Goal: Task Accomplishment & Management: Manage account settings

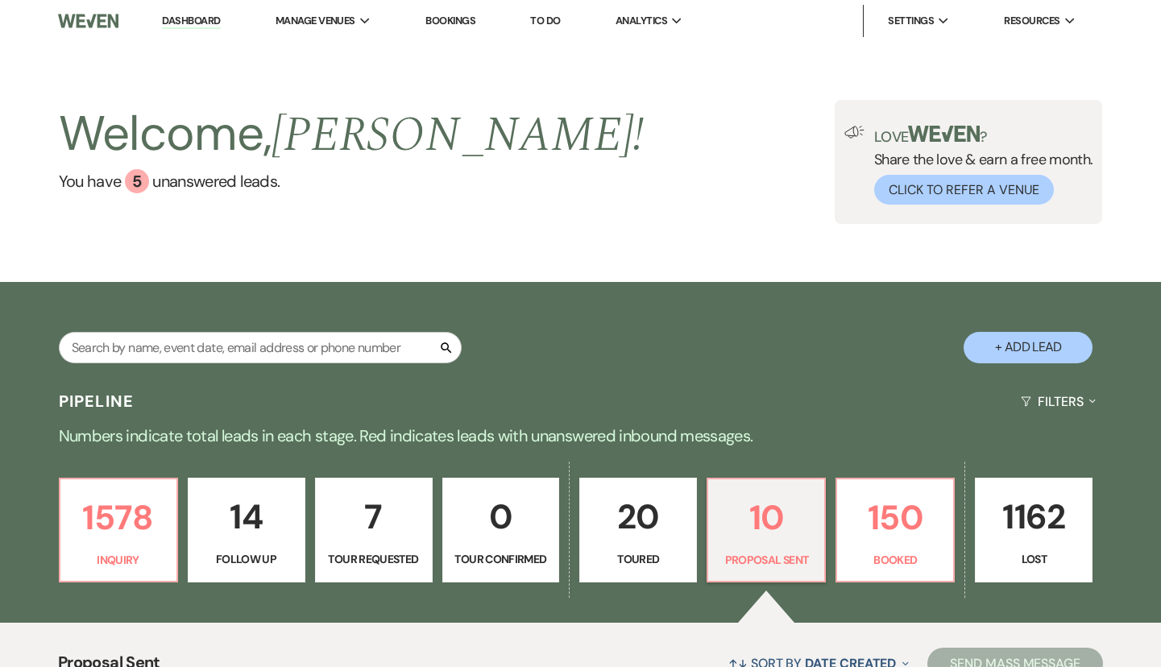
select select "6"
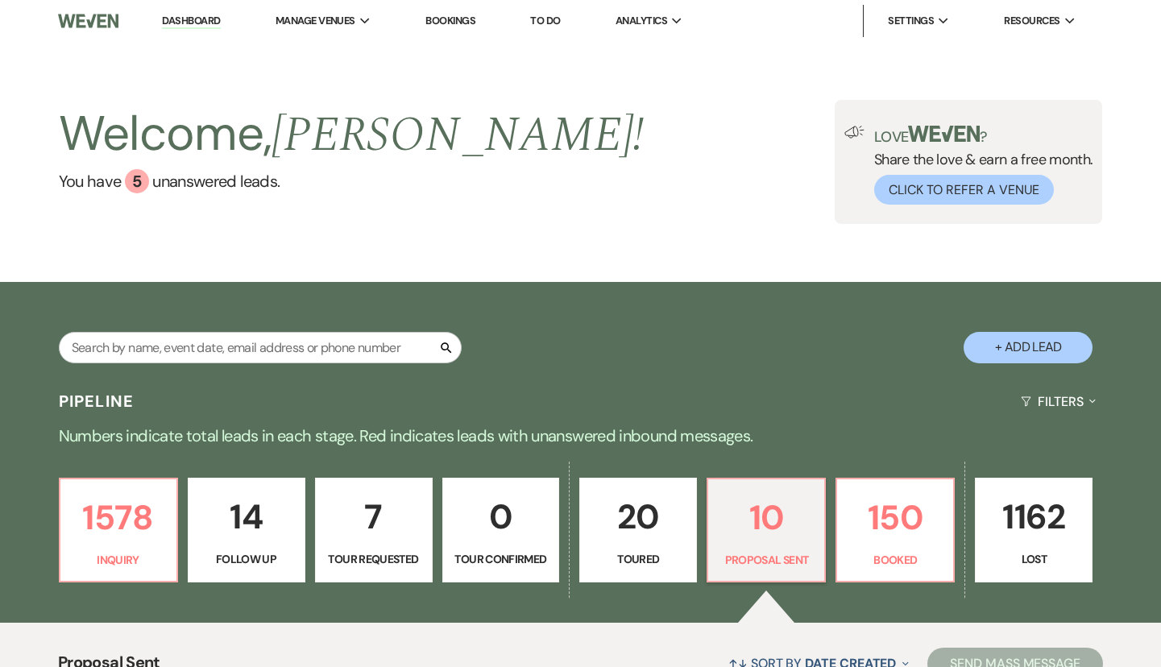
select select "6"
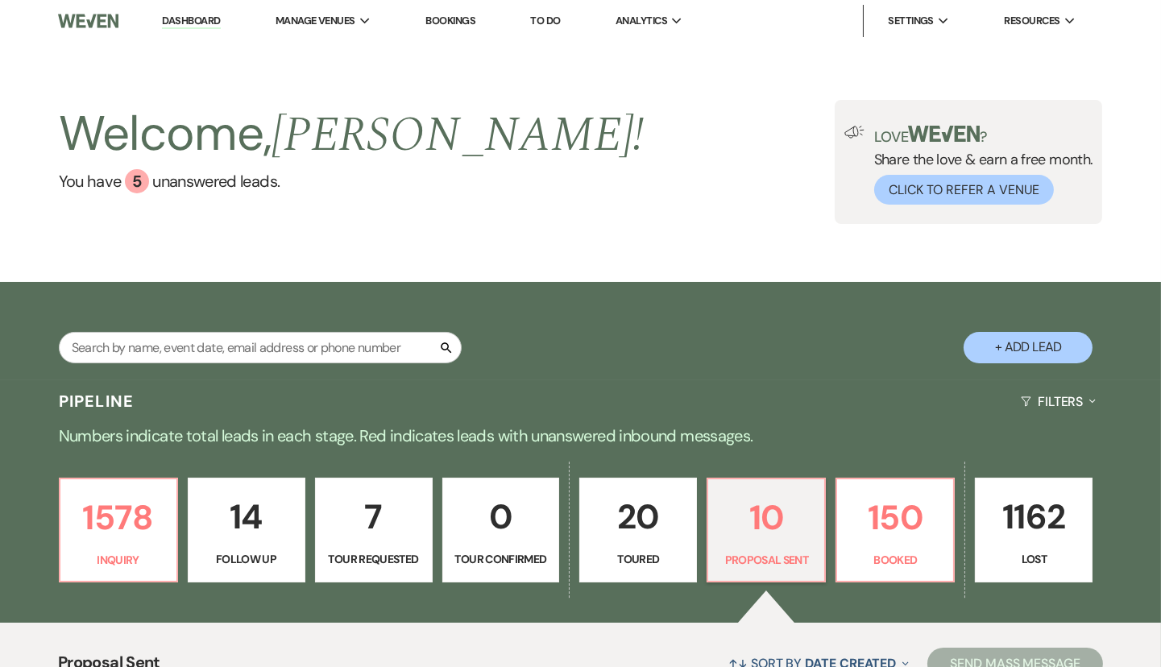
click at [272, 515] on p "14" at bounding box center [246, 517] width 97 height 54
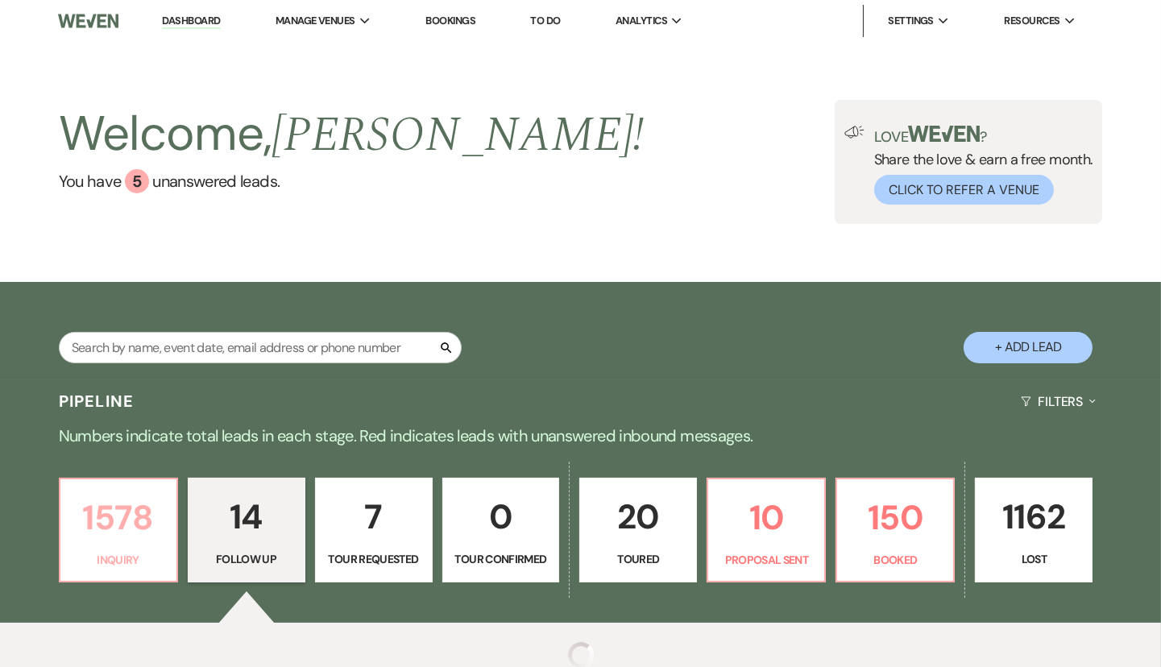
select select "9"
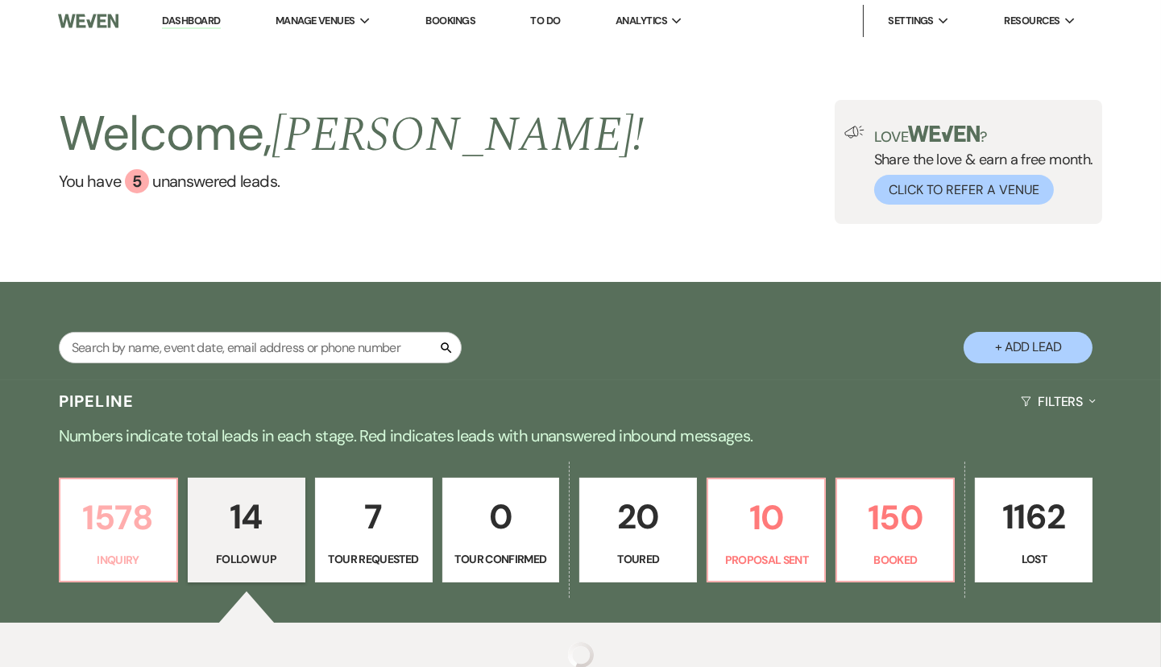
select select "9"
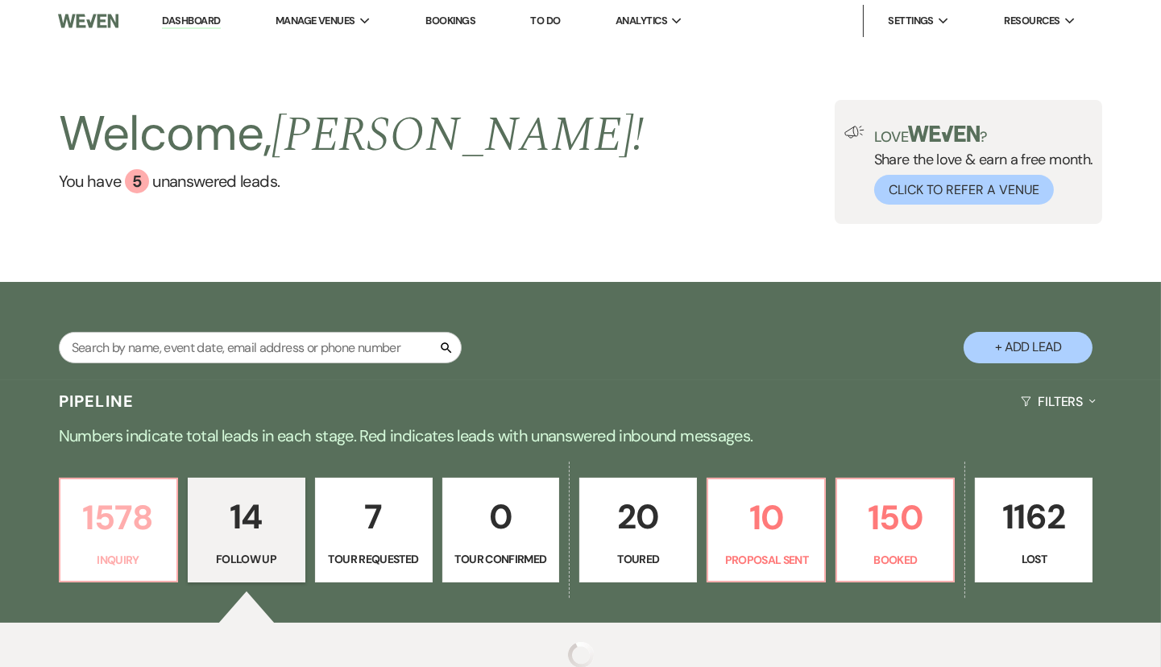
select select "9"
click at [145, 520] on p "1578" at bounding box center [118, 518] width 97 height 54
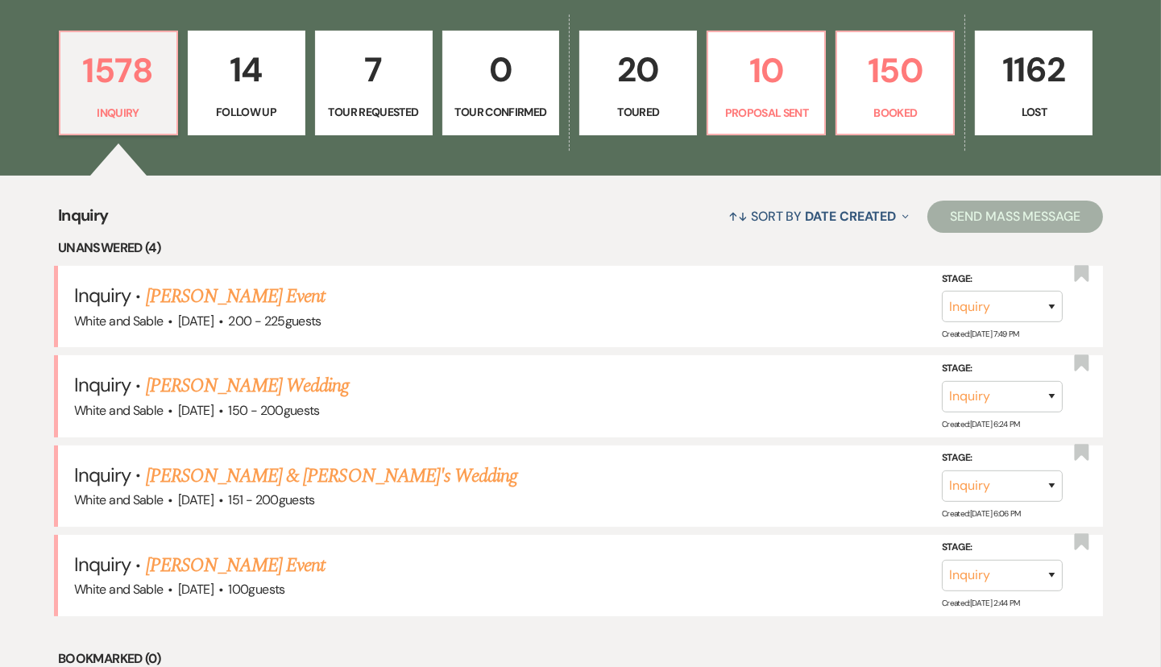
scroll to position [448, 0]
click at [260, 288] on link "[PERSON_NAME] Event" at bounding box center [236, 295] width 180 height 29
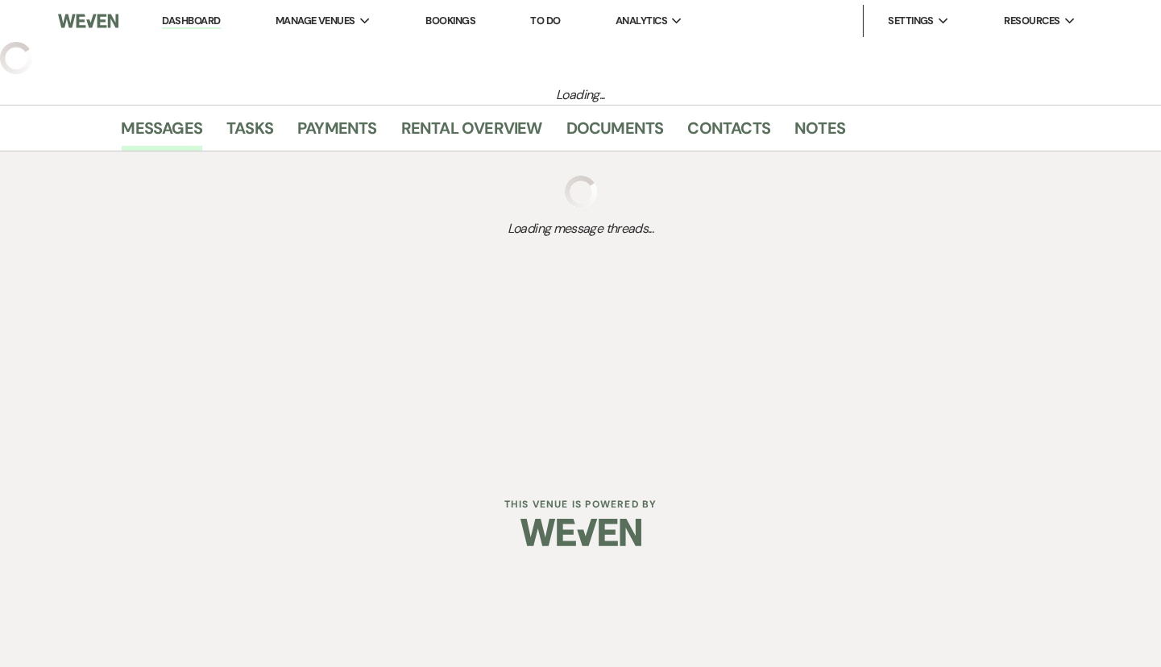
select select "5"
select select "13"
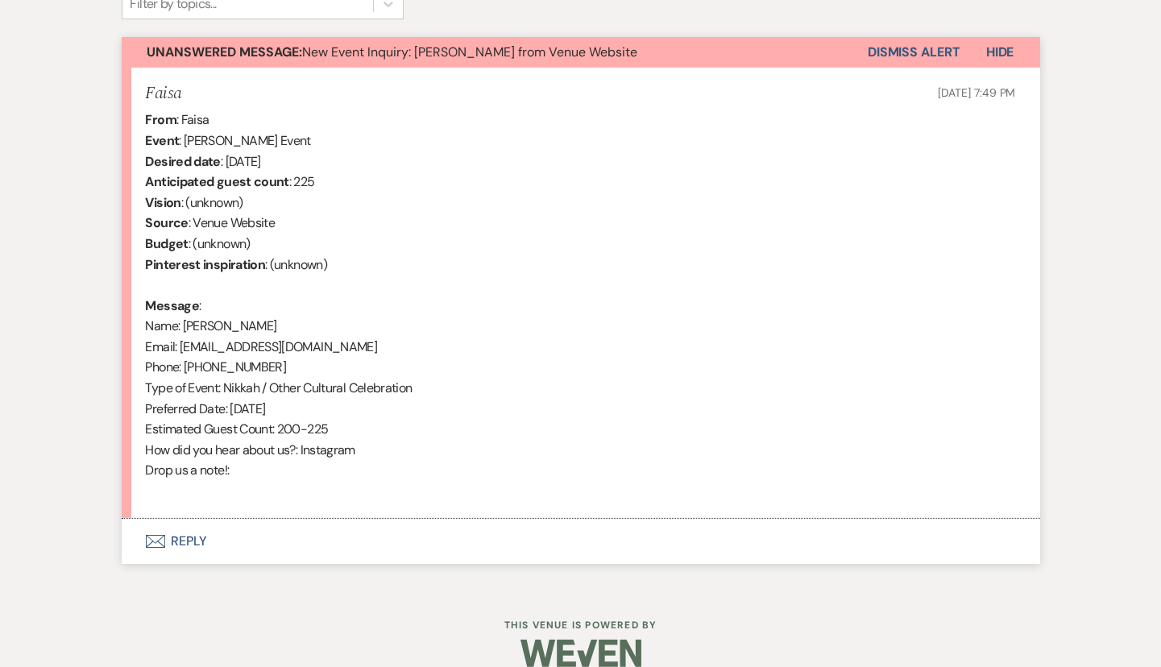
scroll to position [566, 0]
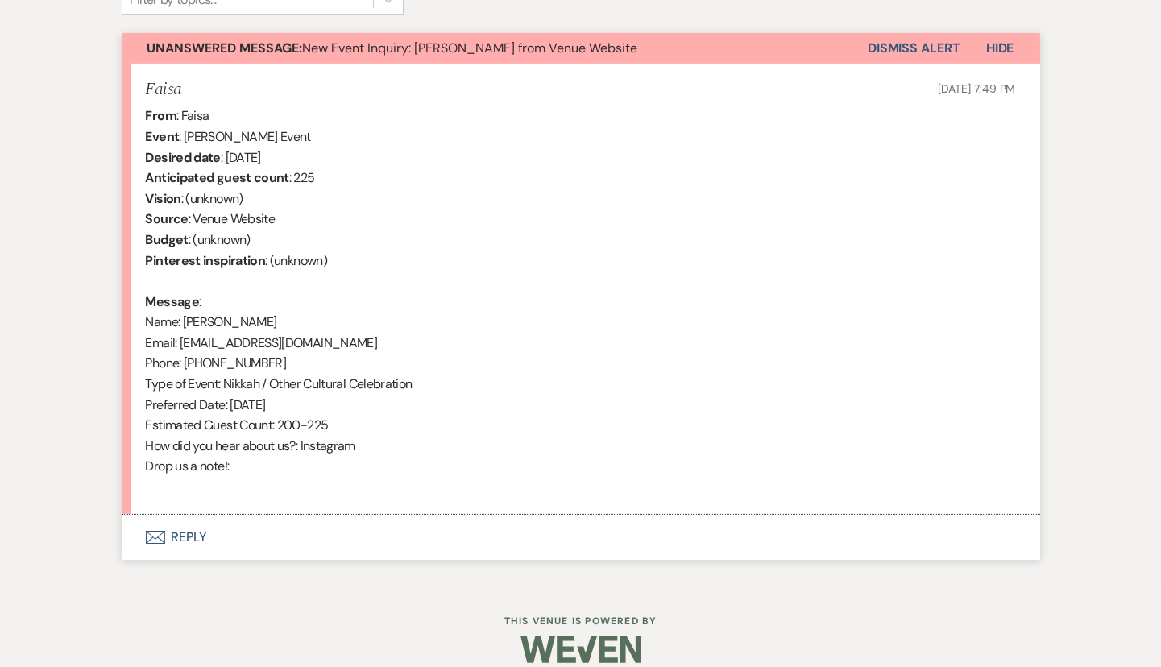
click at [357, 523] on button "Envelope Reply" at bounding box center [581, 537] width 918 height 45
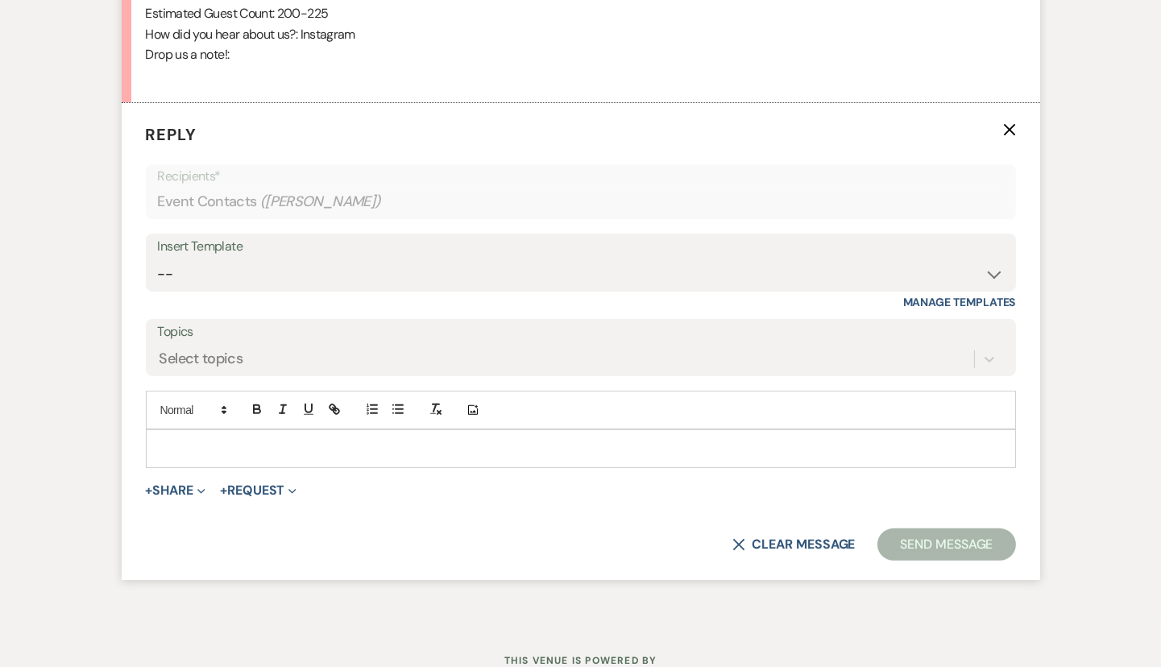
scroll to position [983, 0]
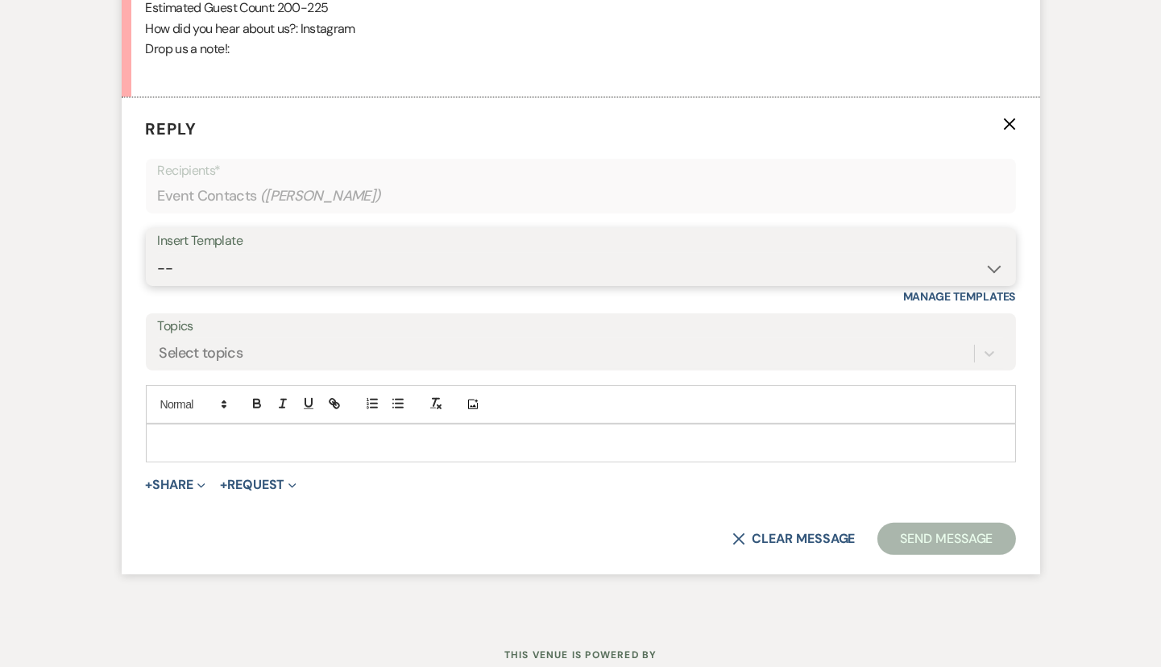
click at [325, 264] on select "-- Inquiry Response (Venue Guide) Schedule - Venue Tour Appt Confirmation Sched…" at bounding box center [581, 268] width 846 height 31
select select "3320"
click at [158, 253] on select "-- Inquiry Response (Venue Guide) Schedule - Venue Tour Appt Confirmation Sched…" at bounding box center [581, 268] width 846 height 31
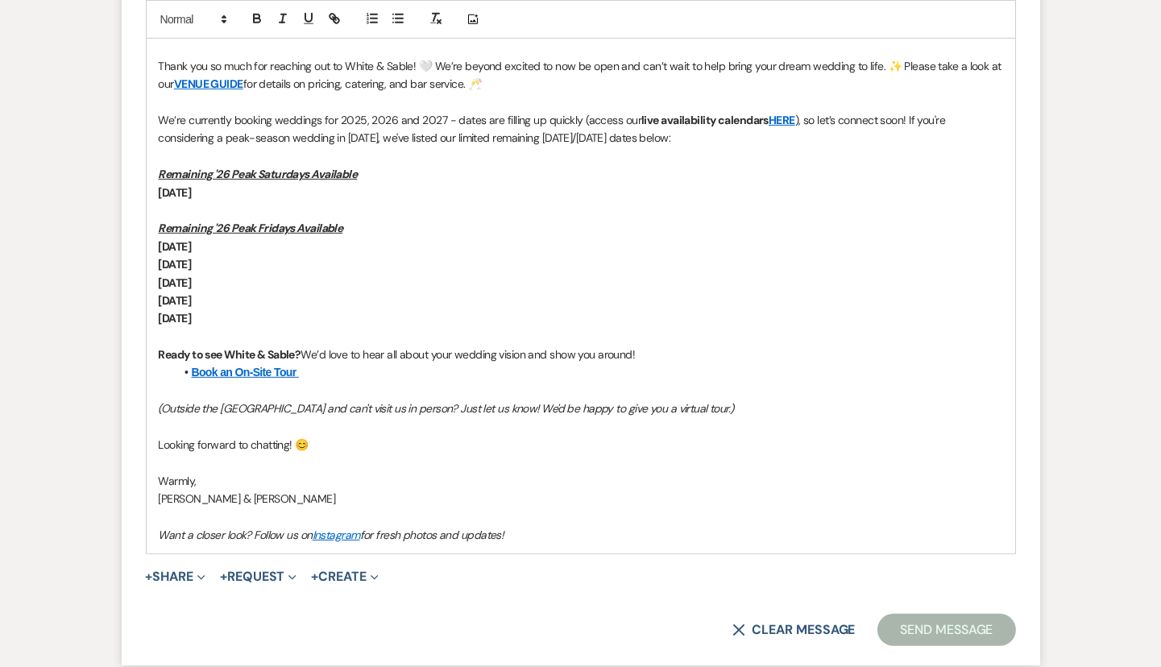
scroll to position [1403, 0]
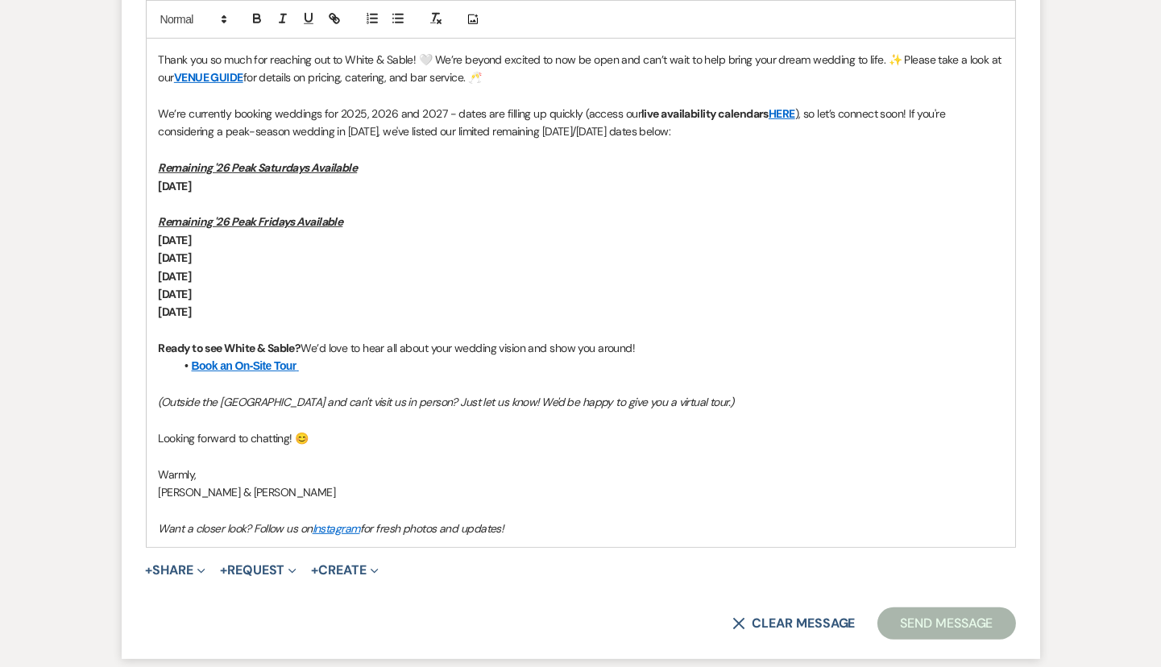
drag, startPoint x: 643, startPoint y: 364, endPoint x: 691, endPoint y: 288, distance: 90.5
click at [691, 288] on div "Hi [PERSON_NAME], Thank you so much for reaching out to White & Sable! 🤍 We’re …" at bounding box center [581, 276] width 868 height 542
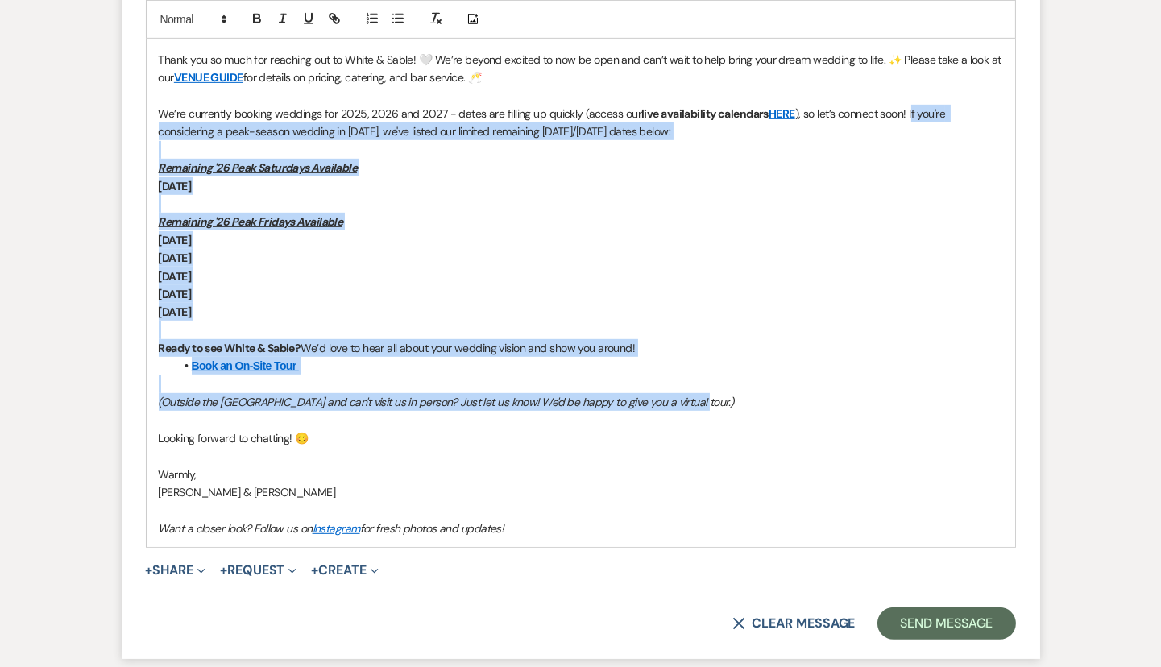
drag, startPoint x: 700, startPoint y: 379, endPoint x: 910, endPoint y: 110, distance: 342.1
click at [910, 110] on div "Hi [PERSON_NAME], Thank you so much for reaching out to White & Sable! 🤍 We’re …" at bounding box center [581, 276] width 868 height 542
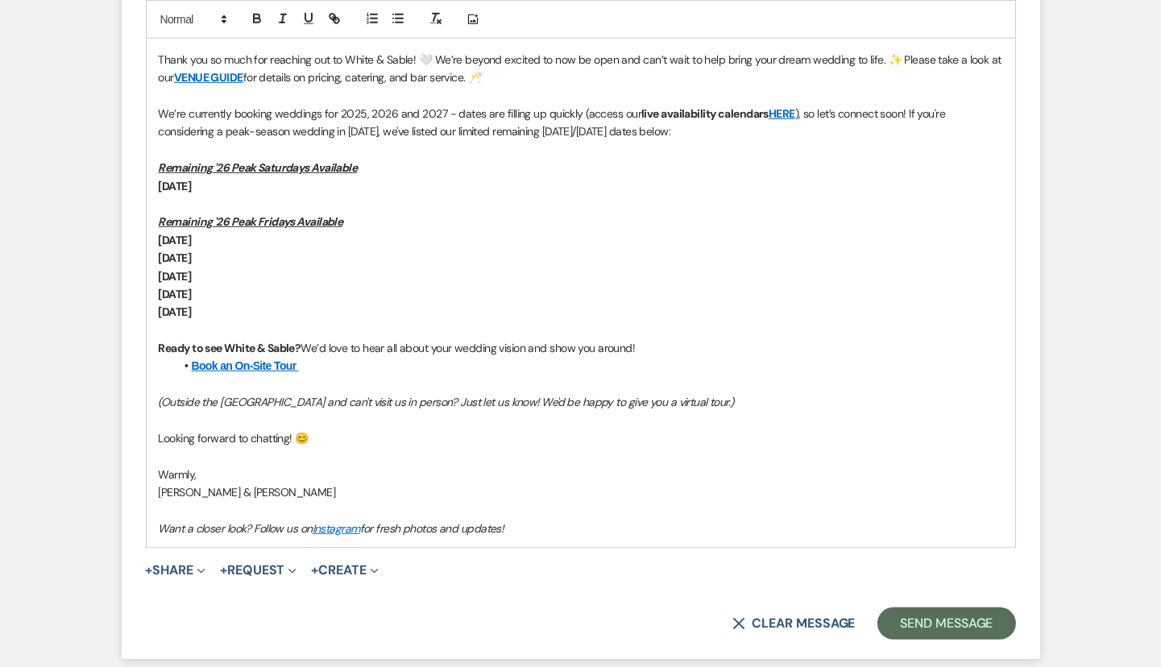
scroll to position [1250, 0]
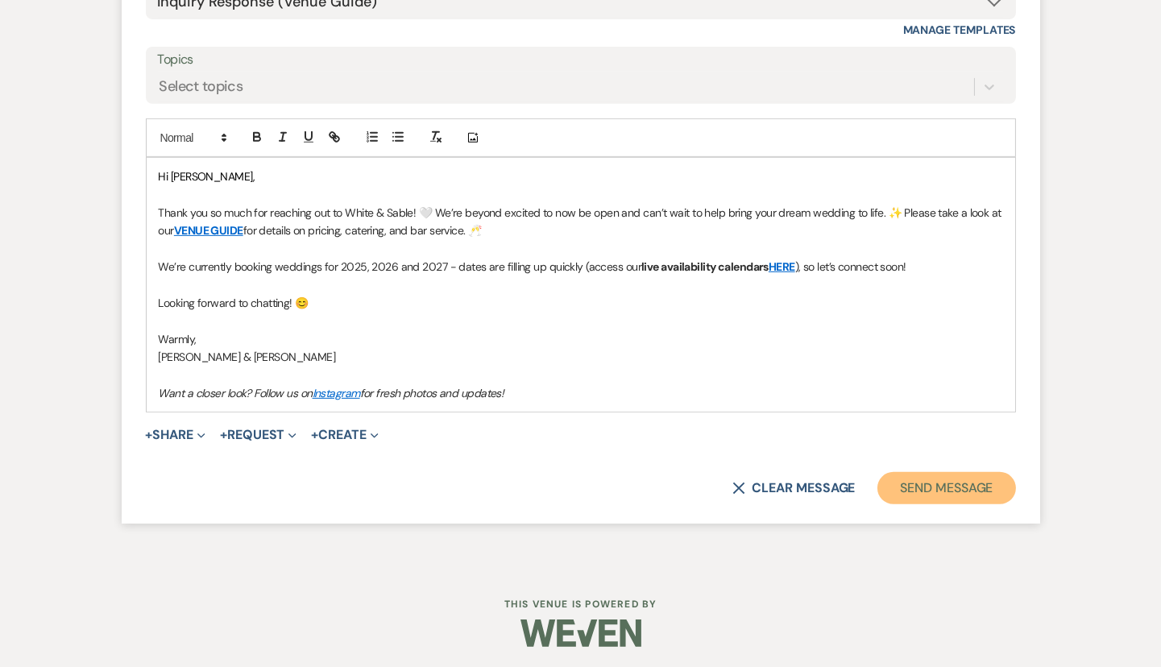
click at [929, 482] on button "Send Message" at bounding box center [946, 488] width 138 height 32
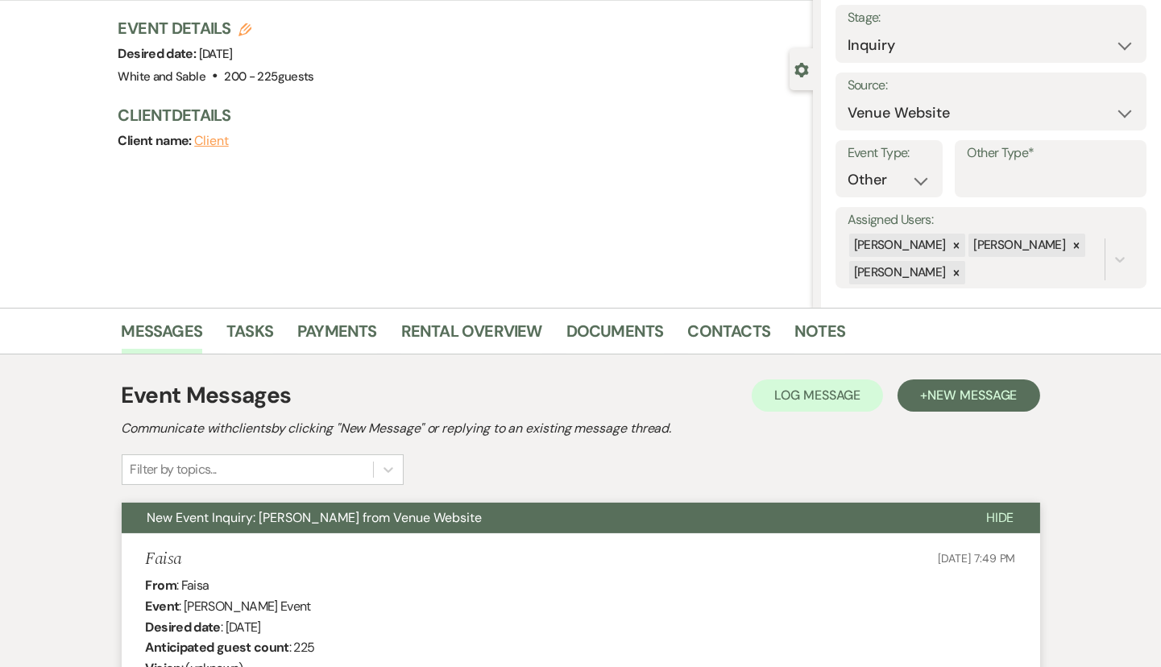
scroll to position [0, 0]
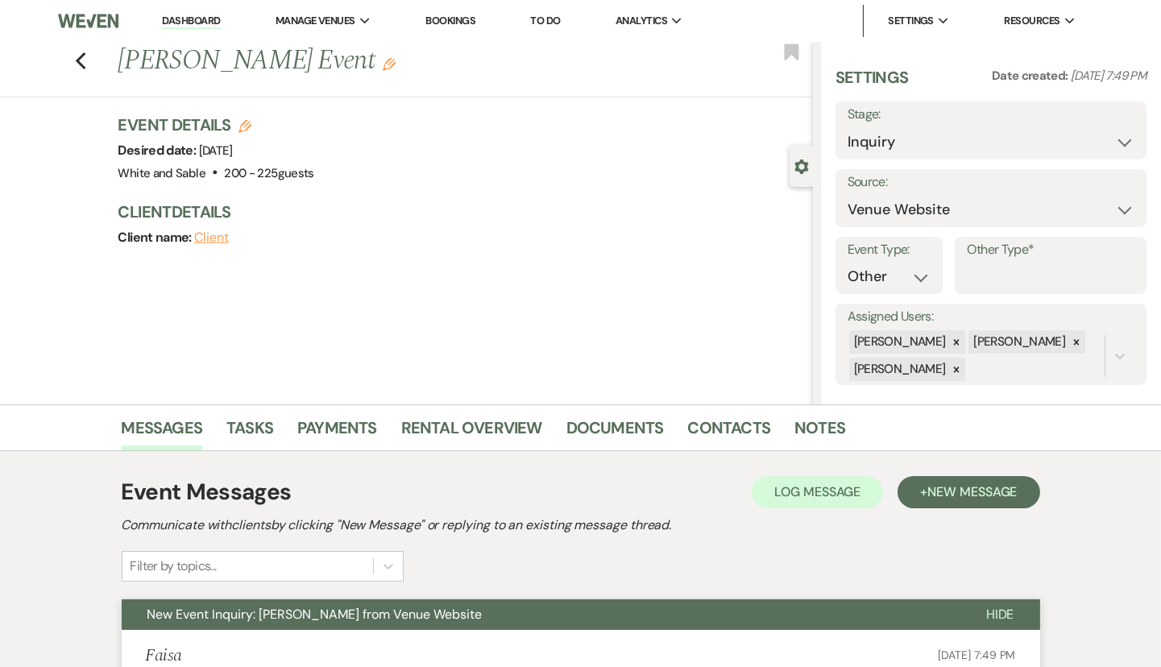
click at [863, 159] on div "Settings Date created: [DATE] 7:49 PM Stage: Inquiry Follow Up Tour Requested T…" at bounding box center [990, 225] width 311 height 319
click at [863, 158] on div "Stage: Inquiry Follow Up Tour Requested Tour Confirmed Toured Proposal Sent Boo…" at bounding box center [990, 130] width 311 height 58
click at [862, 143] on select "Inquiry Follow Up Tour Requested Tour Confirmed Toured Proposal Sent Booked Lost" at bounding box center [990, 141] width 287 height 31
select select "8"
click at [847, 126] on select "Inquiry Follow Up Tour Requested Tour Confirmed Toured Proposal Sent Booked Lost" at bounding box center [990, 141] width 287 height 31
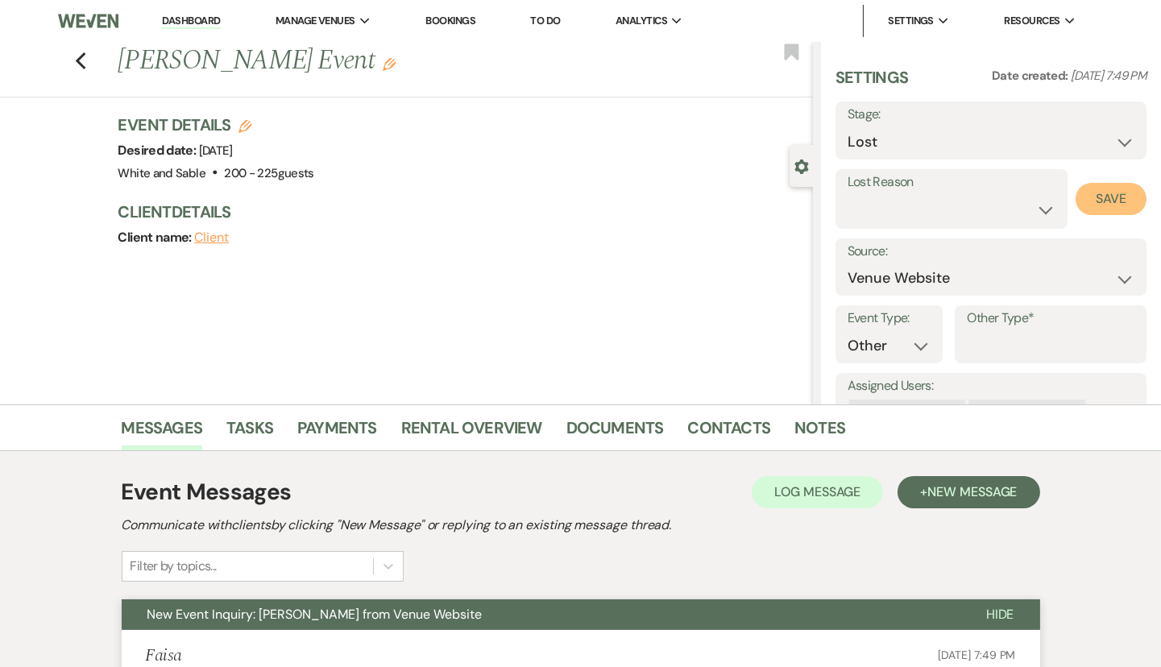
click at [1109, 199] on button "Save" at bounding box center [1110, 199] width 71 height 32
click at [77, 63] on icon "Previous" at bounding box center [81, 61] width 12 height 19
select select "8"
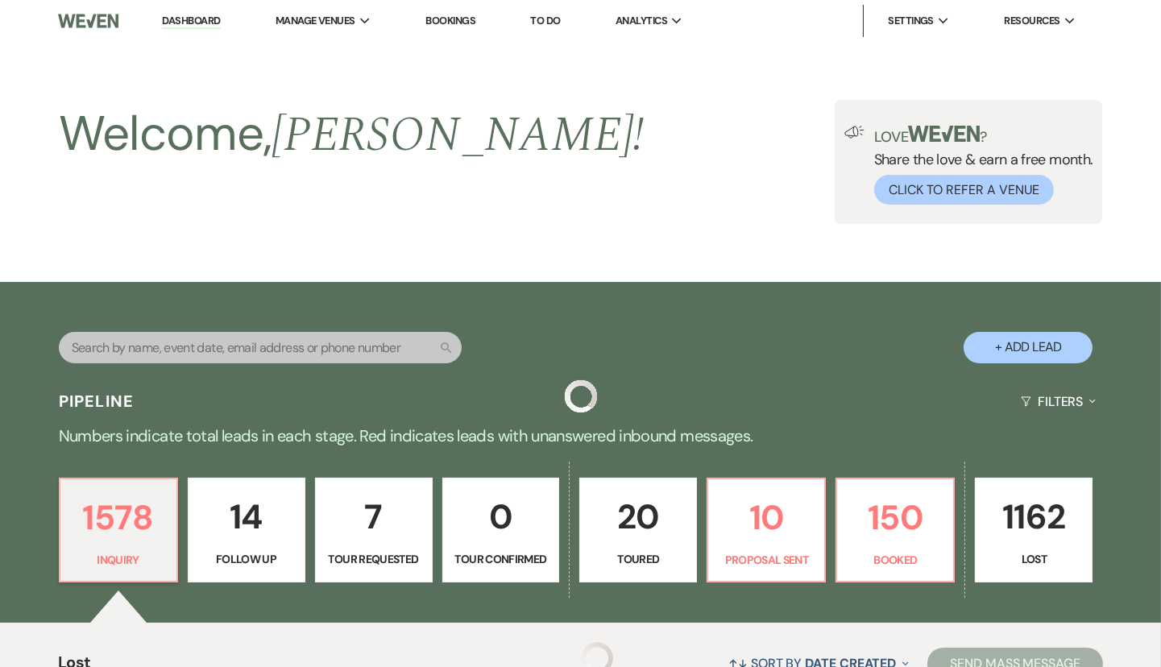
scroll to position [448, 0]
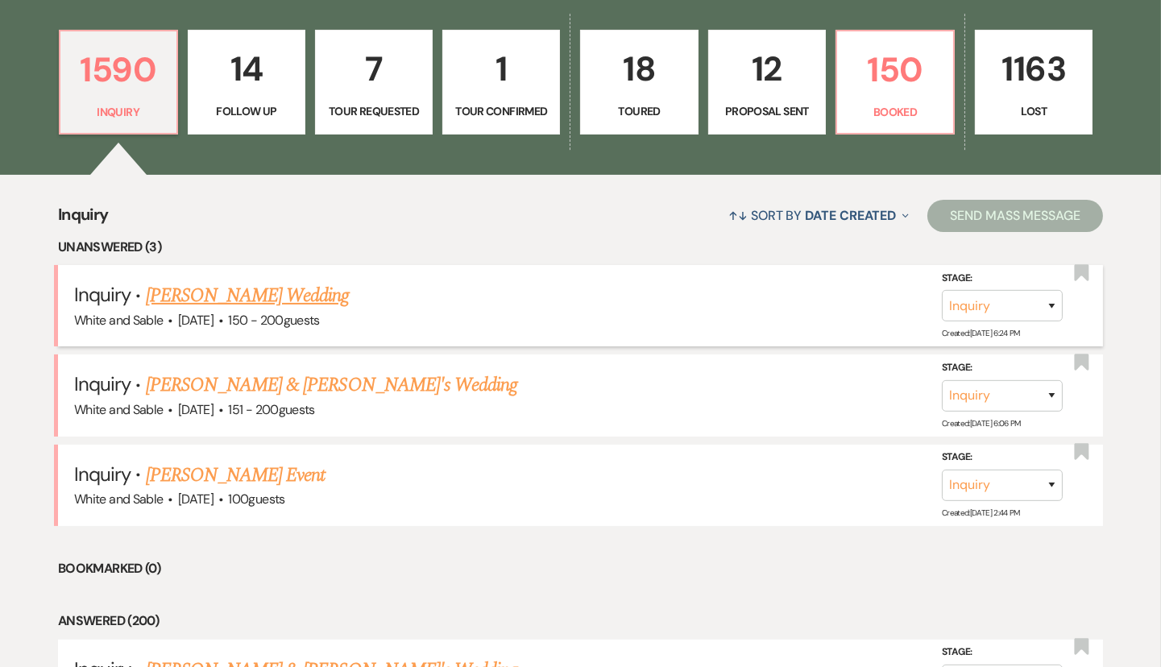
click at [275, 292] on link "[PERSON_NAME] Wedding" at bounding box center [248, 295] width 204 height 29
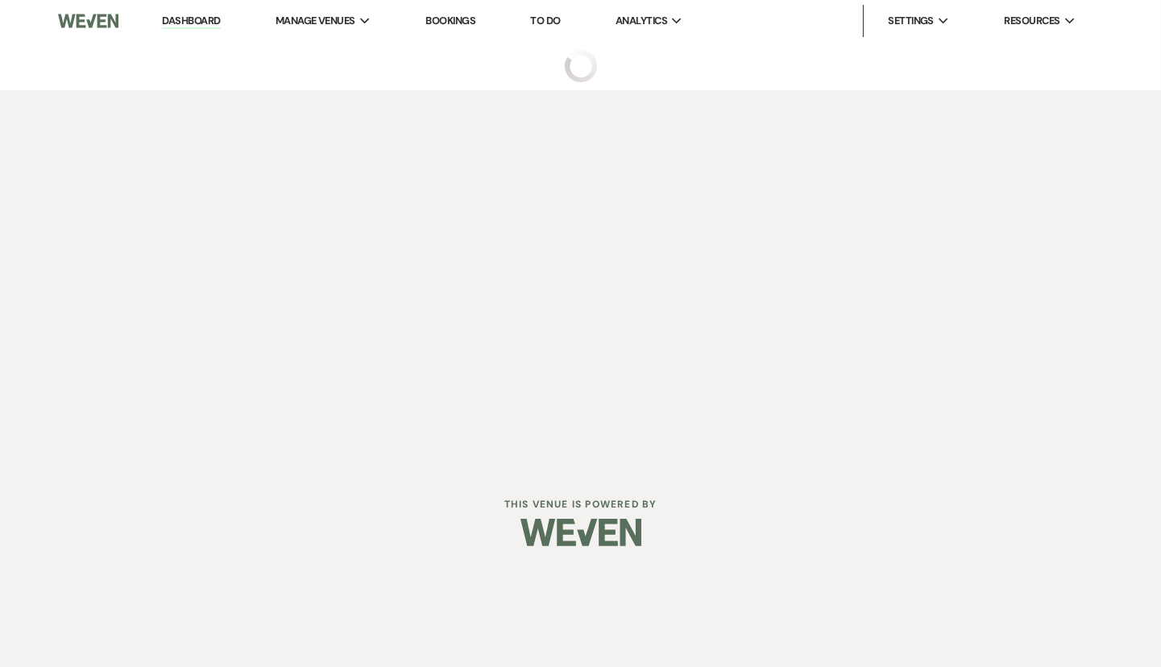
select select "5"
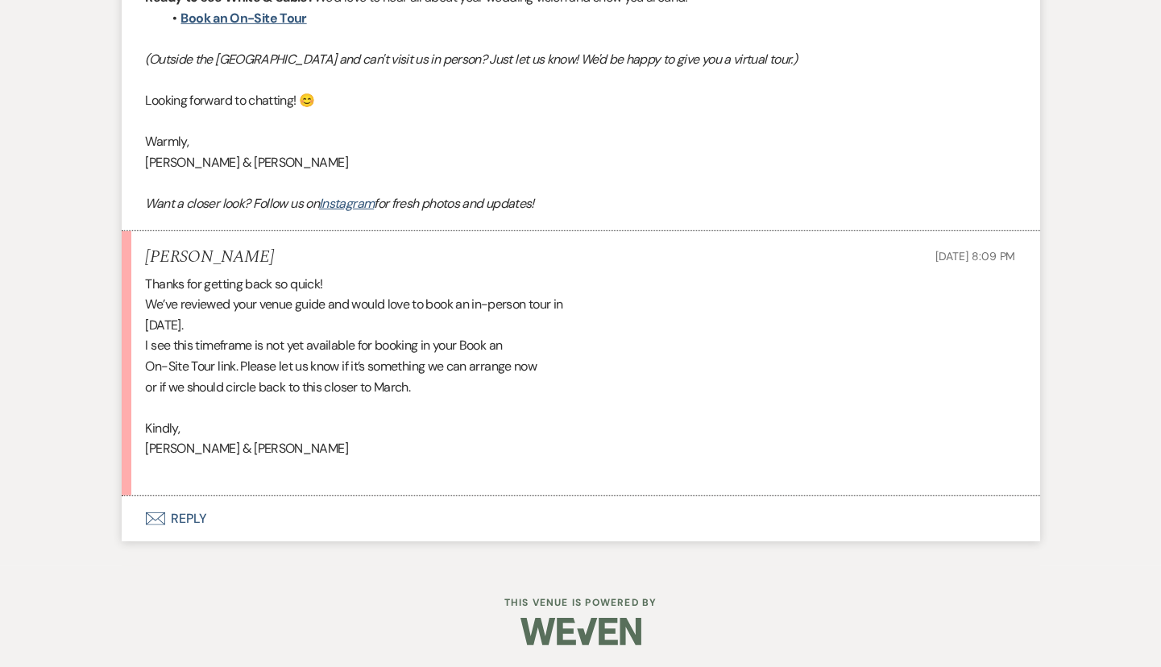
scroll to position [1563, 0]
click at [329, 511] on button "Envelope Reply" at bounding box center [581, 518] width 918 height 45
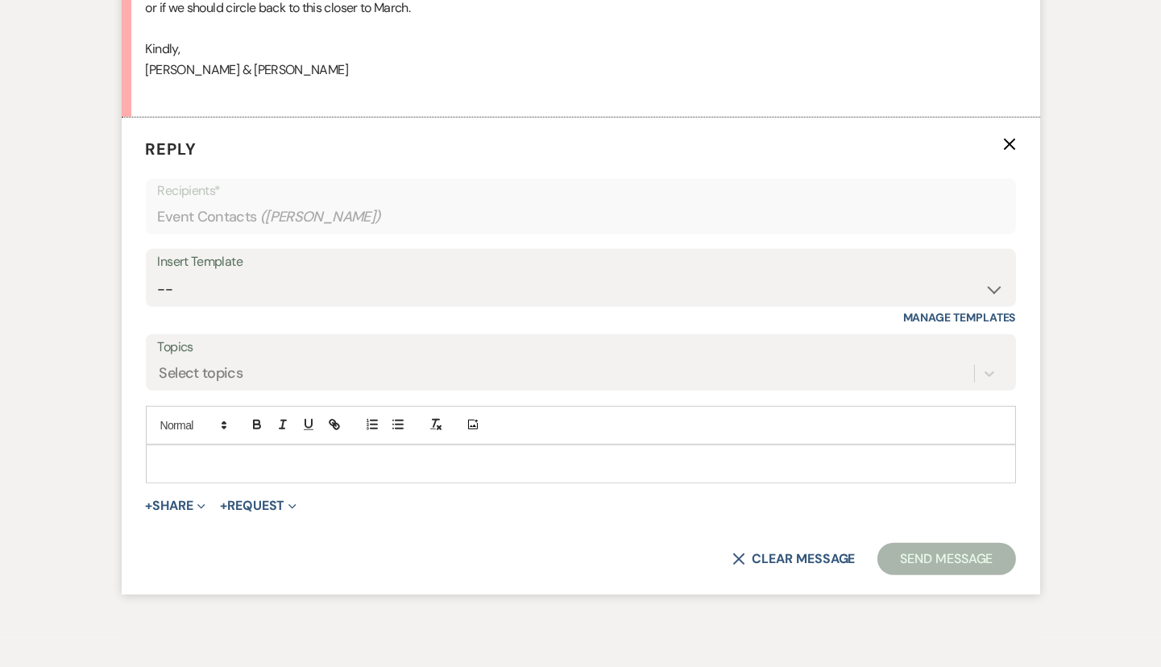
scroll to position [1961, 0]
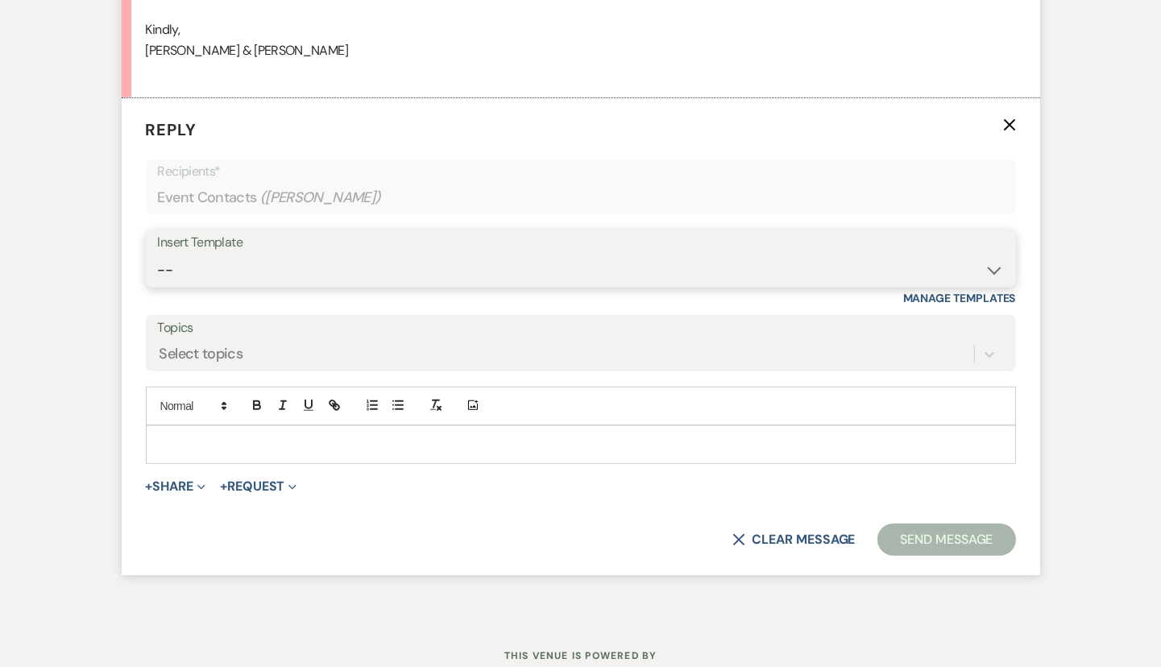
click at [266, 265] on select "-- Inquiry Response (Venue Guide) Schedule - Venue Tour Appt Confirmation Sched…" at bounding box center [581, 270] width 846 height 31
click at [277, 436] on p at bounding box center [581, 445] width 844 height 18
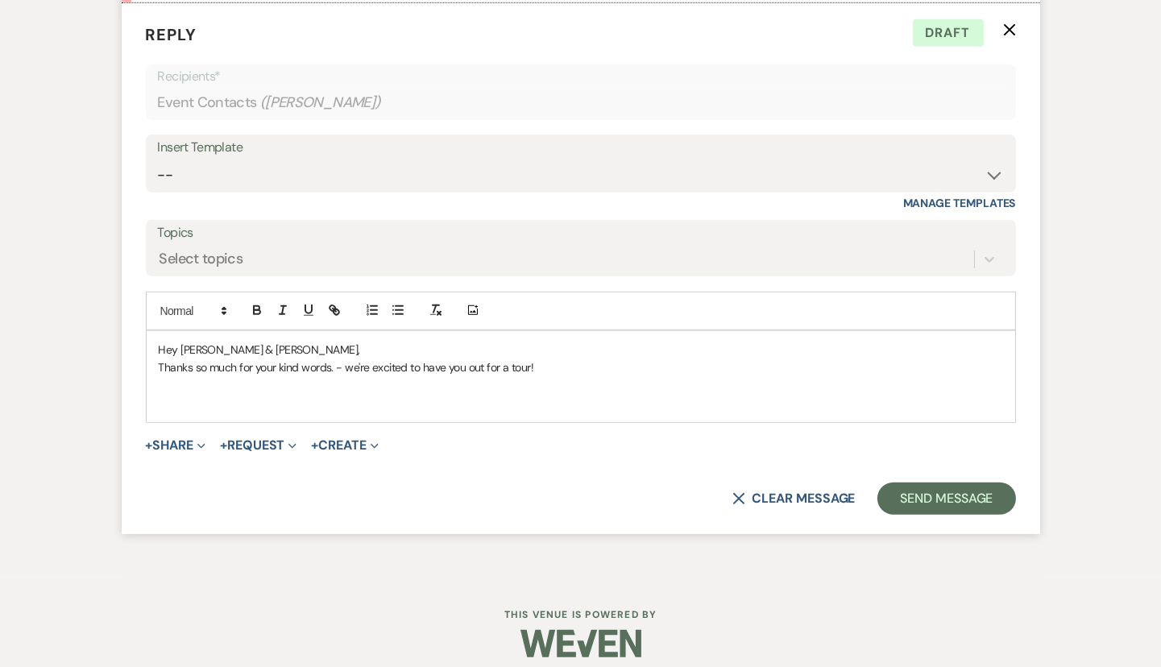
scroll to position [2057, 0]
click at [502, 397] on p "Due to our hectic event schedule, we do only schedule in-person tours two weeks…" at bounding box center [581, 403] width 844 height 18
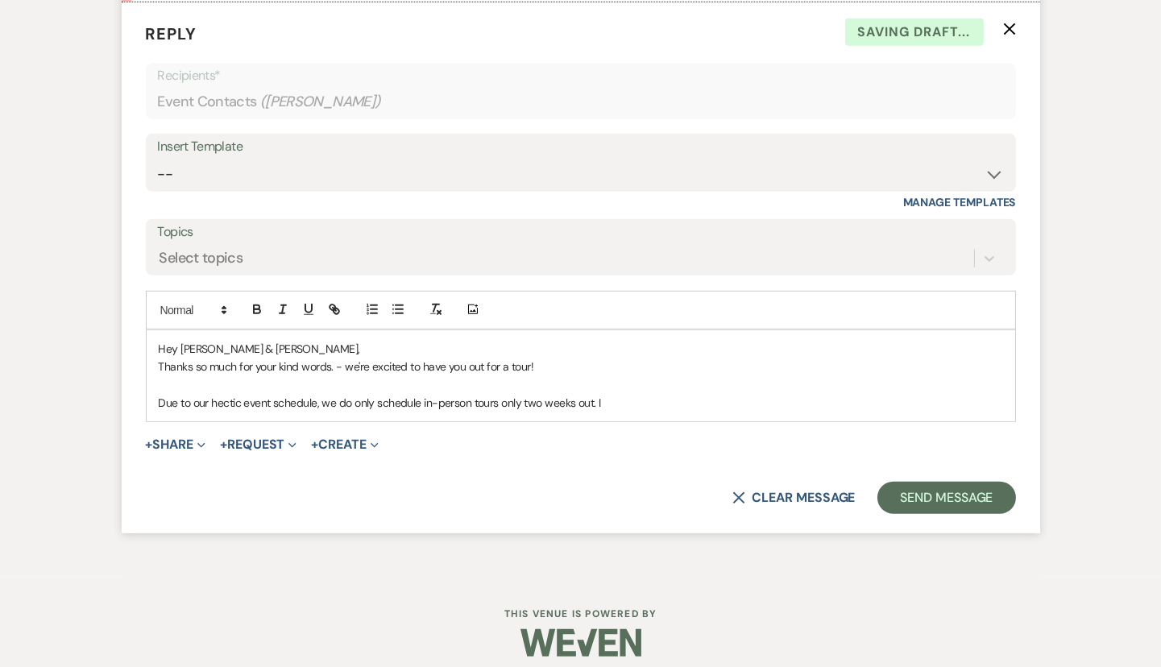
click at [644, 386] on p at bounding box center [581, 384] width 844 height 18
click at [634, 404] on p "Due to our hectic event schedule, we do only schedule in-person tours only two …" at bounding box center [581, 403] width 844 height 18
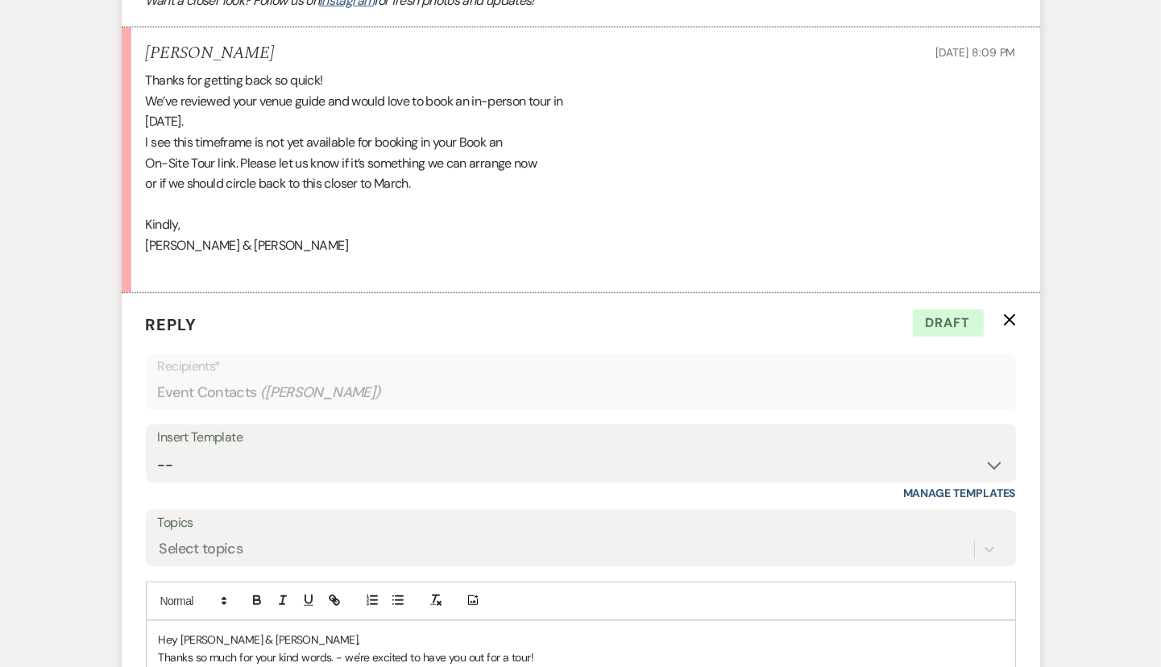
scroll to position [2085, 0]
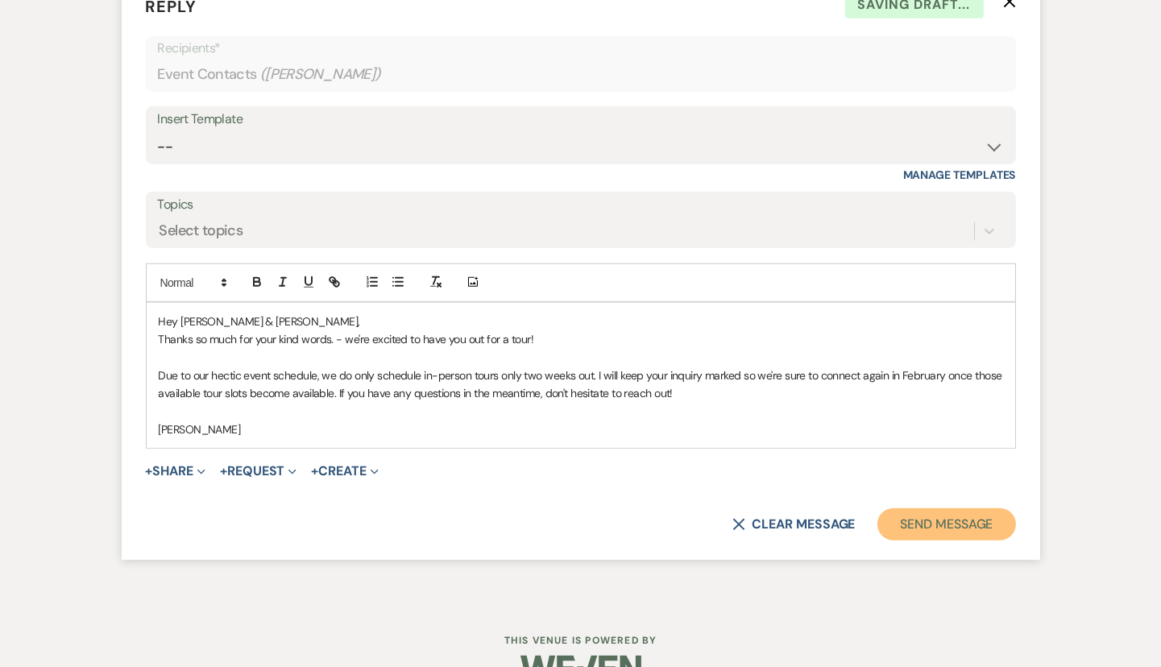
click at [908, 510] on button "Send Message" at bounding box center [946, 524] width 138 height 32
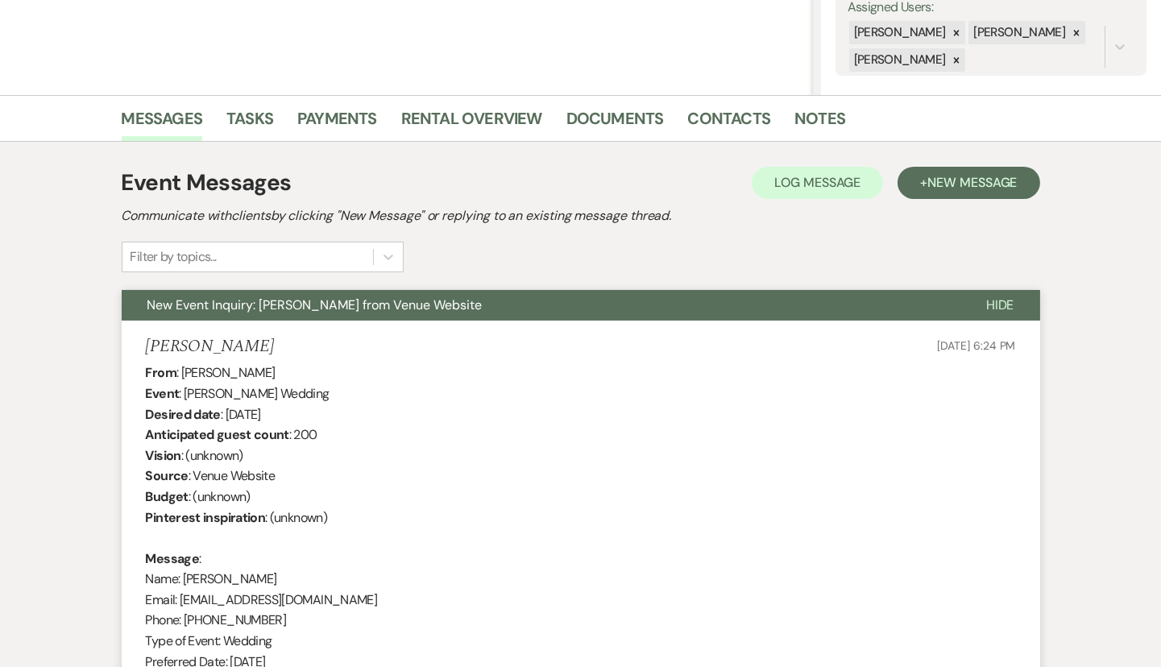
scroll to position [0, 0]
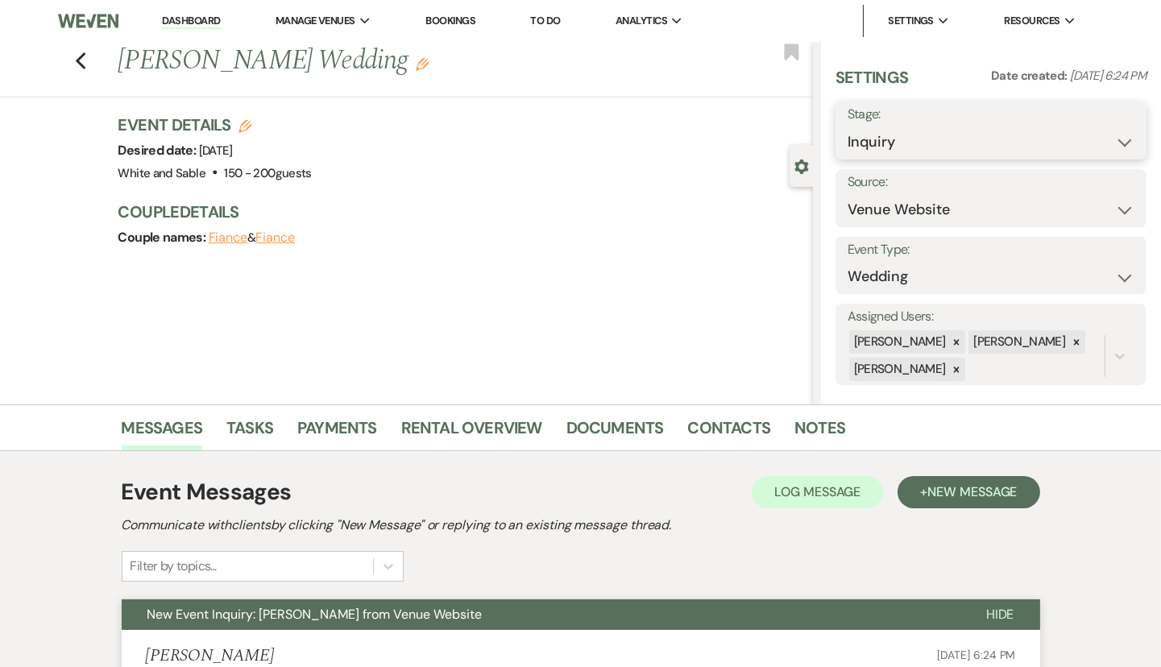
click at [902, 133] on select "Inquiry Follow Up Tour Requested Tour Confirmed Toured Proposal Sent Booked Lost" at bounding box center [990, 141] width 287 height 31
select select "9"
click at [847, 126] on select "Inquiry Follow Up Tour Requested Tour Confirmed Toured Proposal Sent Booked Lost" at bounding box center [990, 141] width 287 height 31
click at [1129, 135] on button "Save" at bounding box center [1115, 130] width 64 height 32
click at [84, 60] on icon "Previous" at bounding box center [81, 61] width 12 height 19
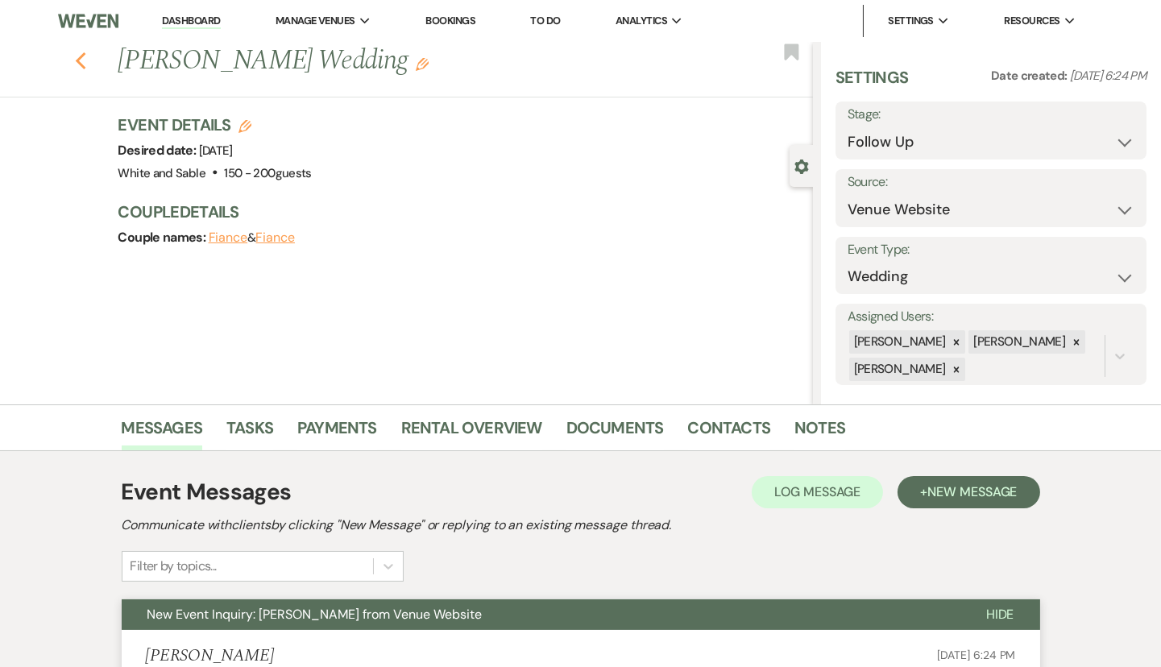
select select "9"
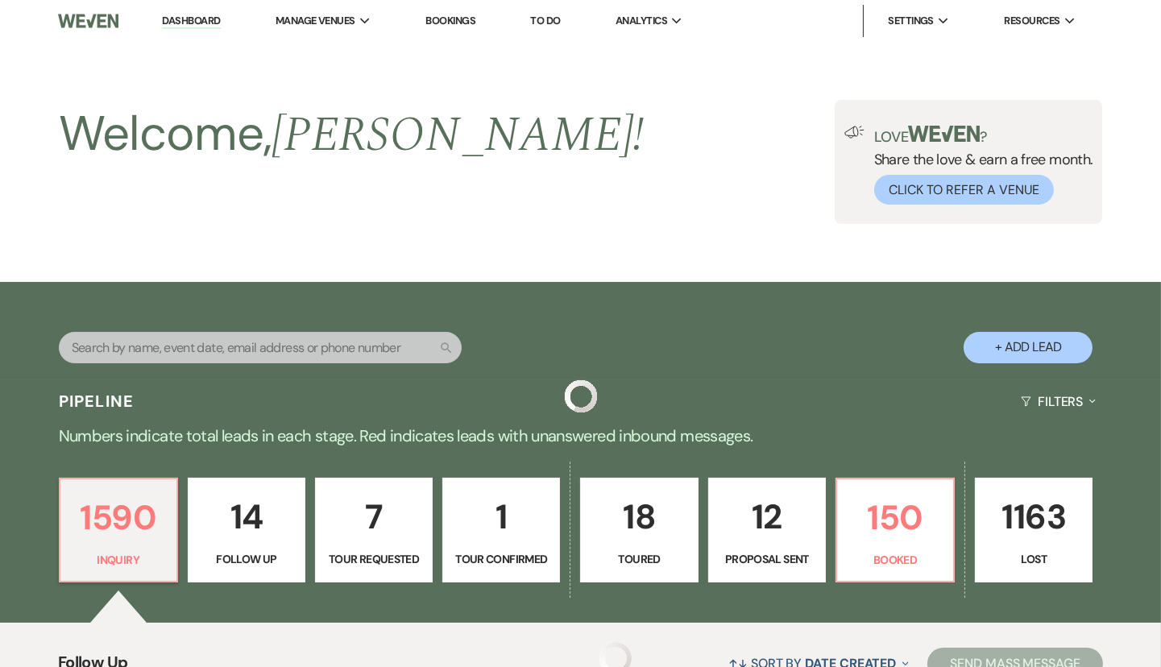
scroll to position [448, 0]
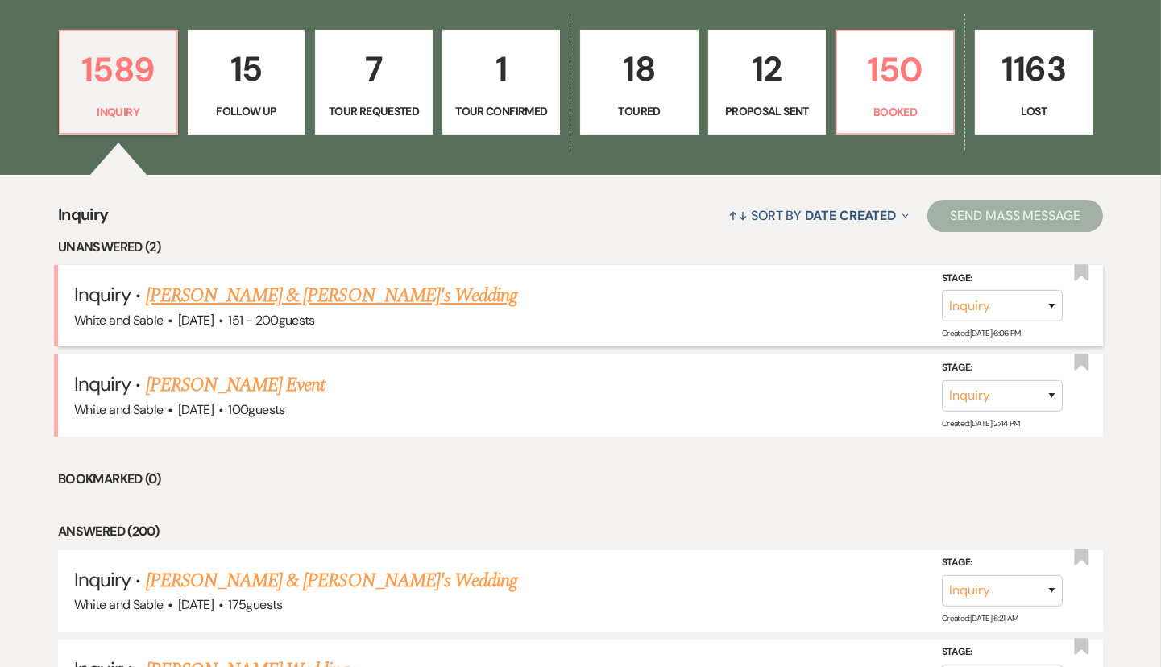
click at [333, 305] on link "[PERSON_NAME] & [PERSON_NAME]'s Wedding" at bounding box center [332, 295] width 372 height 29
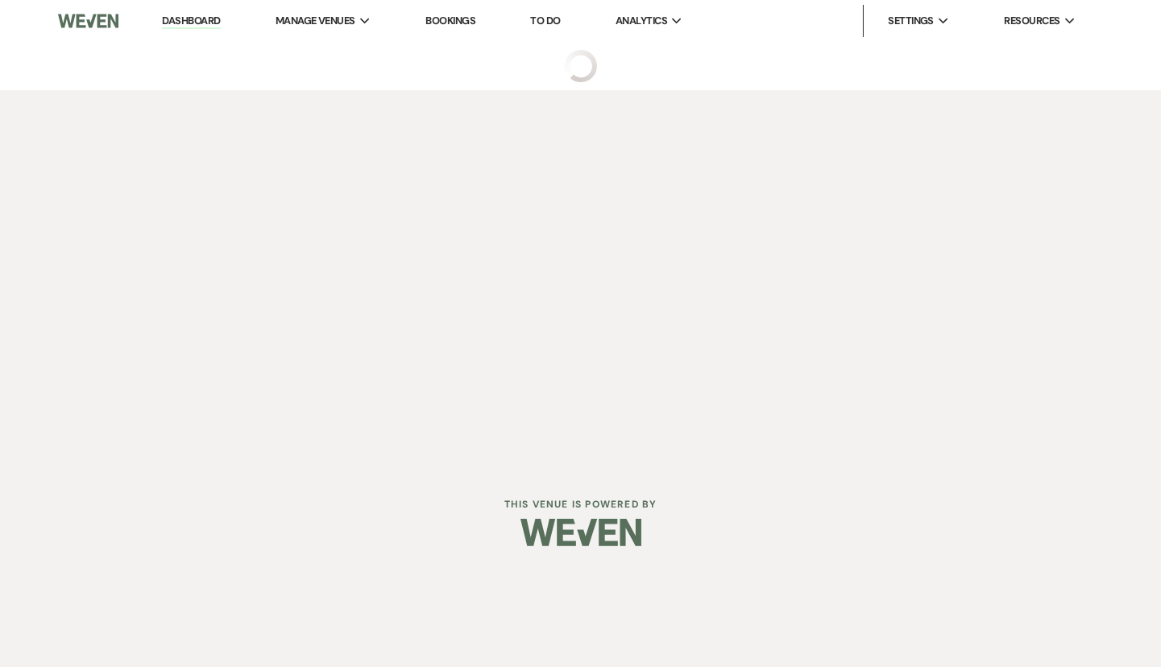
select select "2"
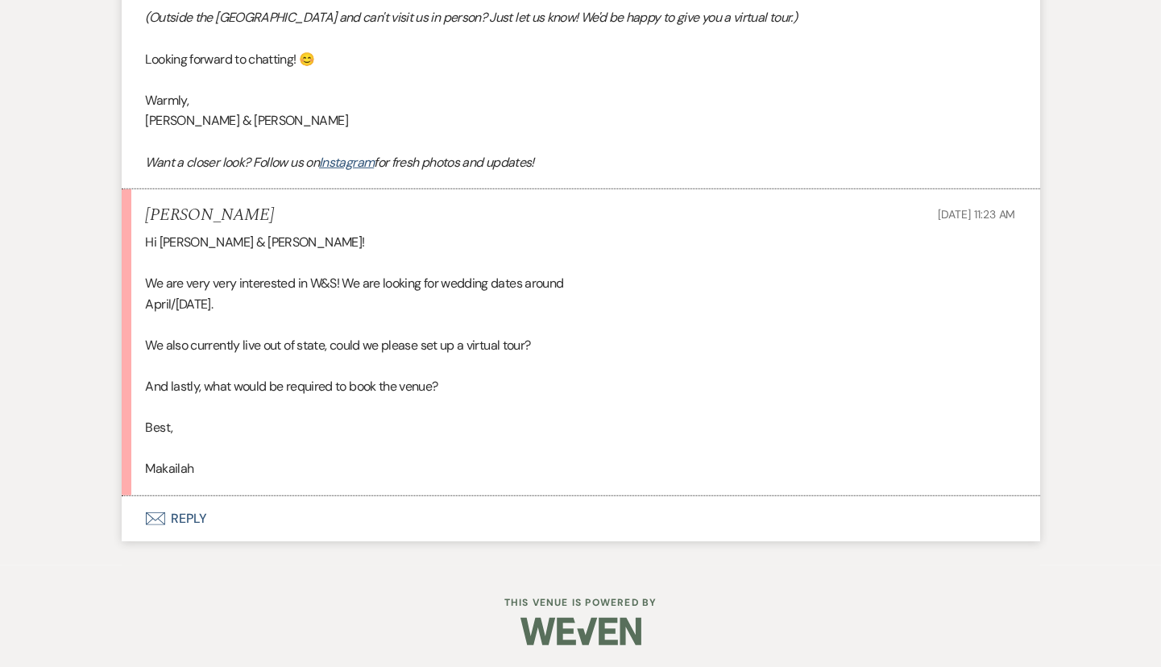
scroll to position [1790, 0]
click at [287, 526] on button "Envelope Reply" at bounding box center [581, 519] width 918 height 45
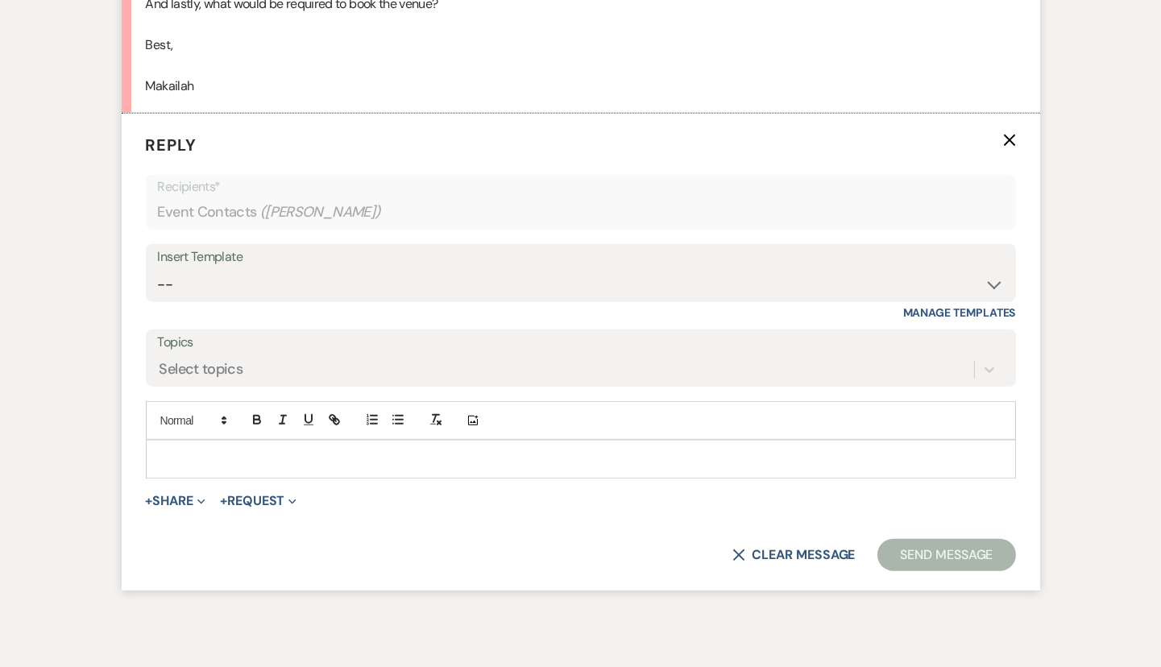
scroll to position [2188, 0]
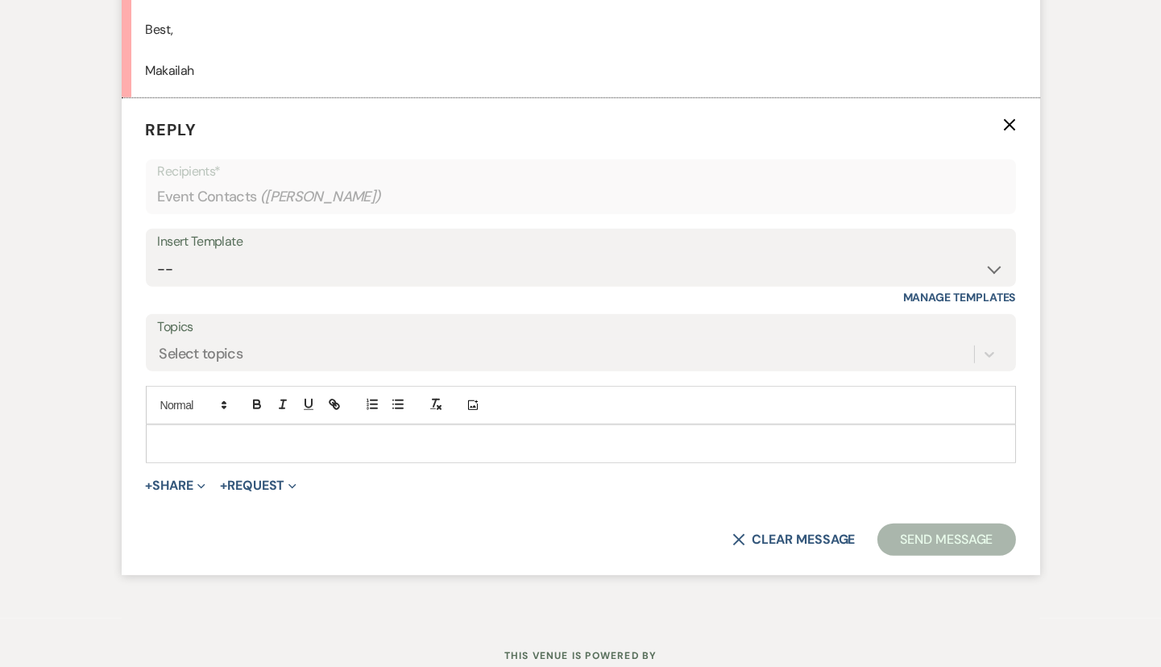
click at [287, 527] on div "X Clear message Send Message" at bounding box center [581, 540] width 870 height 32
click at [284, 442] on p at bounding box center [581, 444] width 844 height 18
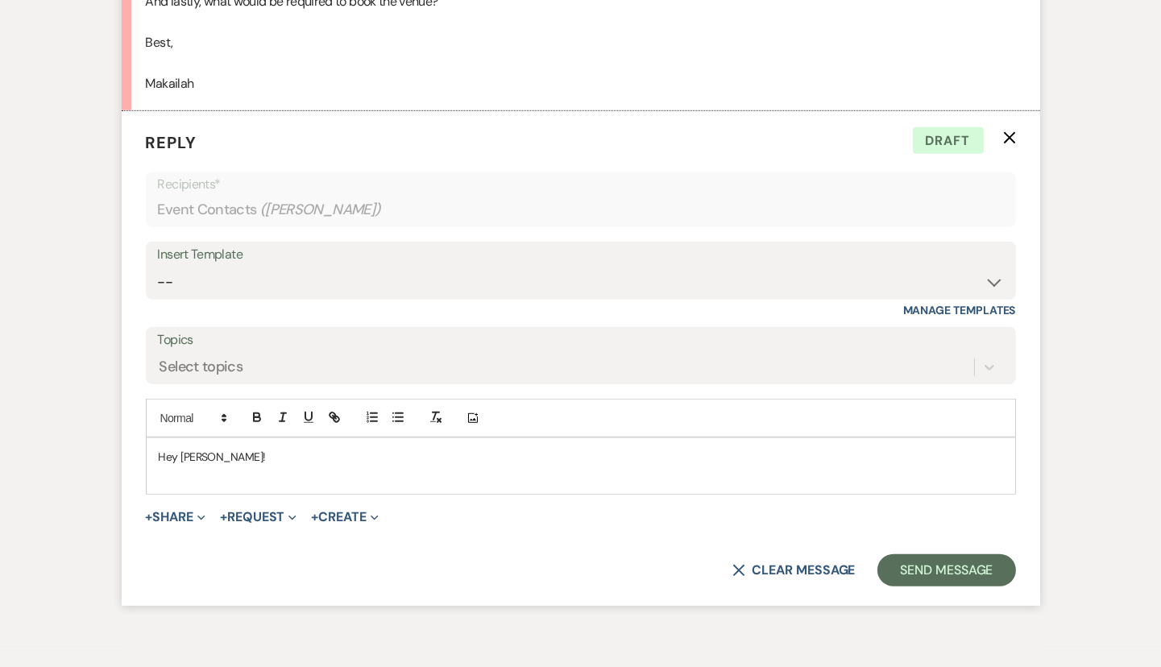
scroll to position [2171, 0]
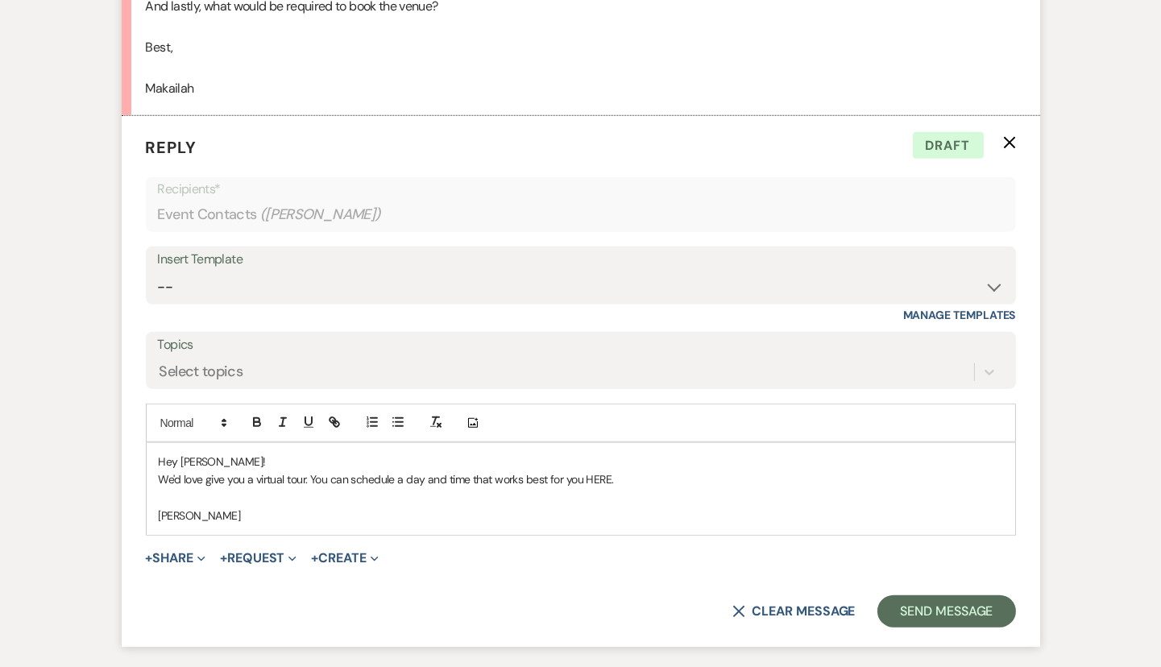
click at [598, 474] on p "We'd love give you a virtual tour. You can schedule a day and time that works b…" at bounding box center [581, 479] width 844 height 18
click at [329, 415] on icon "button" at bounding box center [334, 422] width 14 height 14
paste input "[URL][DOMAIN_NAME]"
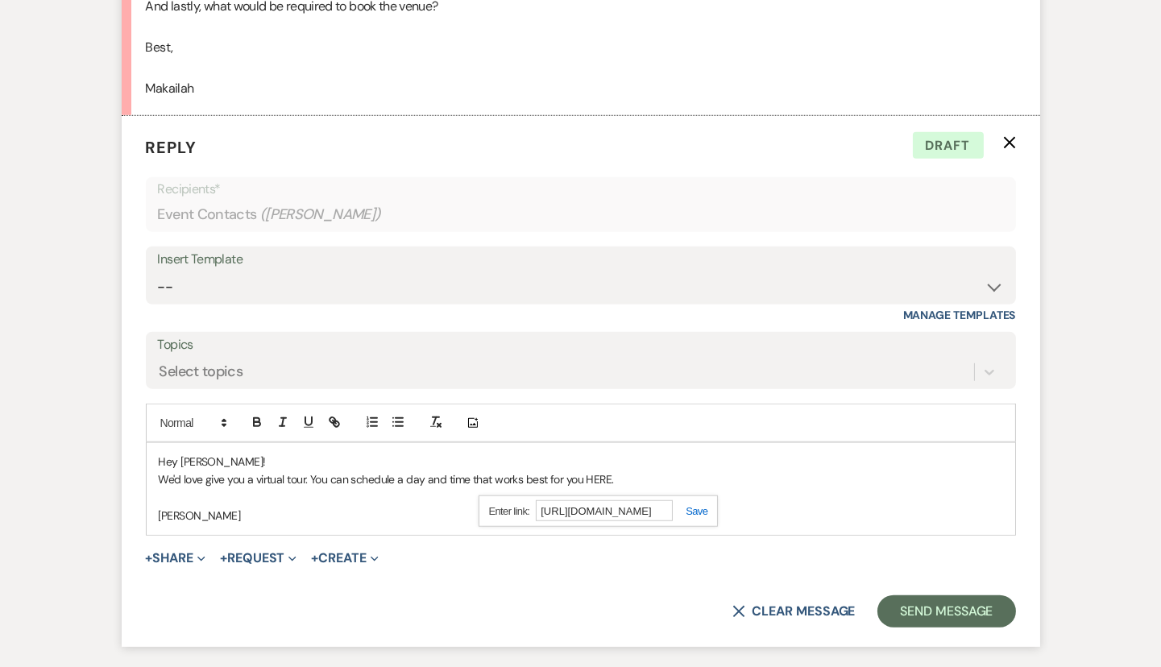
type input "[URL][DOMAIN_NAME]"
click at [702, 511] on link at bounding box center [690, 511] width 35 height 12
click at [702, 511] on p "[PERSON_NAME]" at bounding box center [581, 516] width 844 height 18
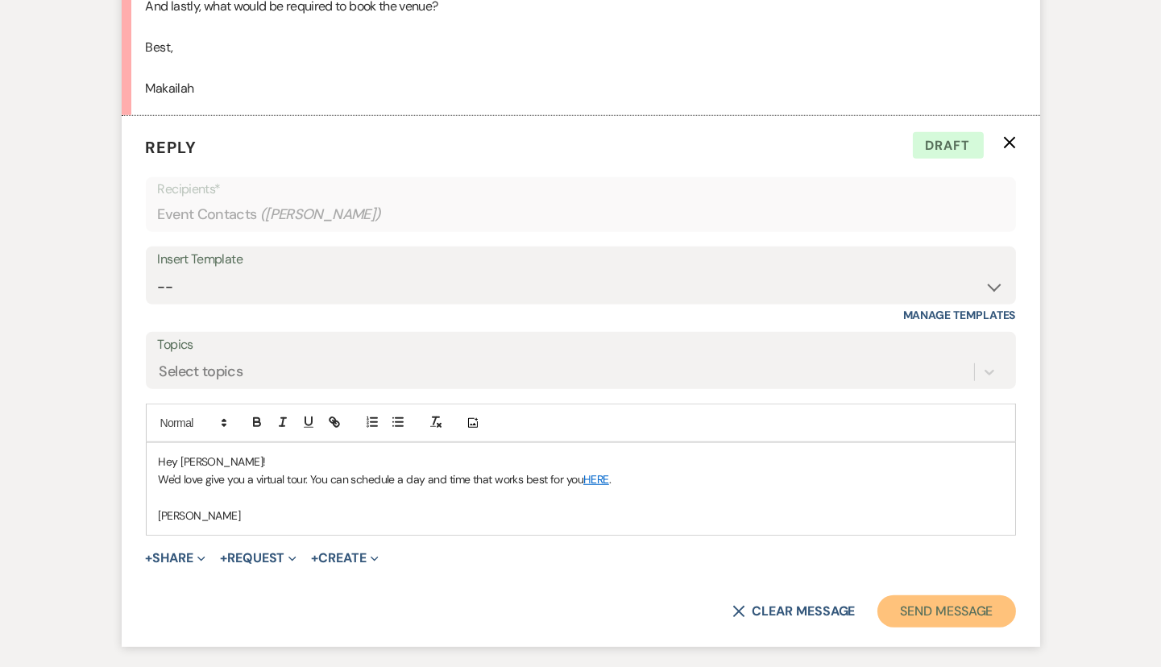
click at [907, 604] on button "Send Message" at bounding box center [946, 611] width 138 height 32
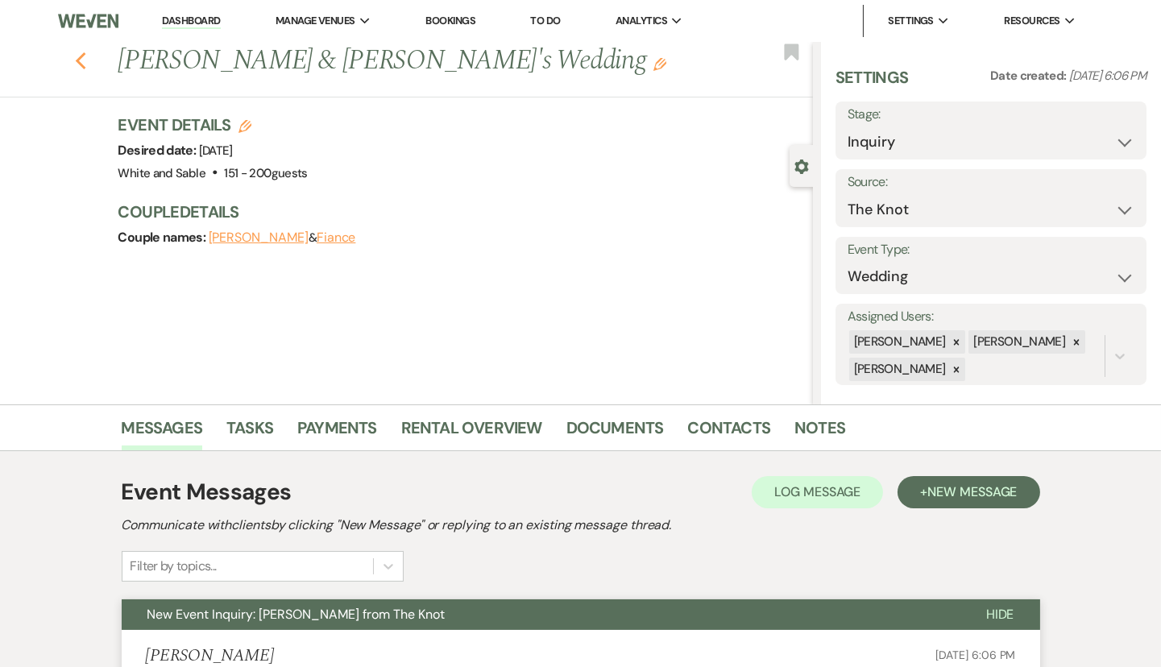
click at [77, 62] on use "button" at bounding box center [80, 61] width 10 height 18
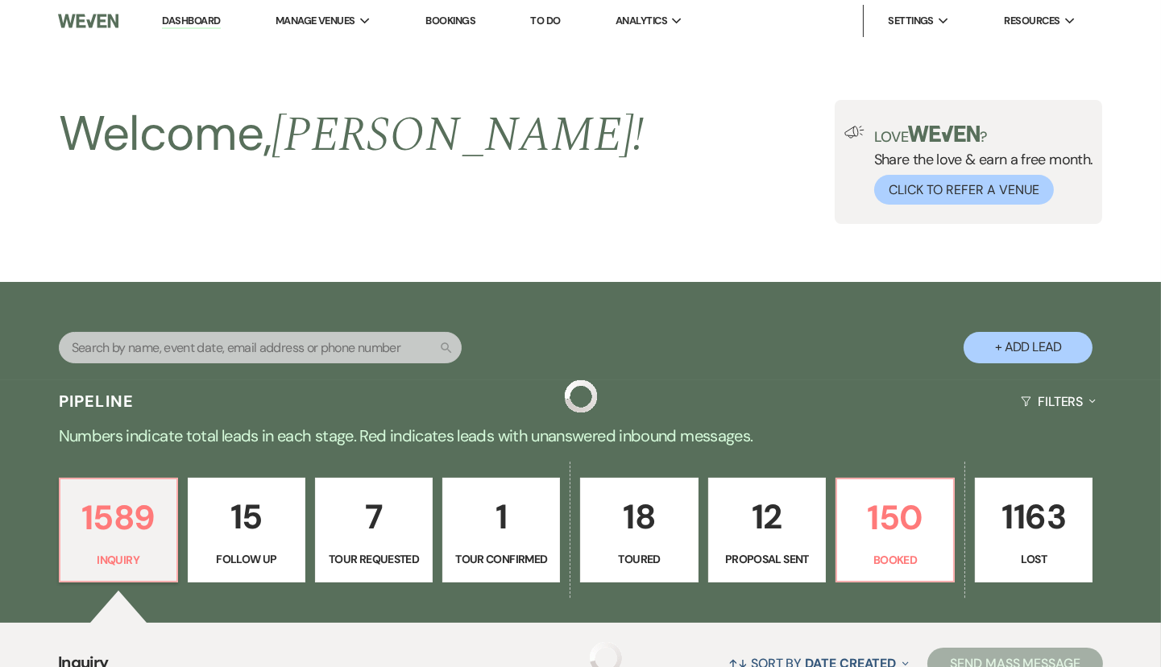
scroll to position [448, 0]
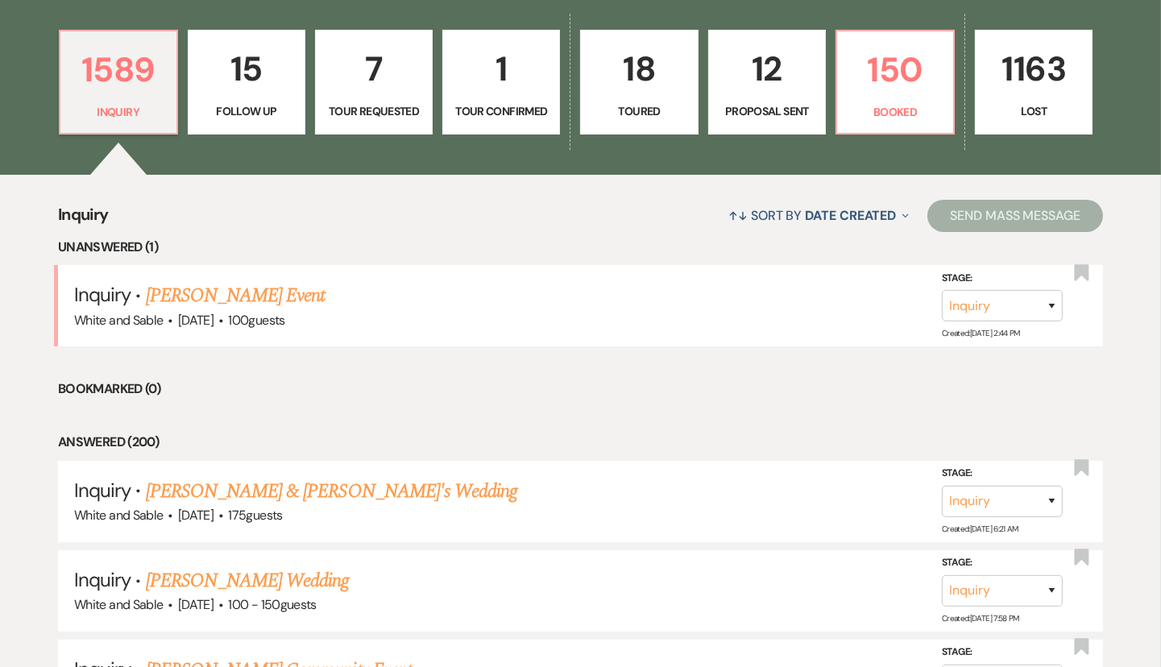
click at [599, 108] on p "Toured" at bounding box center [638, 111] width 97 height 18
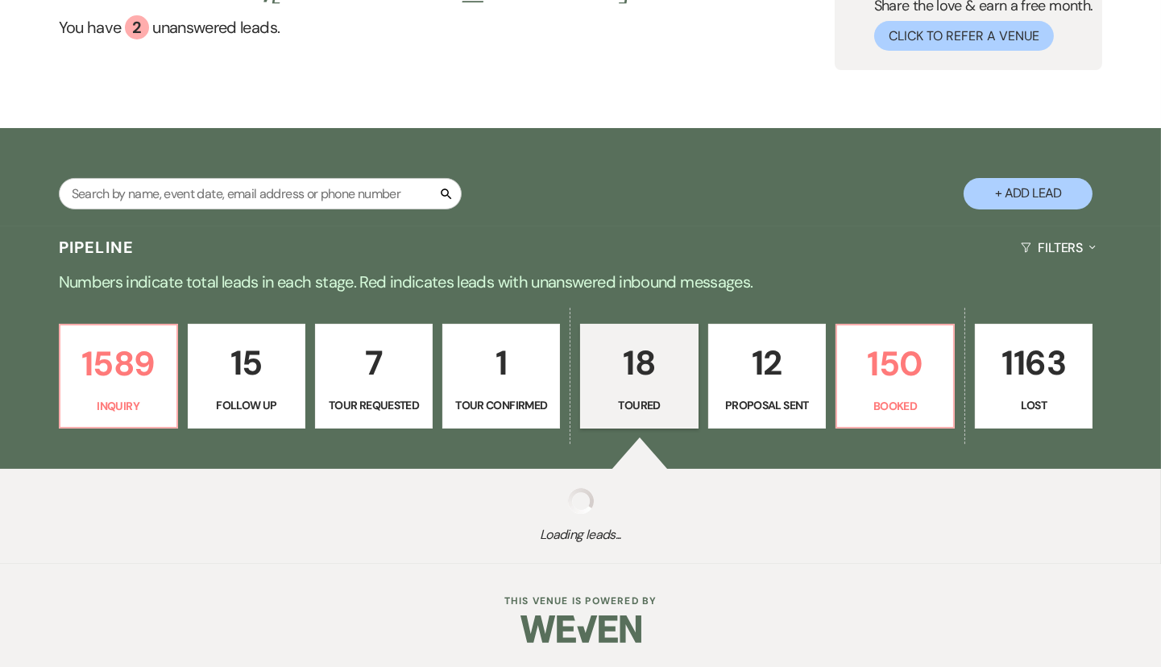
select select "5"
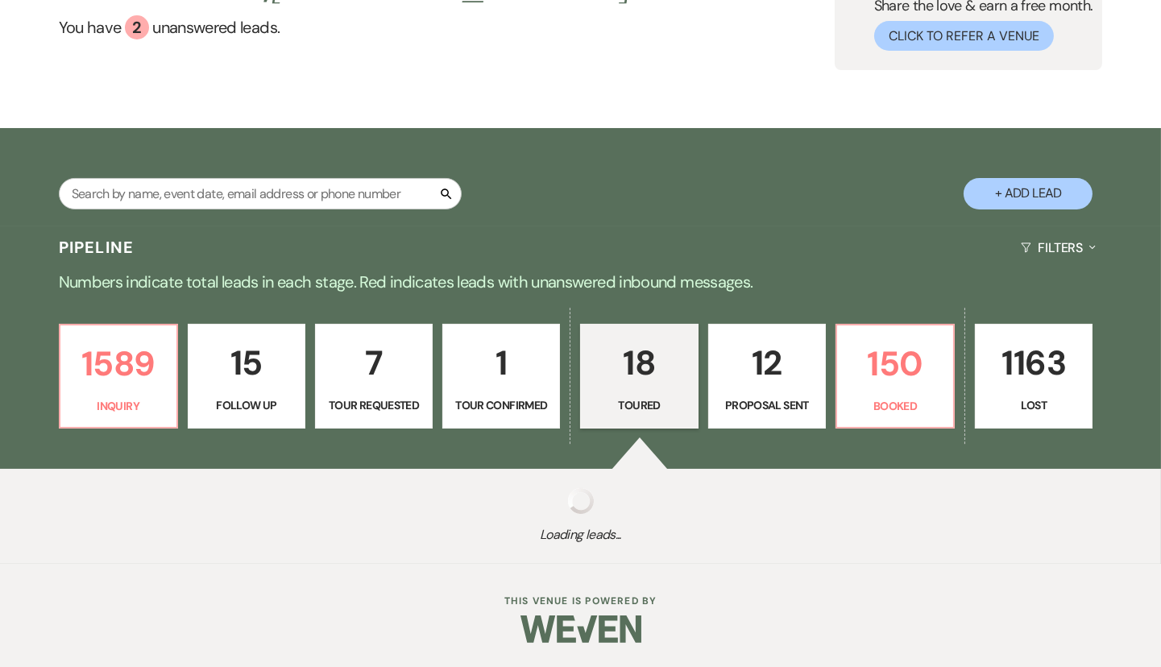
select select "5"
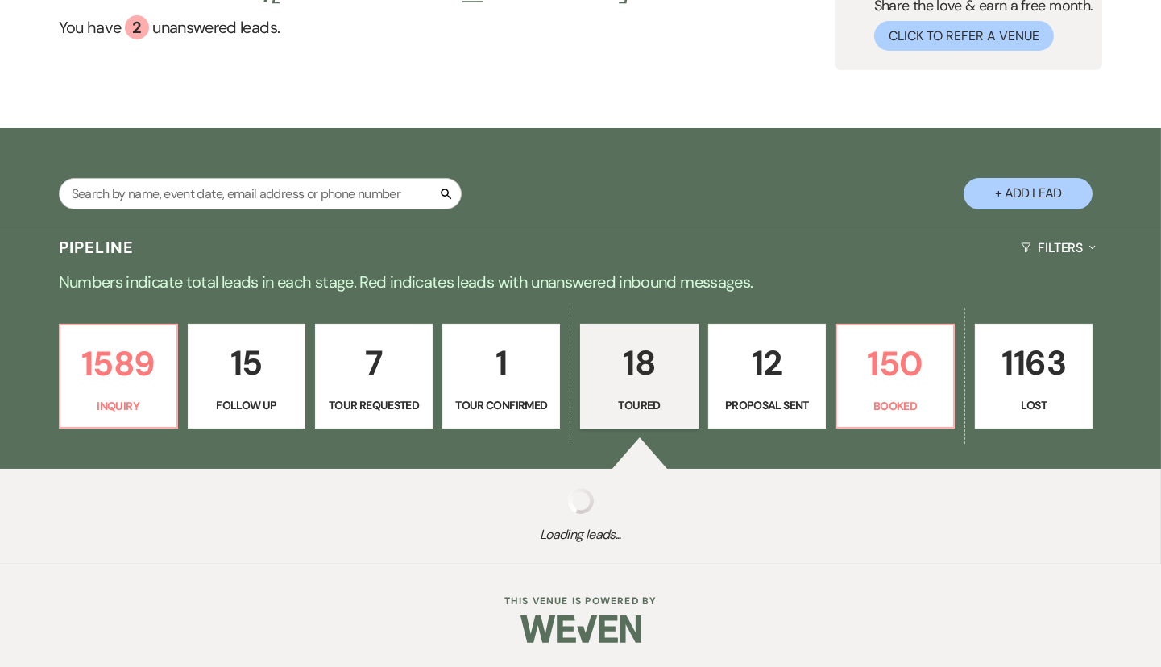
select select "5"
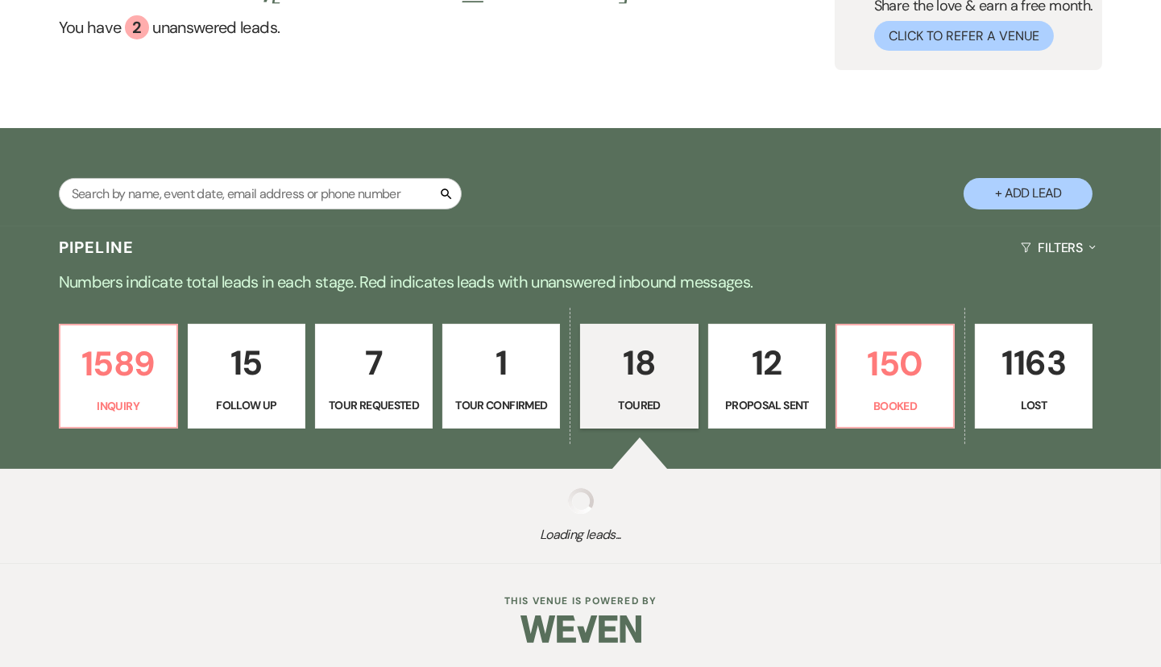
select select "5"
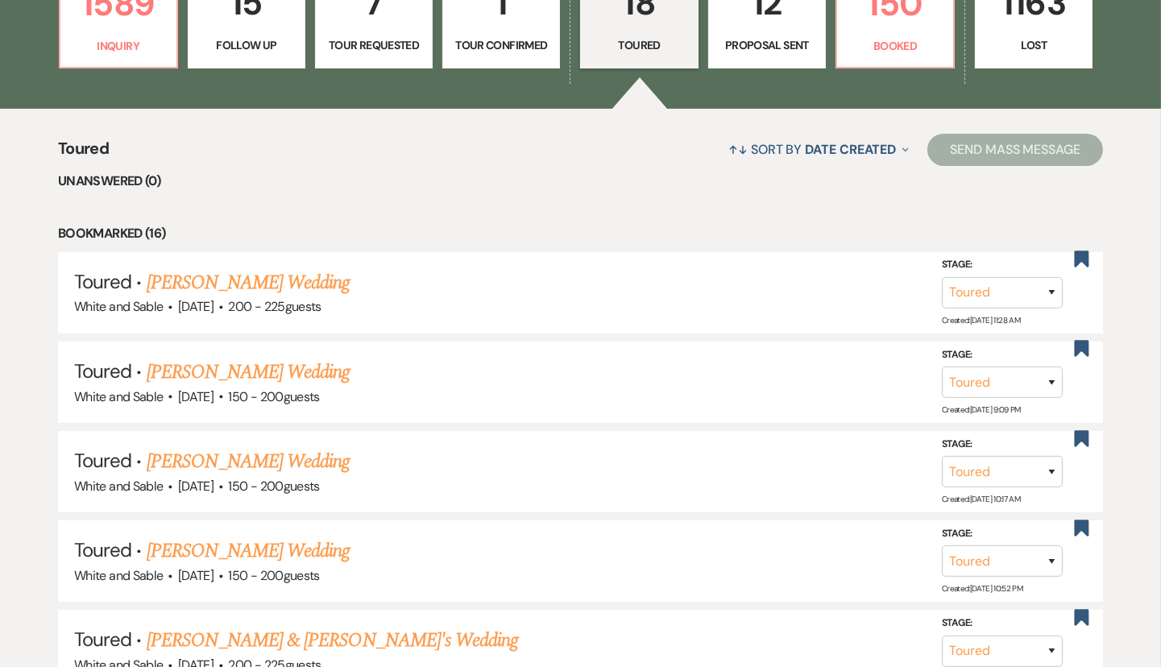
scroll to position [501, 0]
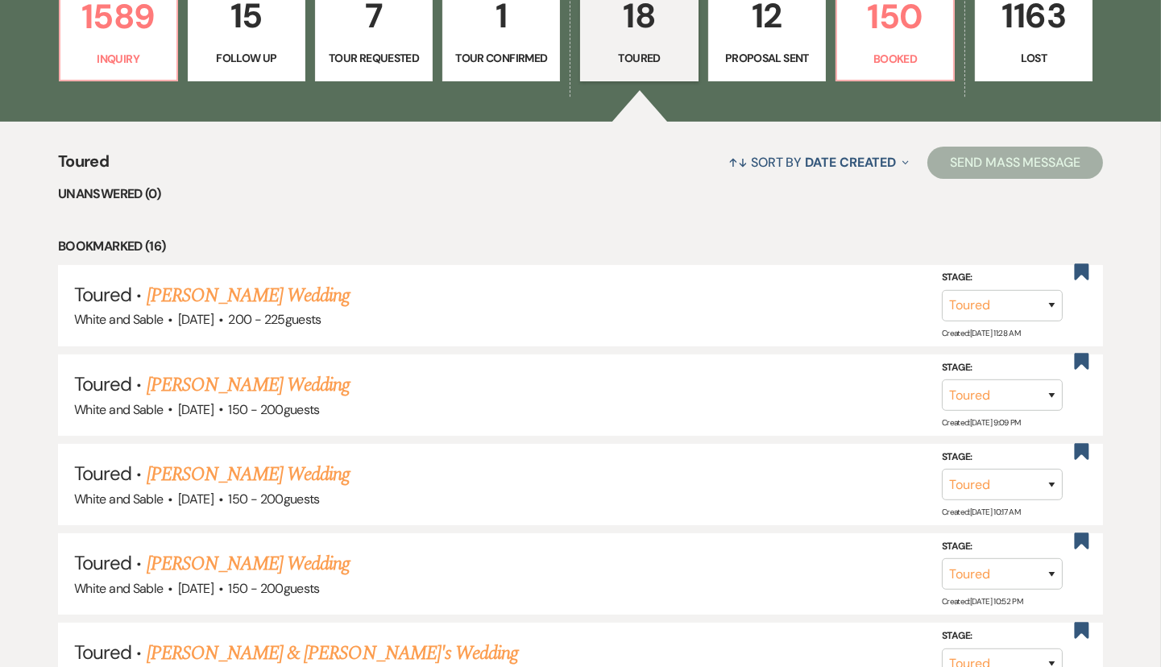
click at [781, 55] on p "Proposal Sent" at bounding box center [766, 58] width 97 height 18
select select "6"
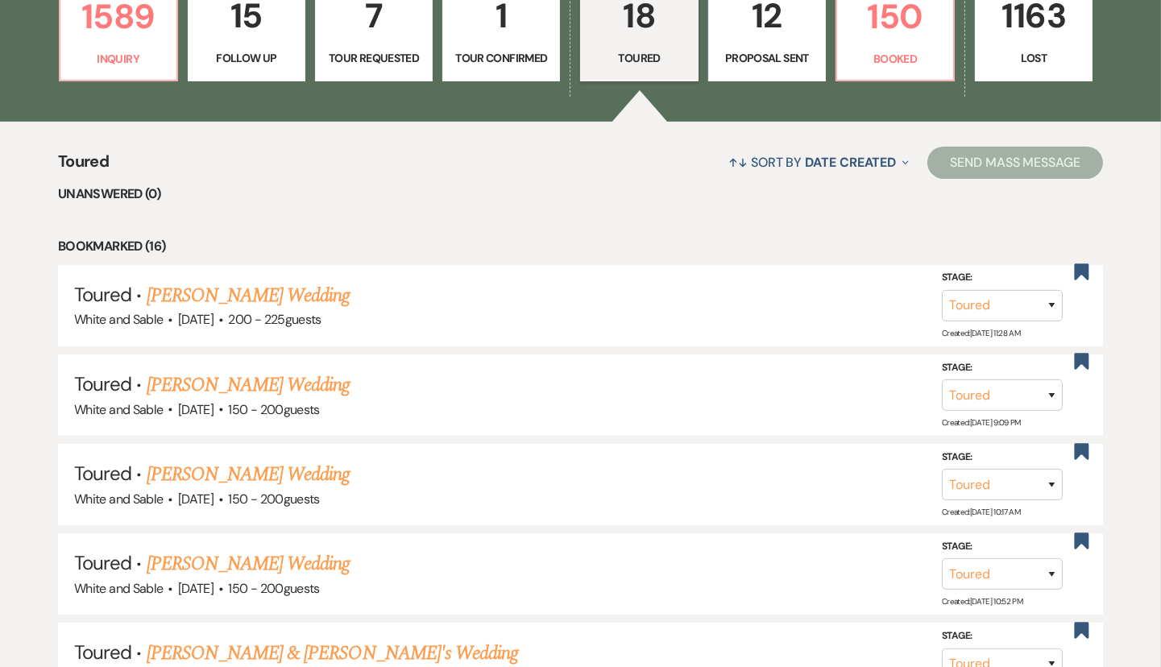
select select "6"
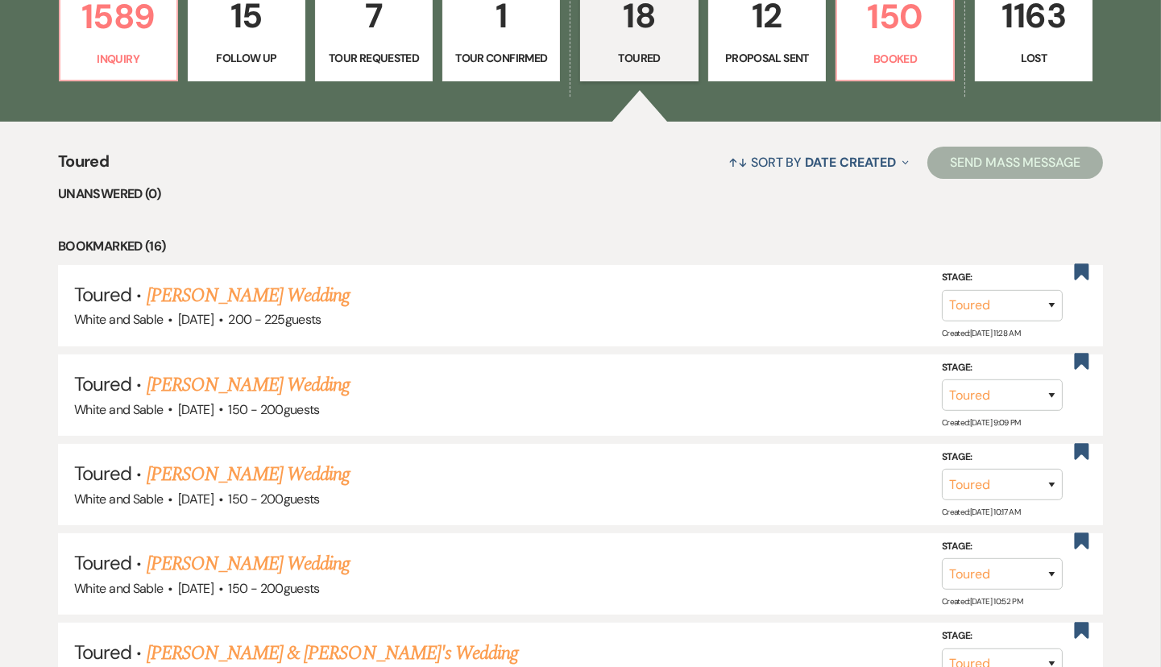
select select "6"
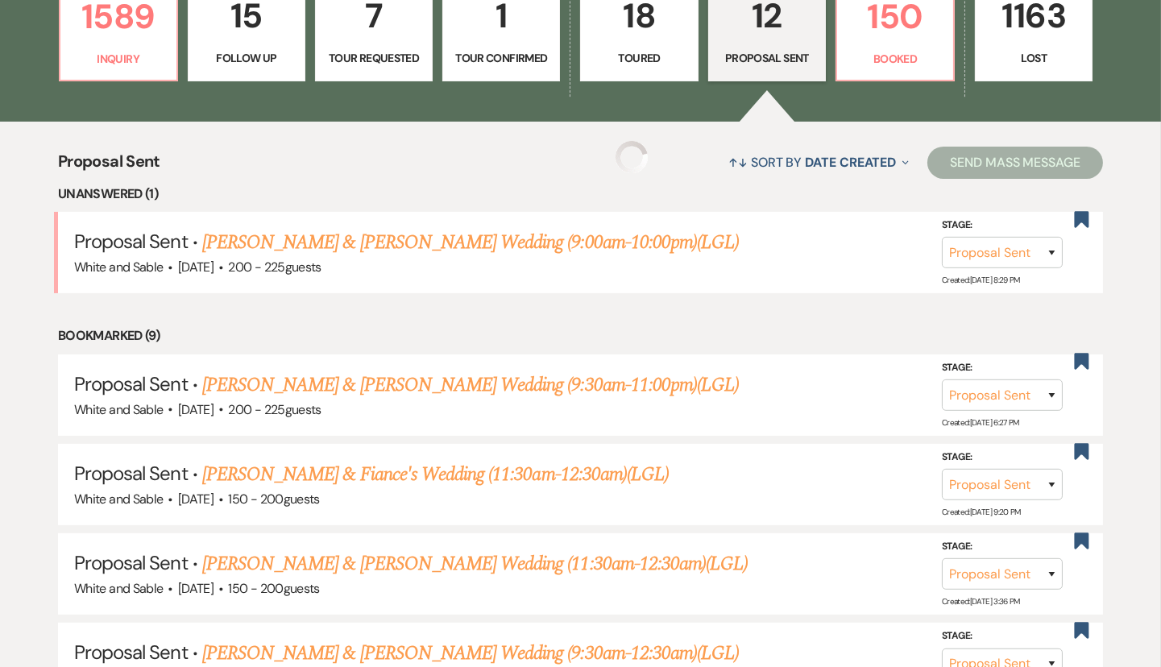
select select "6"
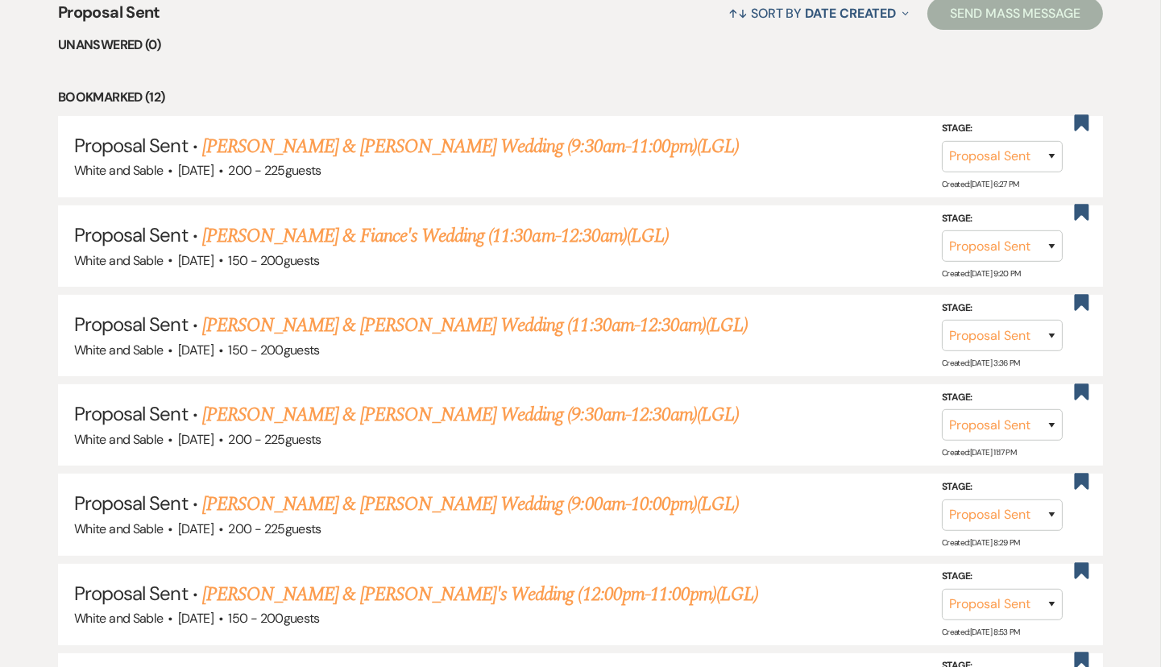
scroll to position [685, 0]
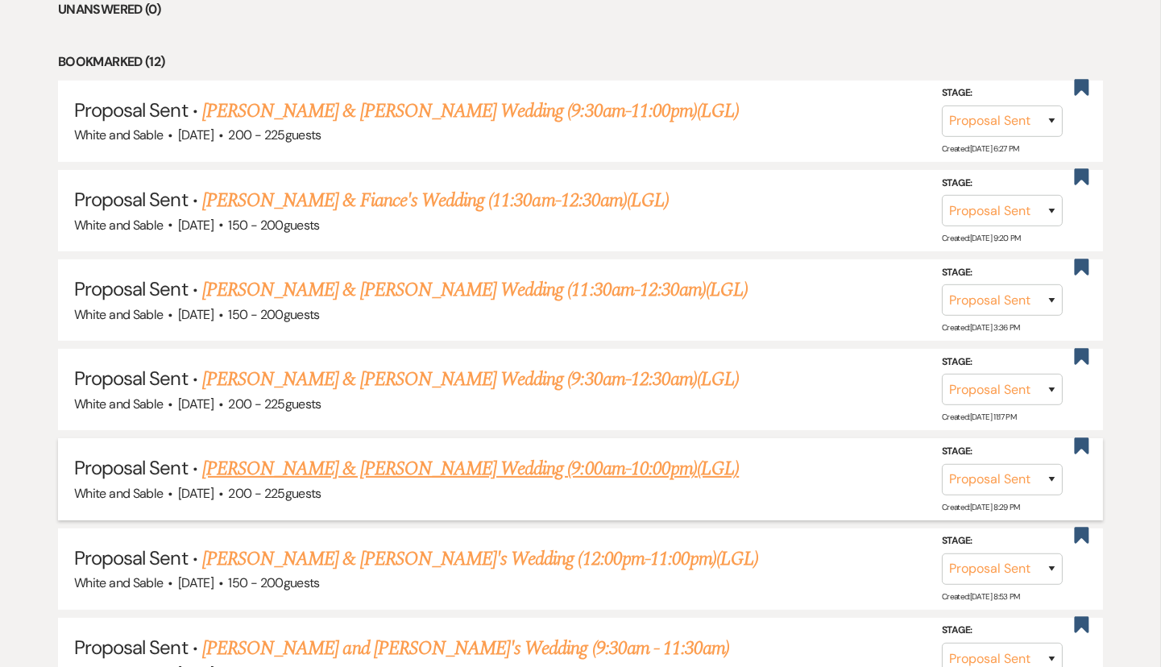
click at [498, 463] on link "[PERSON_NAME] & [PERSON_NAME] Wedding (9:00am-10:00pm)(LGL)" at bounding box center [470, 468] width 536 height 29
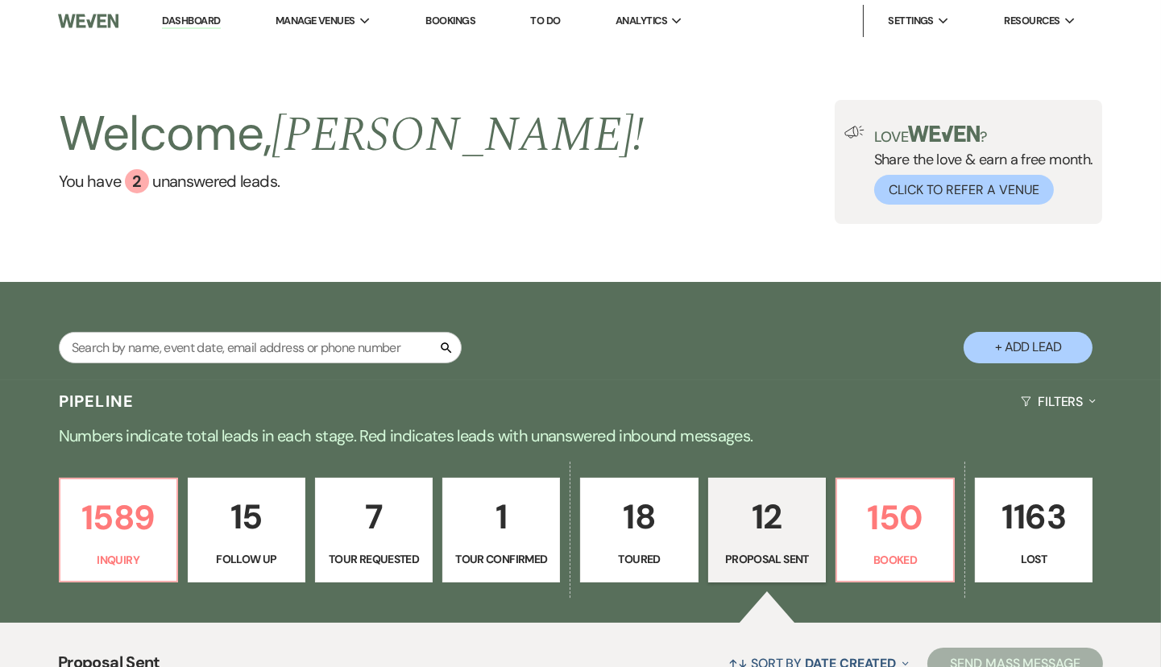
select select "6"
select select "20"
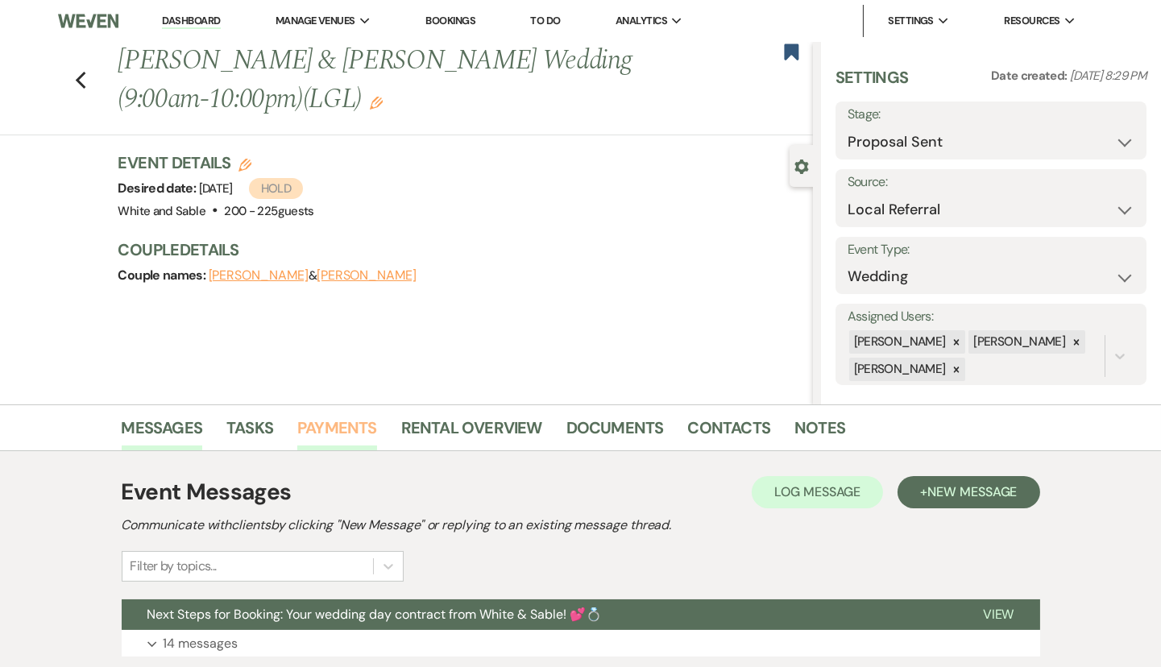
click at [361, 417] on link "Payments" at bounding box center [337, 432] width 80 height 35
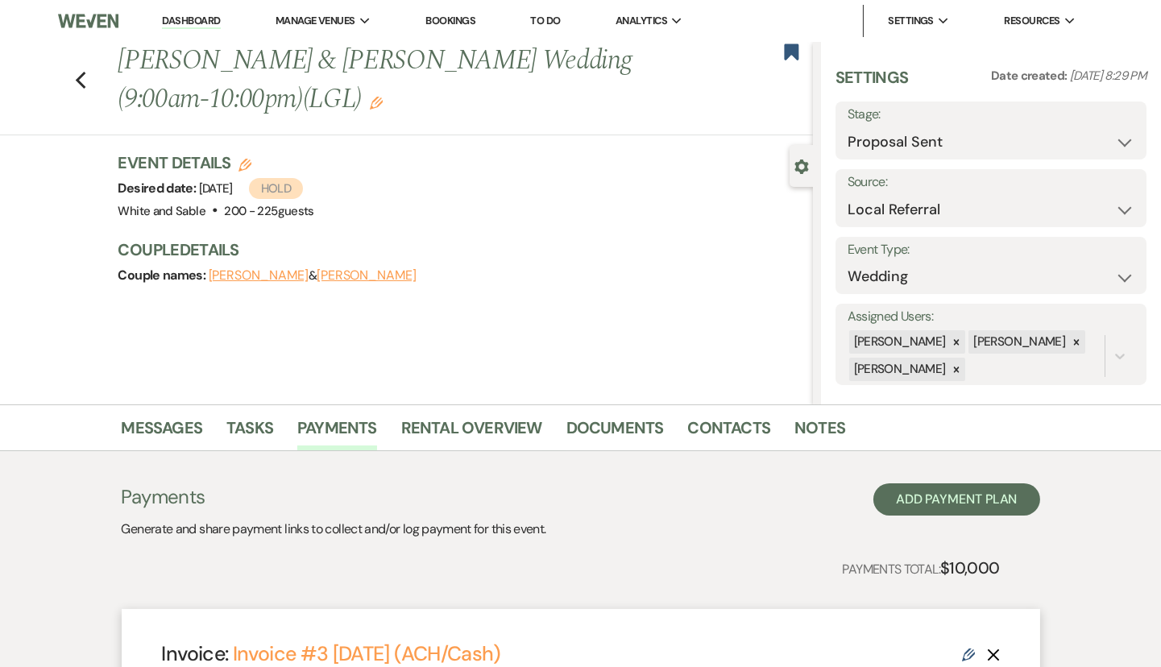
click at [185, 29] on li "Dashboard" at bounding box center [191, 21] width 74 height 32
click at [183, 20] on link "Dashboard" at bounding box center [191, 21] width 58 height 15
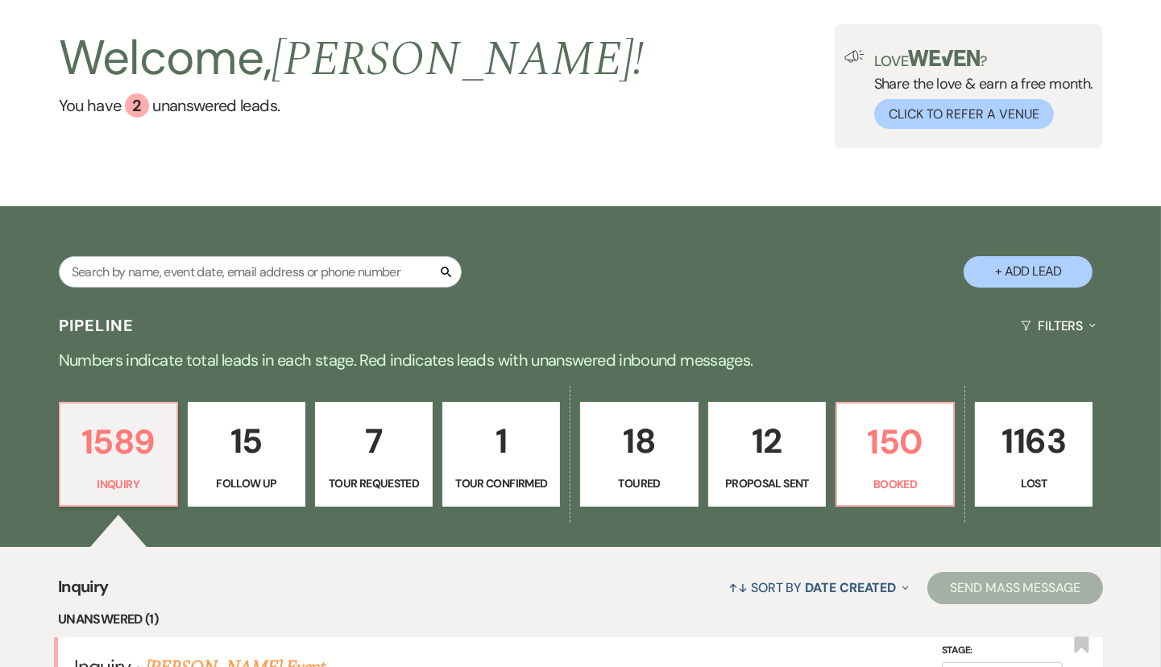
click at [762, 495] on link "12 Proposal Sent" at bounding box center [767, 454] width 118 height 105
select select "6"
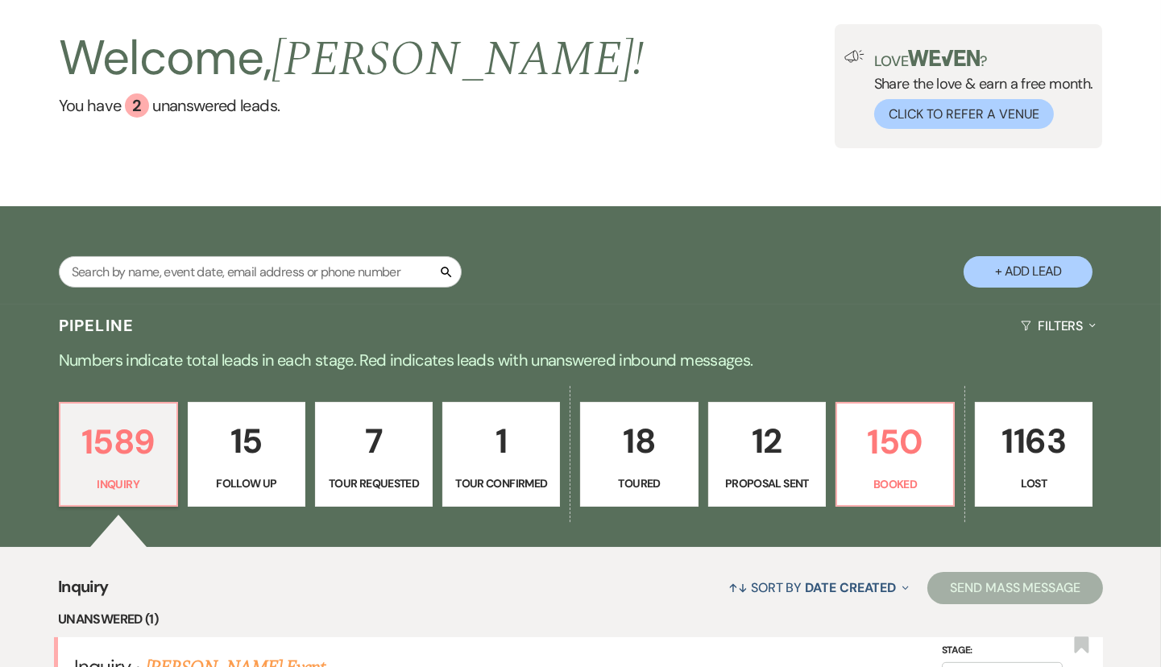
select select "6"
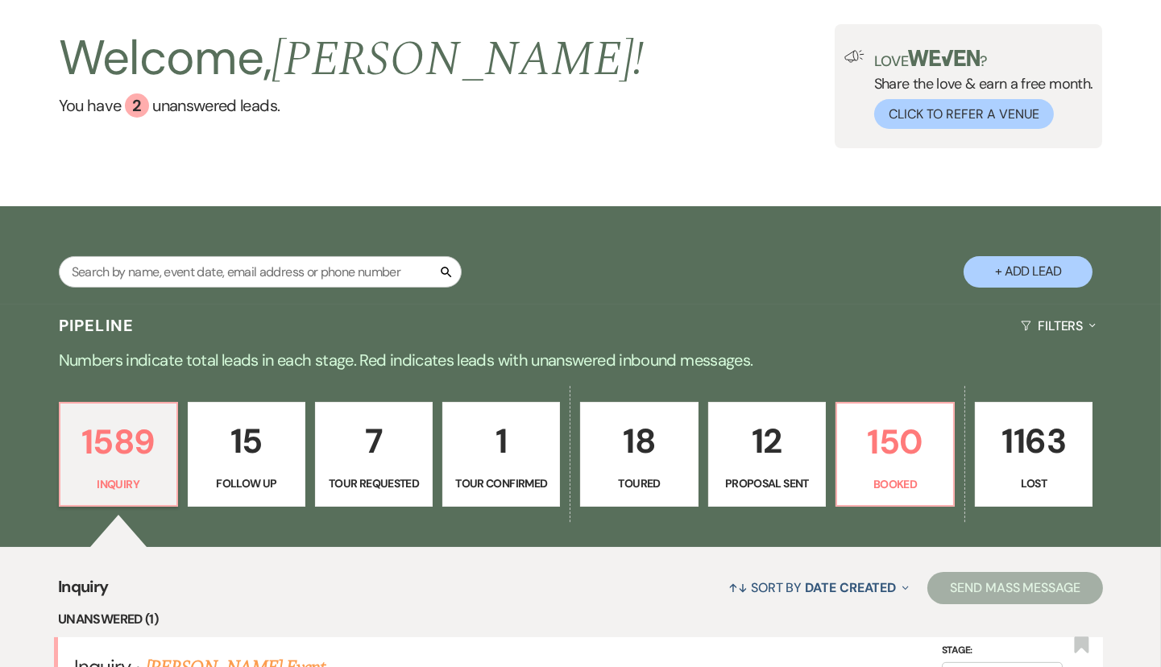
select select "6"
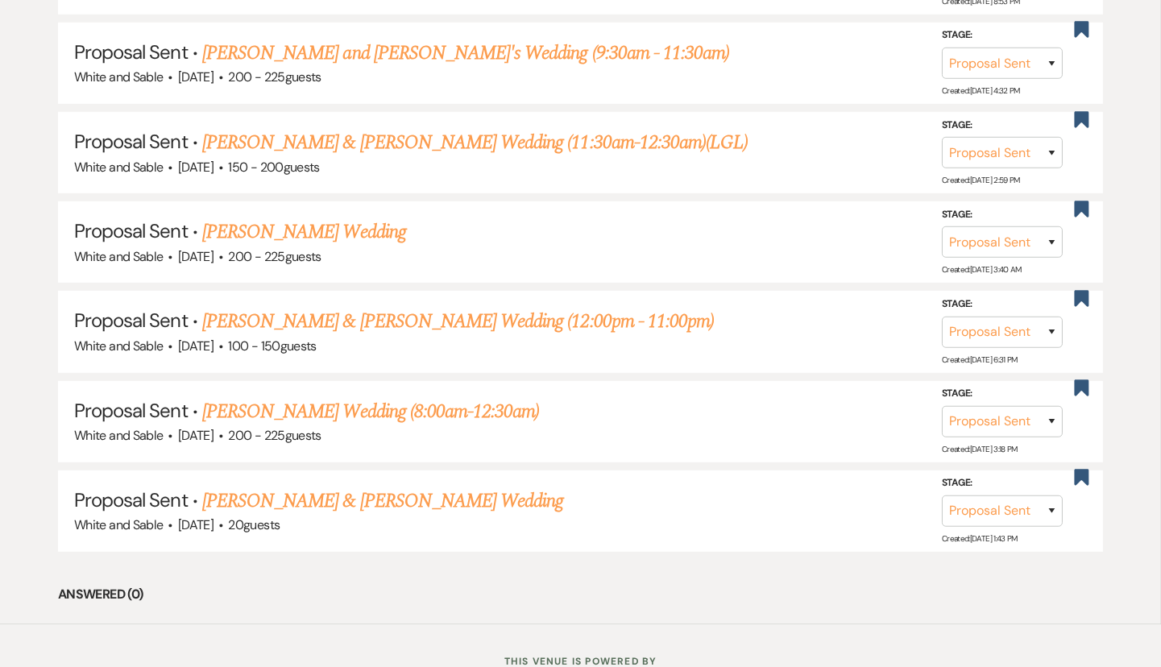
scroll to position [1282, 0]
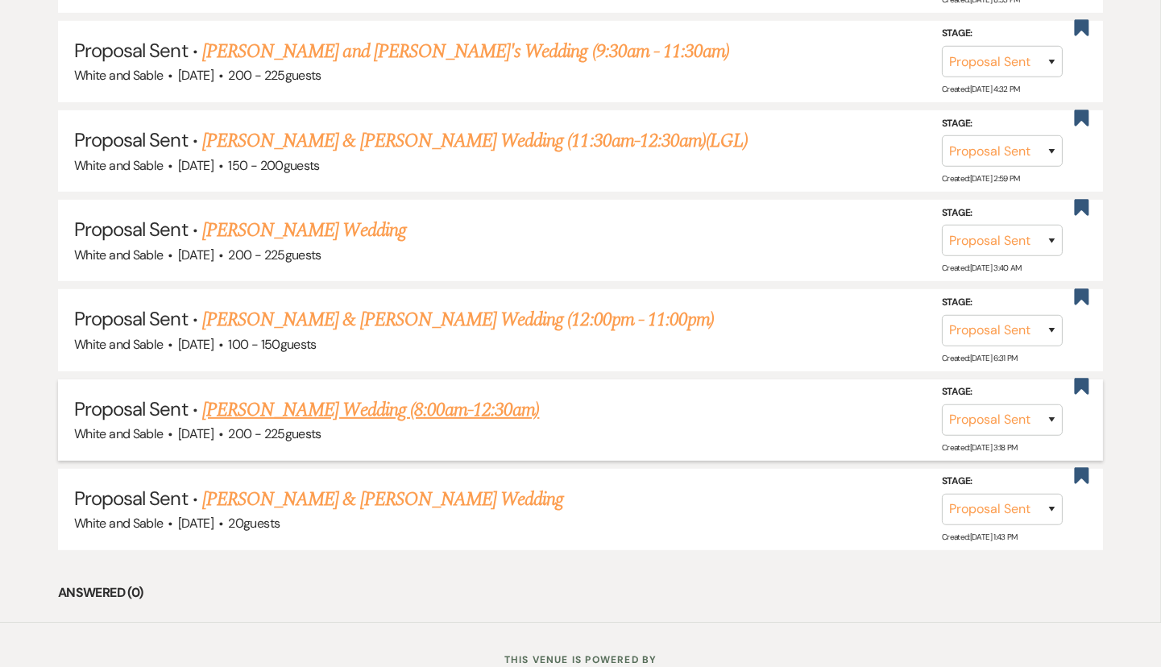
click at [458, 415] on link "[PERSON_NAME] Wedding (8:00am-12:30am)" at bounding box center [370, 409] width 337 height 29
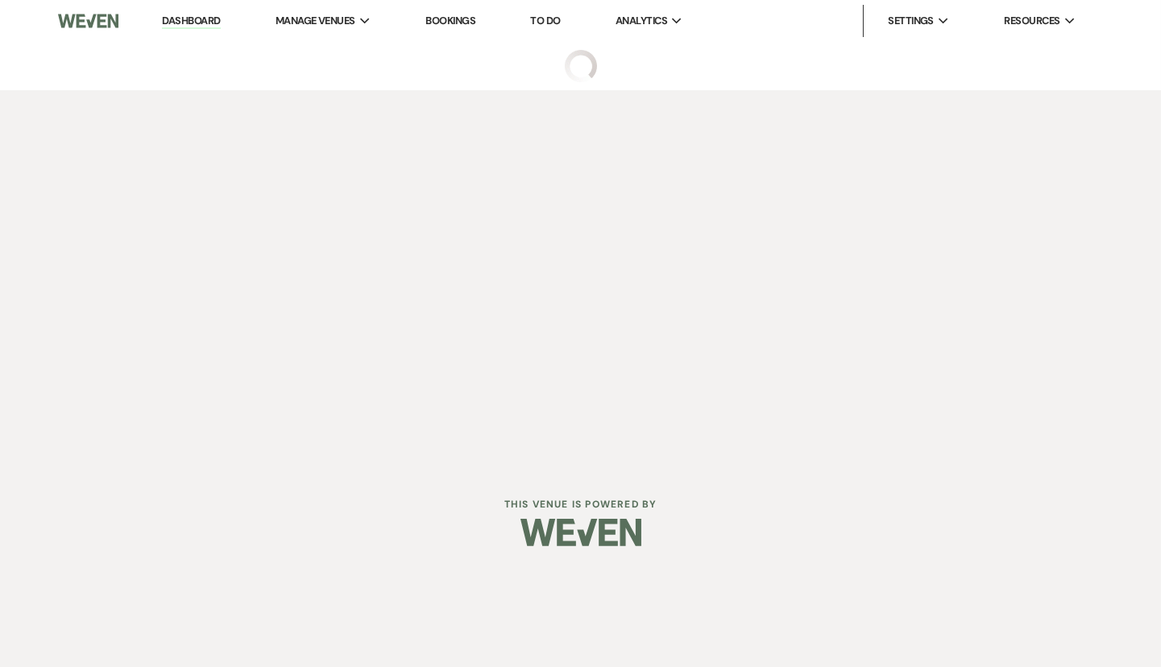
select select "6"
select select "25"
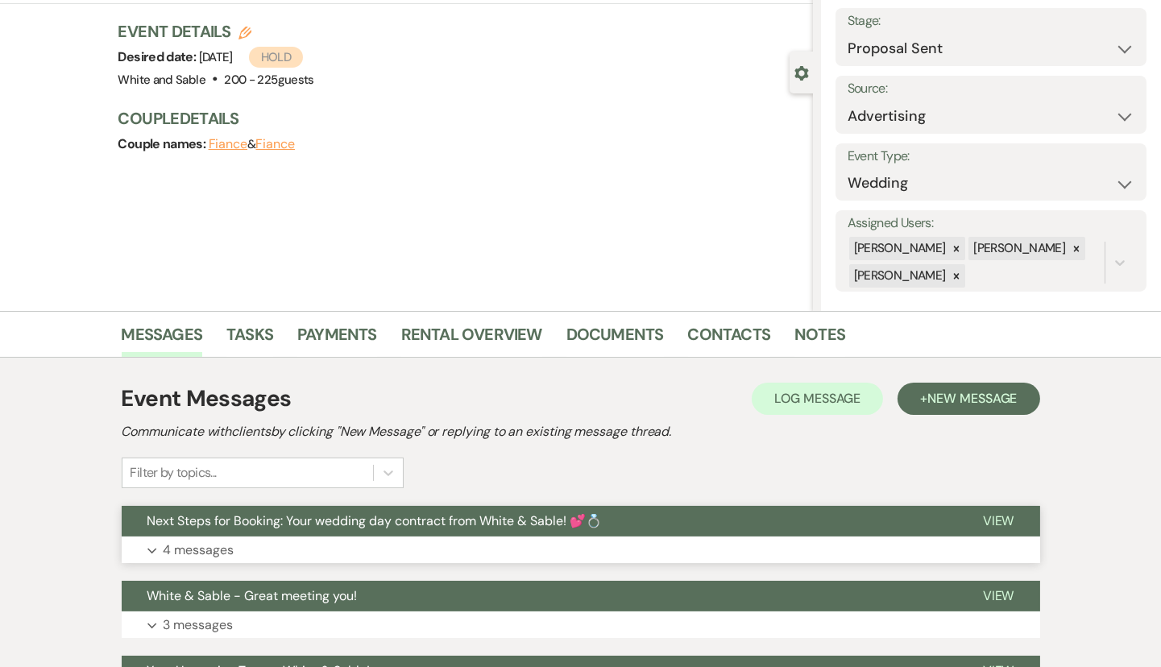
click at [498, 538] on button "Expand 4 messages" at bounding box center [581, 549] width 918 height 27
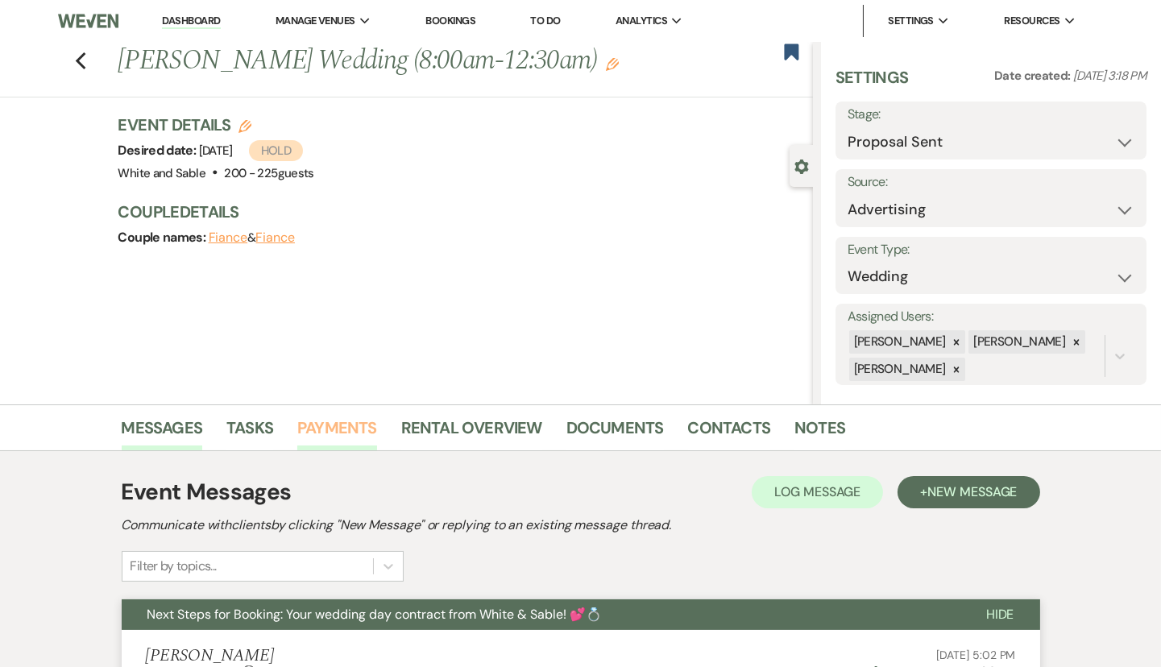
click at [358, 424] on link "Payments" at bounding box center [337, 432] width 80 height 35
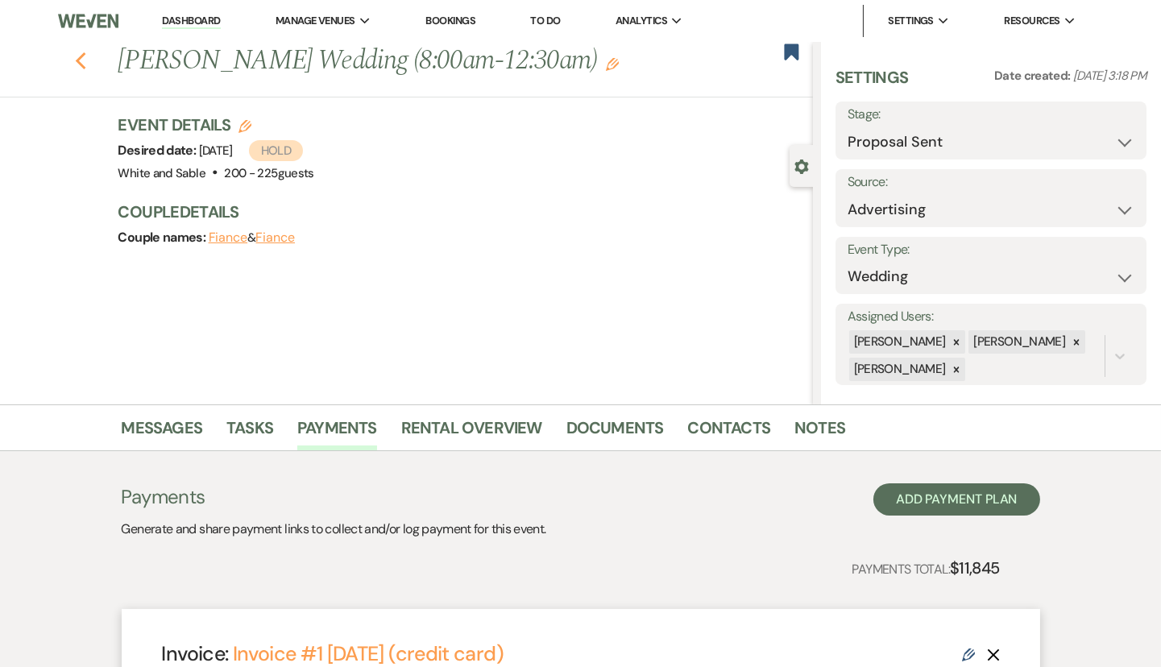
click at [76, 64] on icon "Previous" at bounding box center [81, 61] width 12 height 19
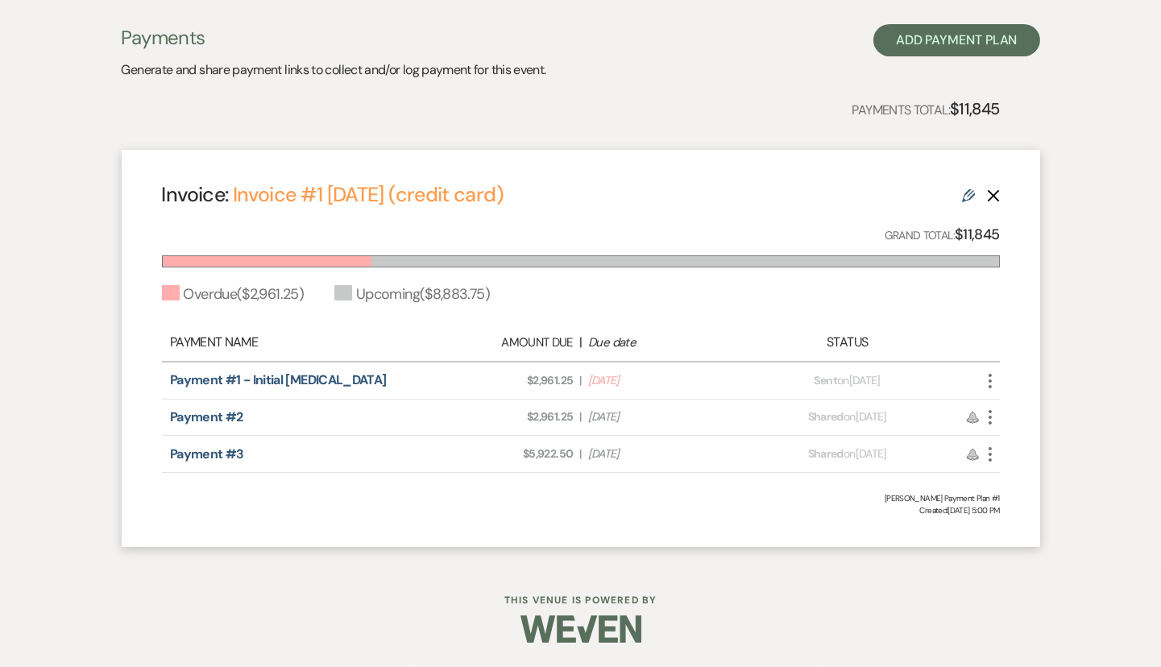
select select "6"
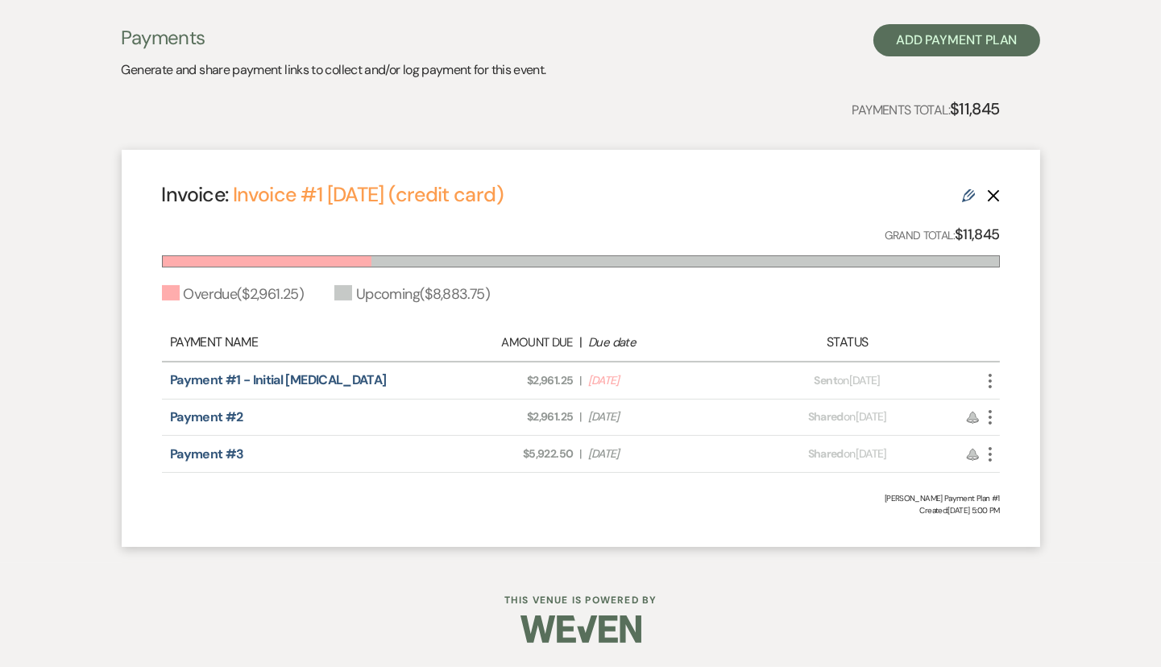
select select "6"
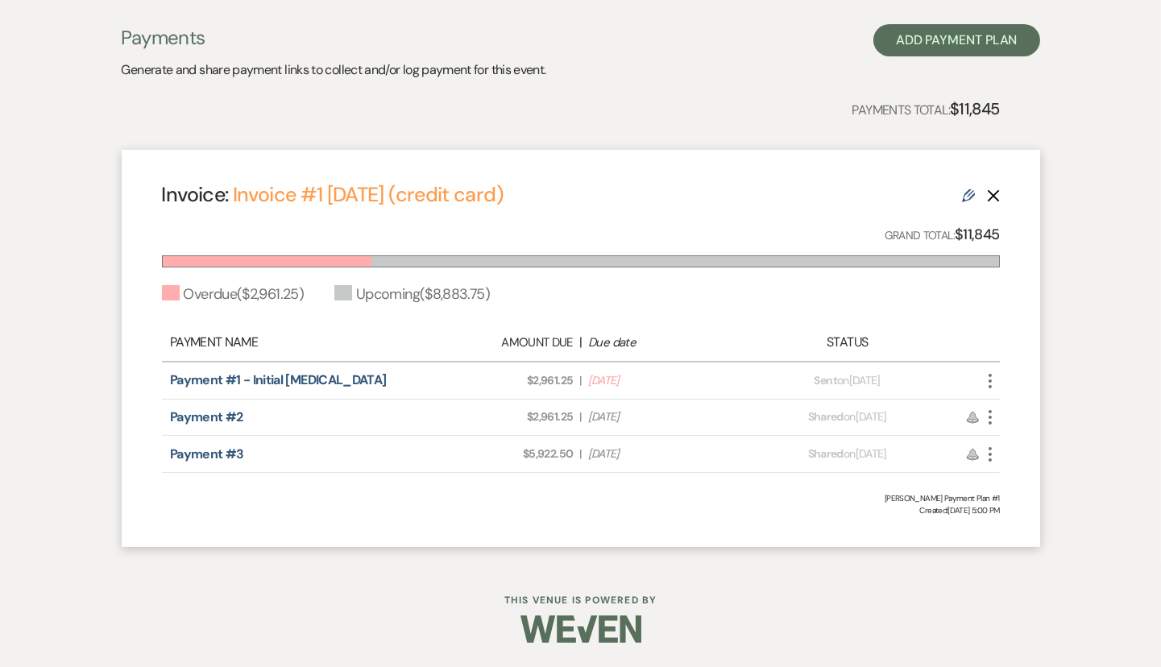
select select "6"
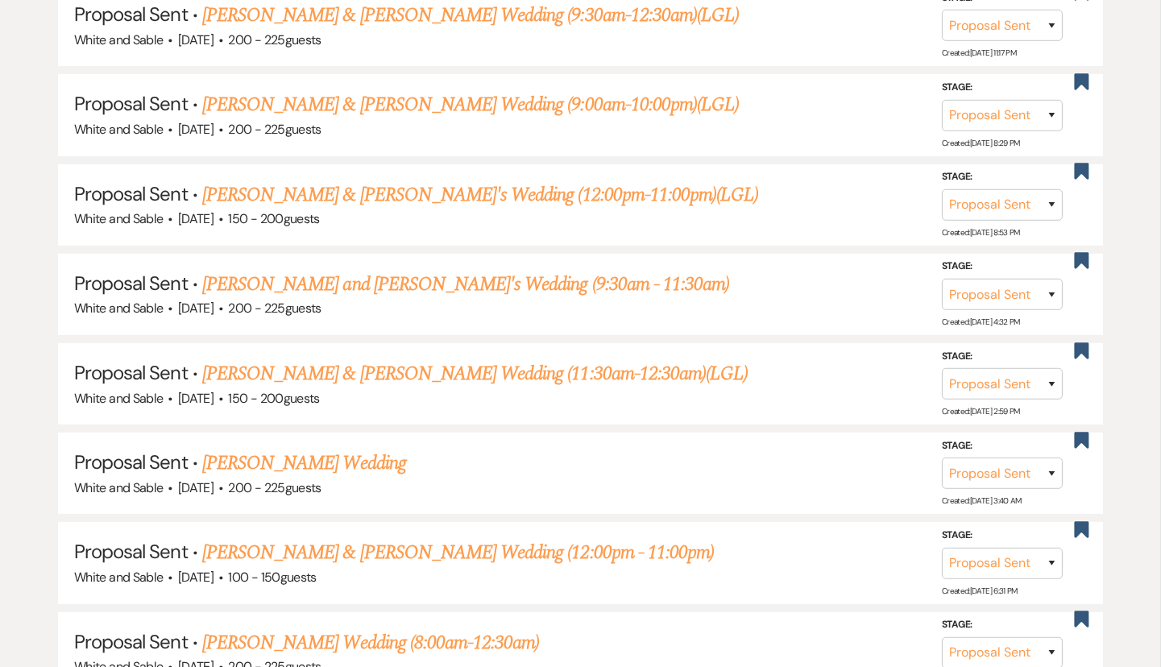
scroll to position [991, 0]
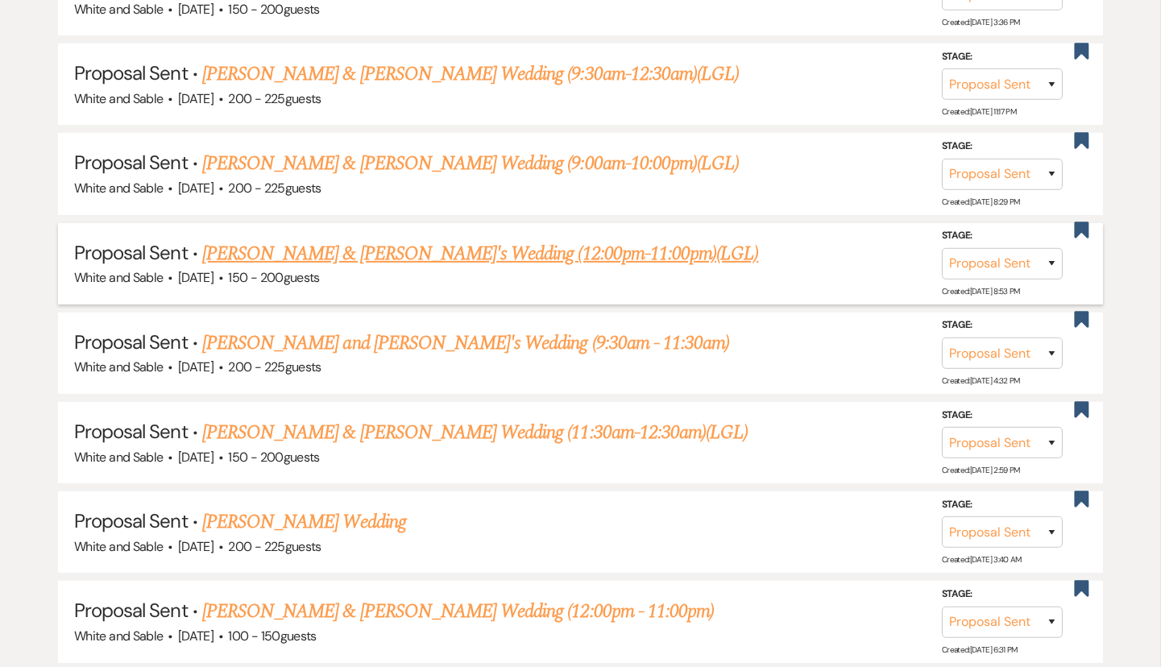
click at [409, 260] on link "[PERSON_NAME] & [PERSON_NAME]'s Wedding (12:00pm-11:00pm)(LGL)" at bounding box center [480, 253] width 556 height 29
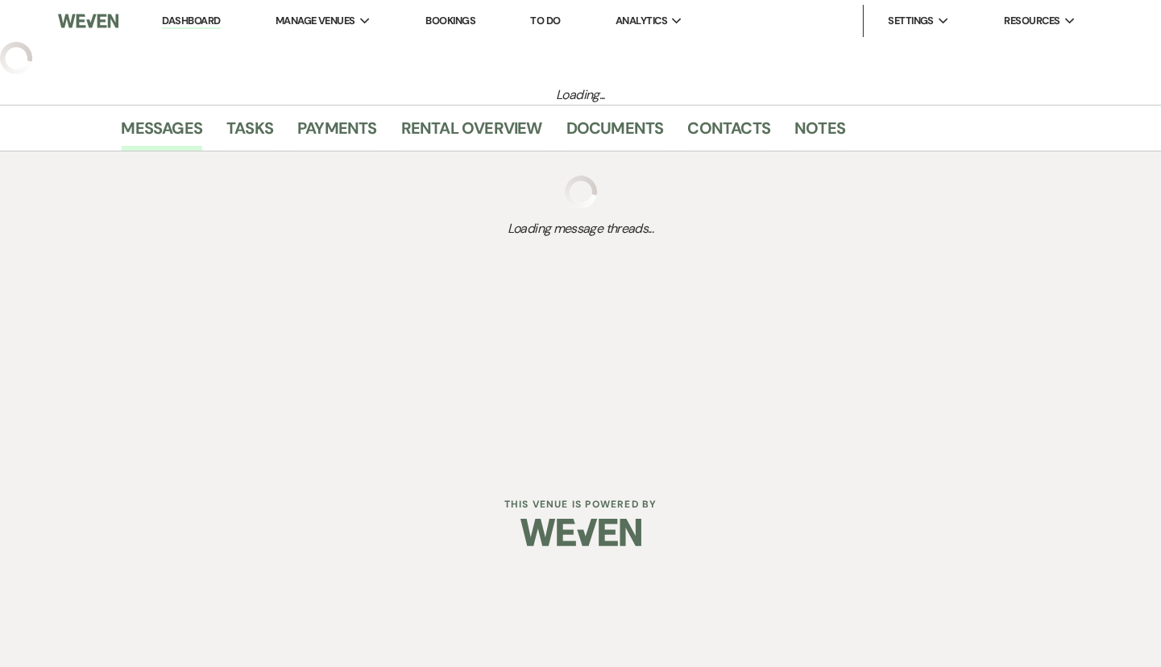
select select "6"
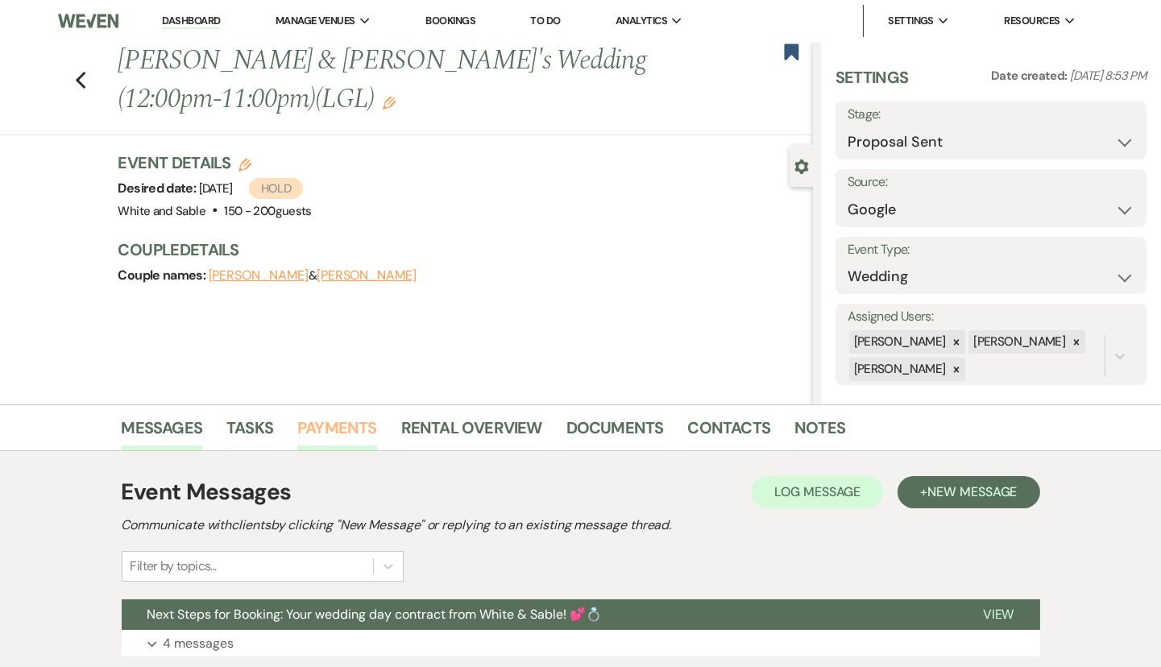
click at [356, 415] on link "Payments" at bounding box center [337, 432] width 80 height 35
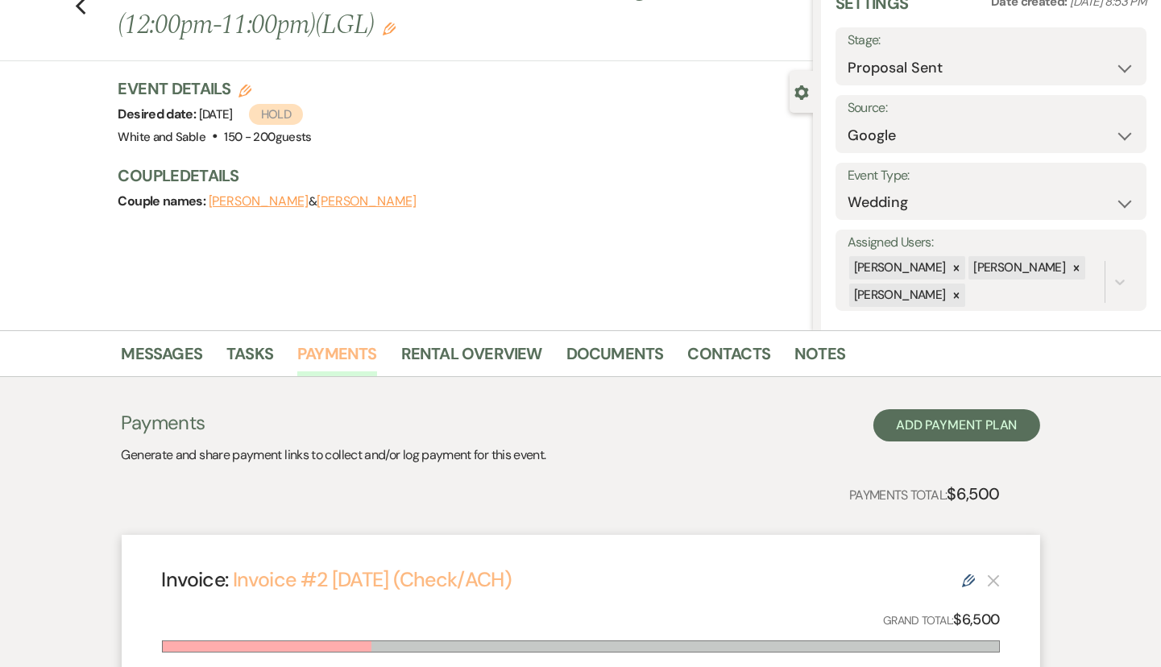
scroll to position [32, 0]
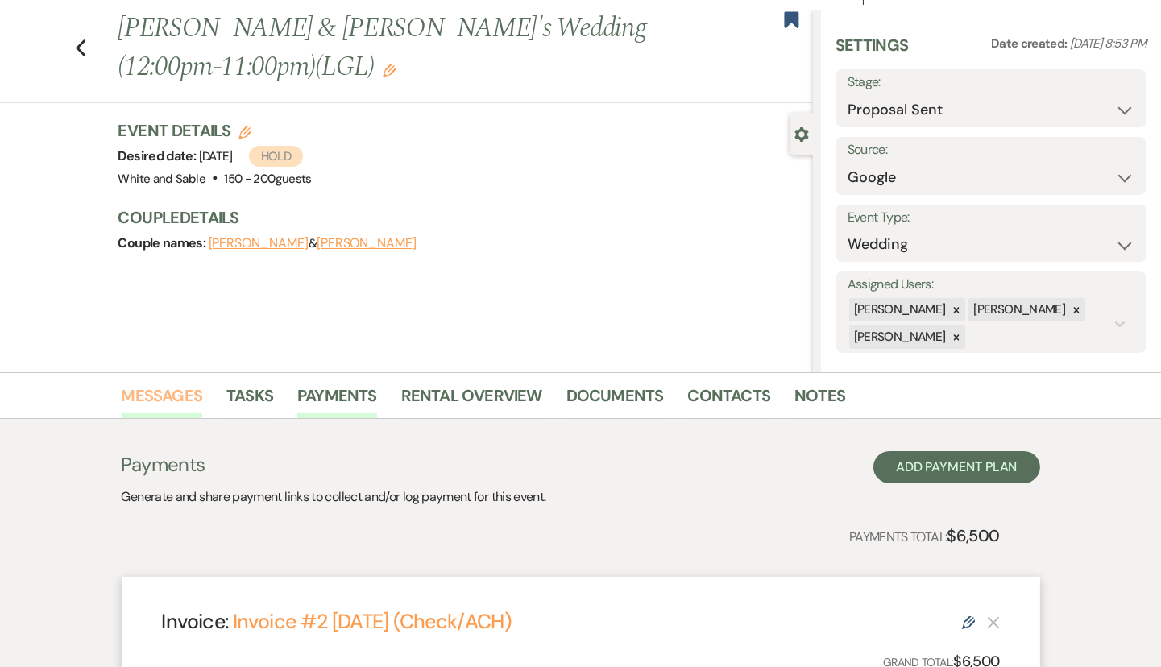
click at [164, 389] on link "Messages" at bounding box center [162, 400] width 81 height 35
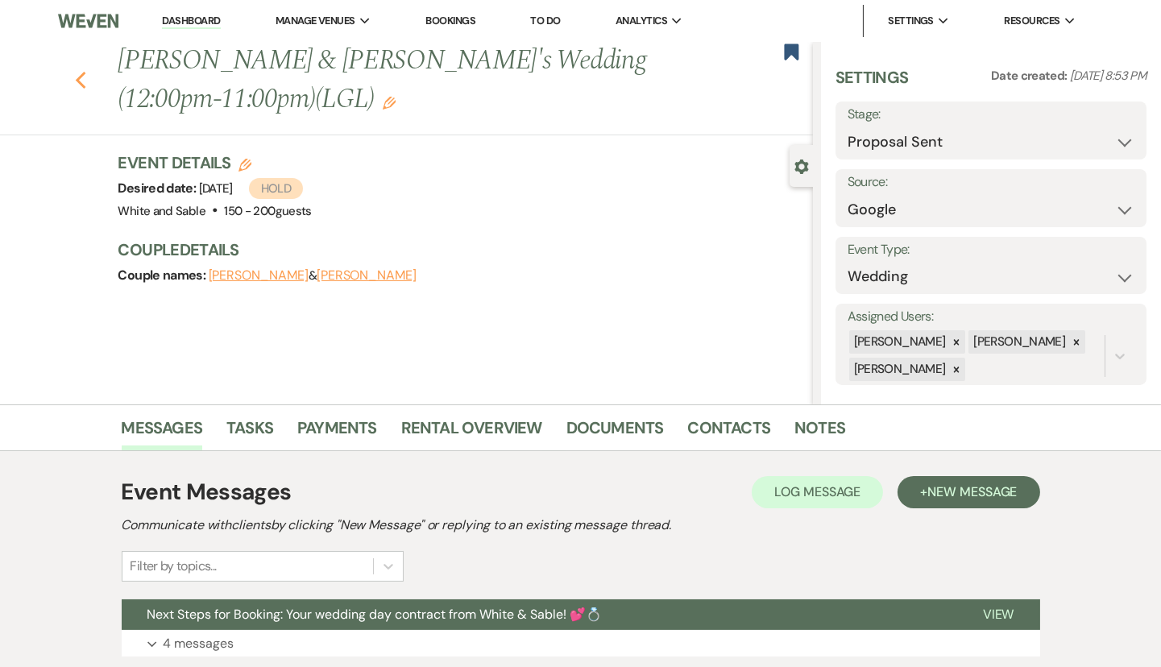
click at [82, 84] on icon "Previous" at bounding box center [81, 80] width 12 height 19
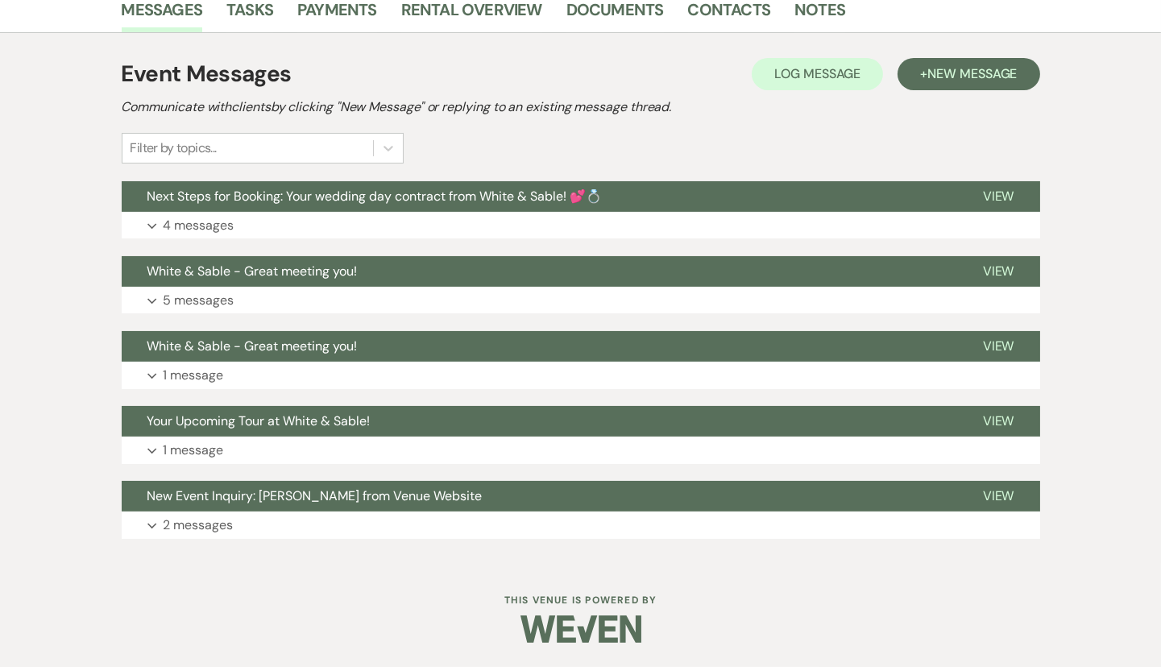
select select "6"
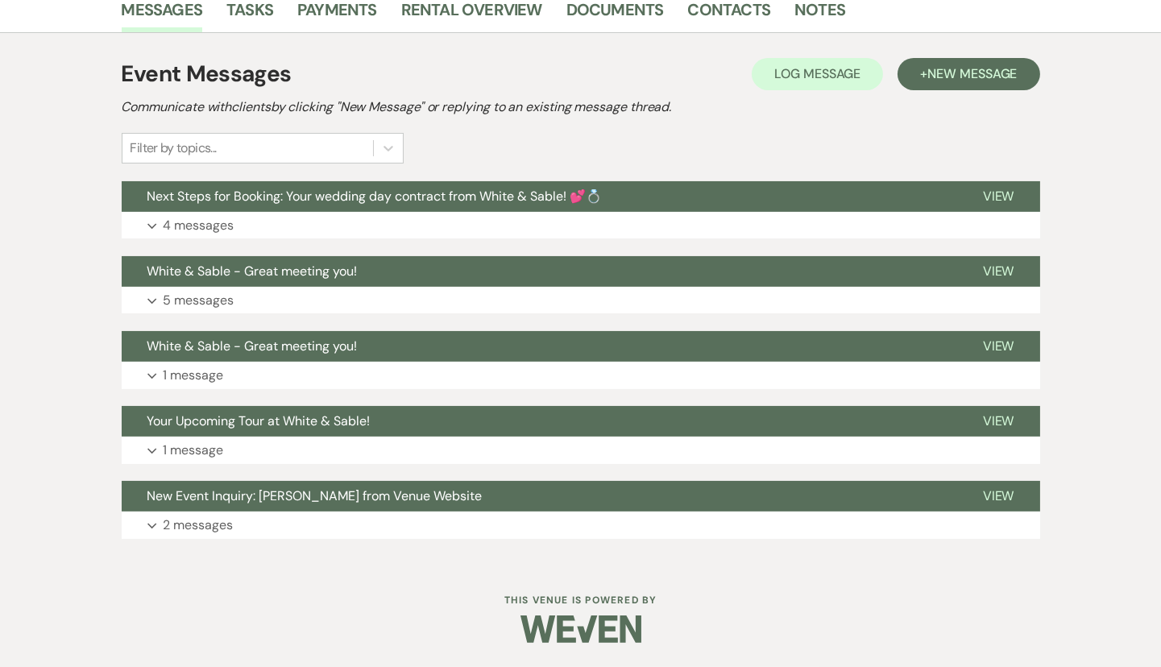
select select "6"
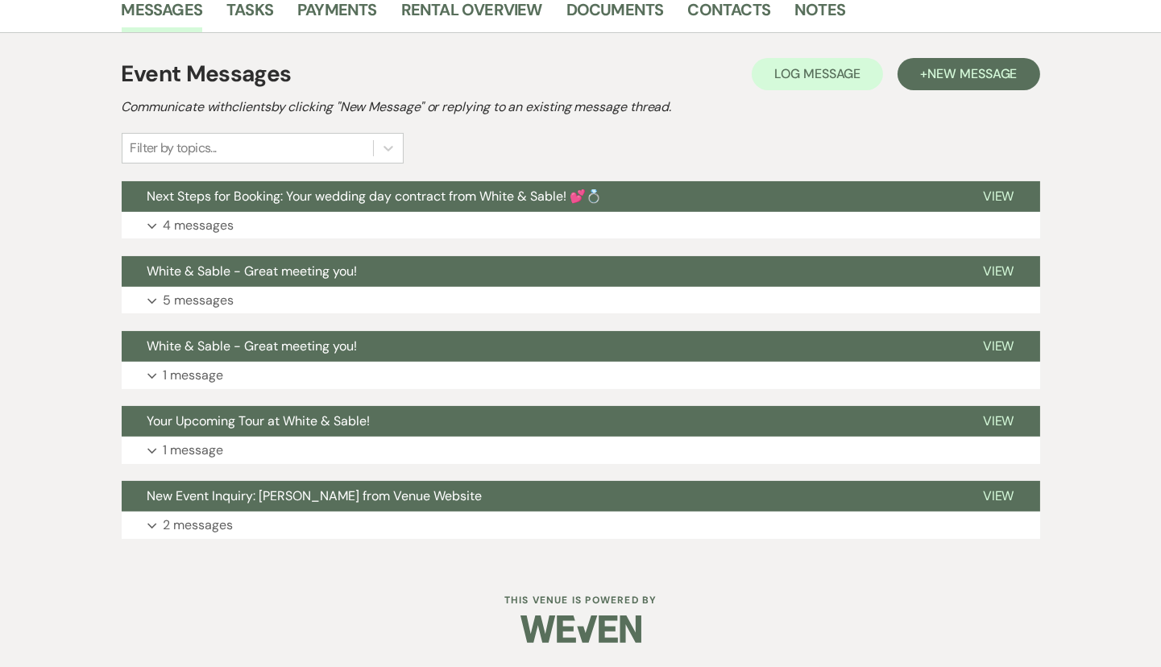
select select "6"
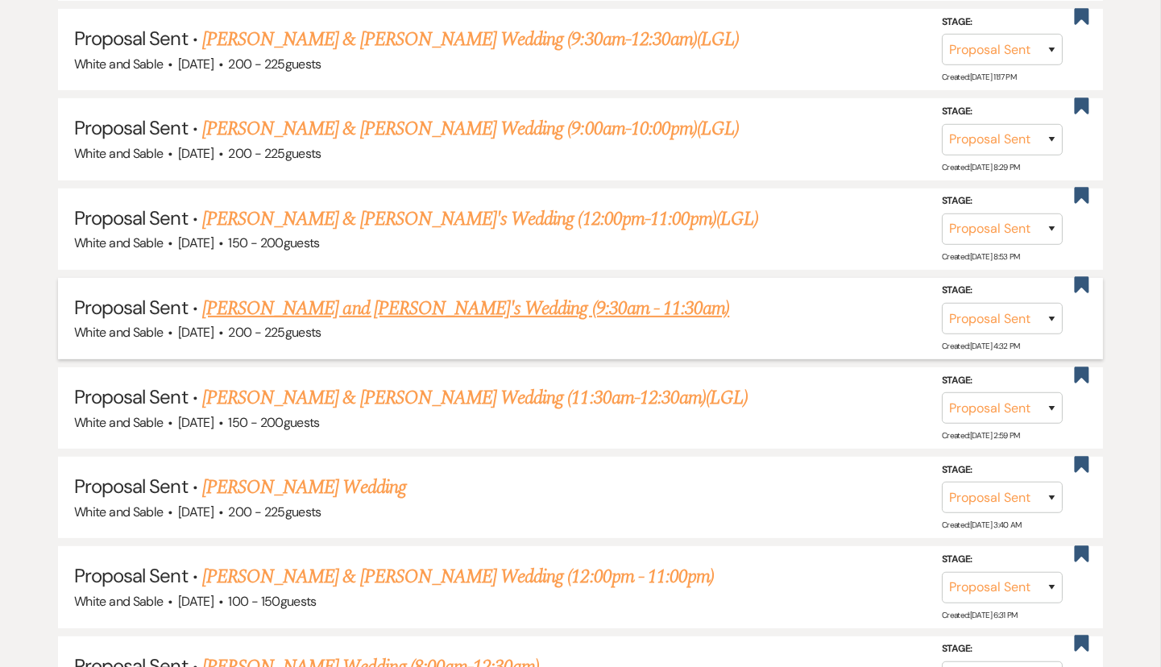
scroll to position [1046, 0]
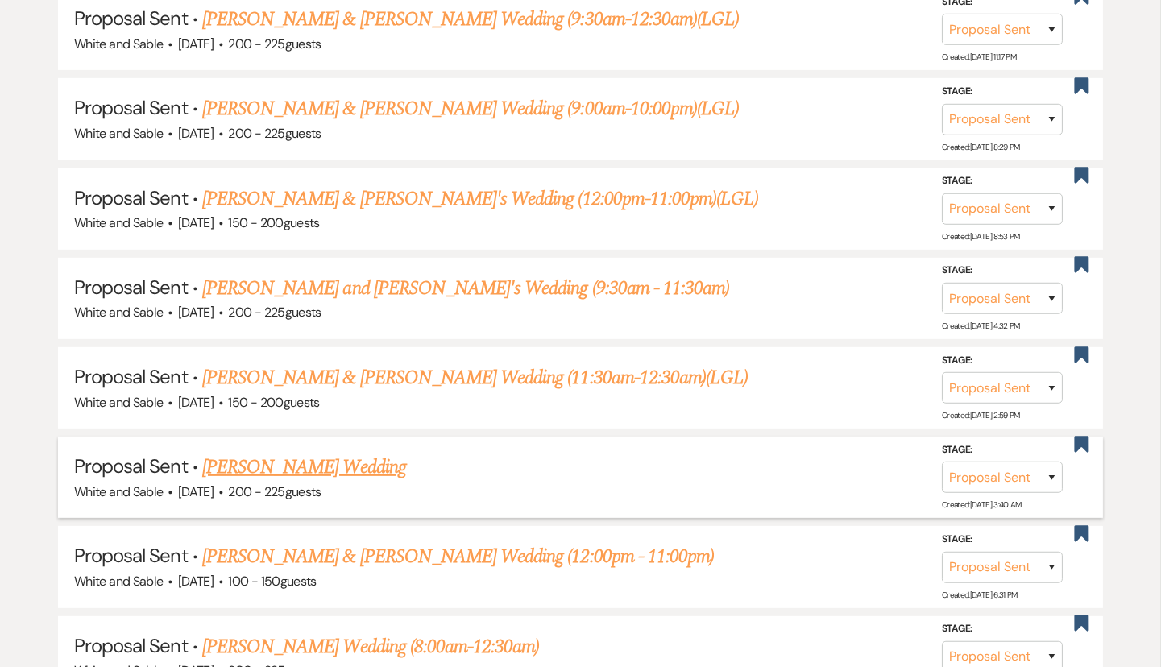
click at [331, 457] on link "[PERSON_NAME] Wedding" at bounding box center [304, 467] width 204 height 29
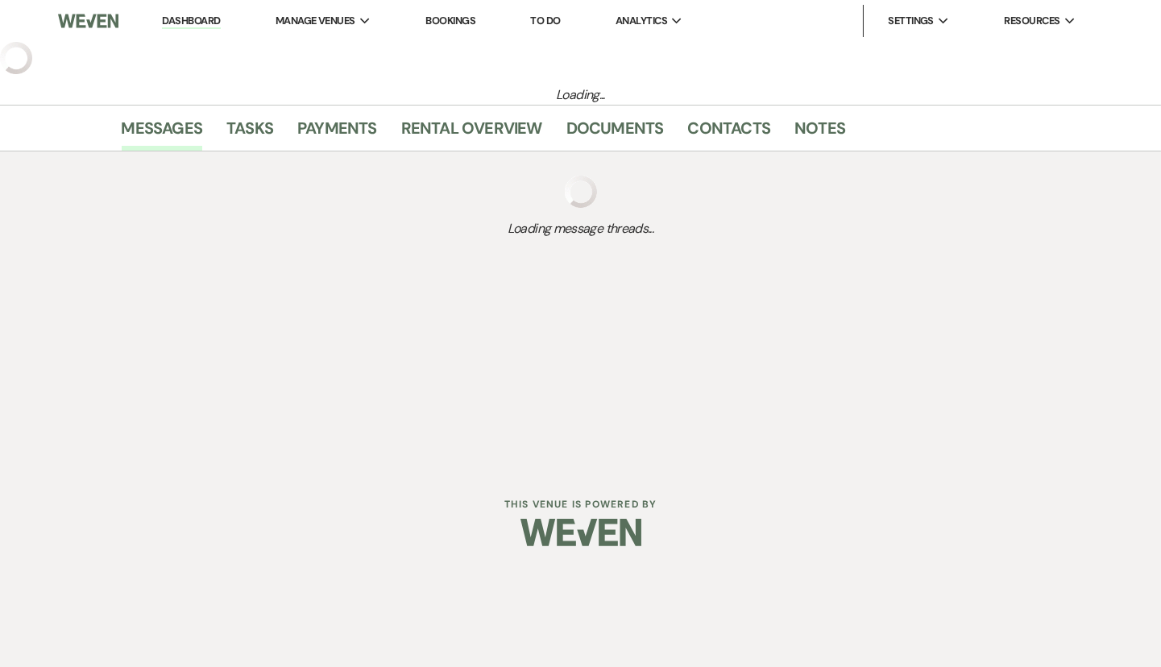
select select "6"
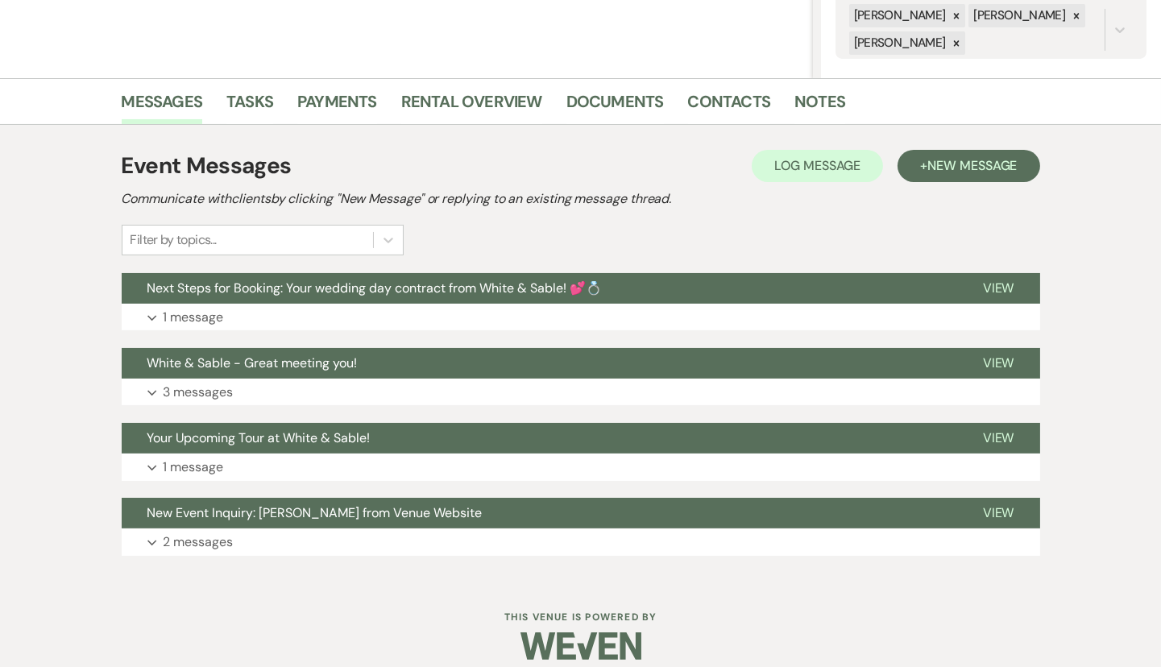
scroll to position [342, 0]
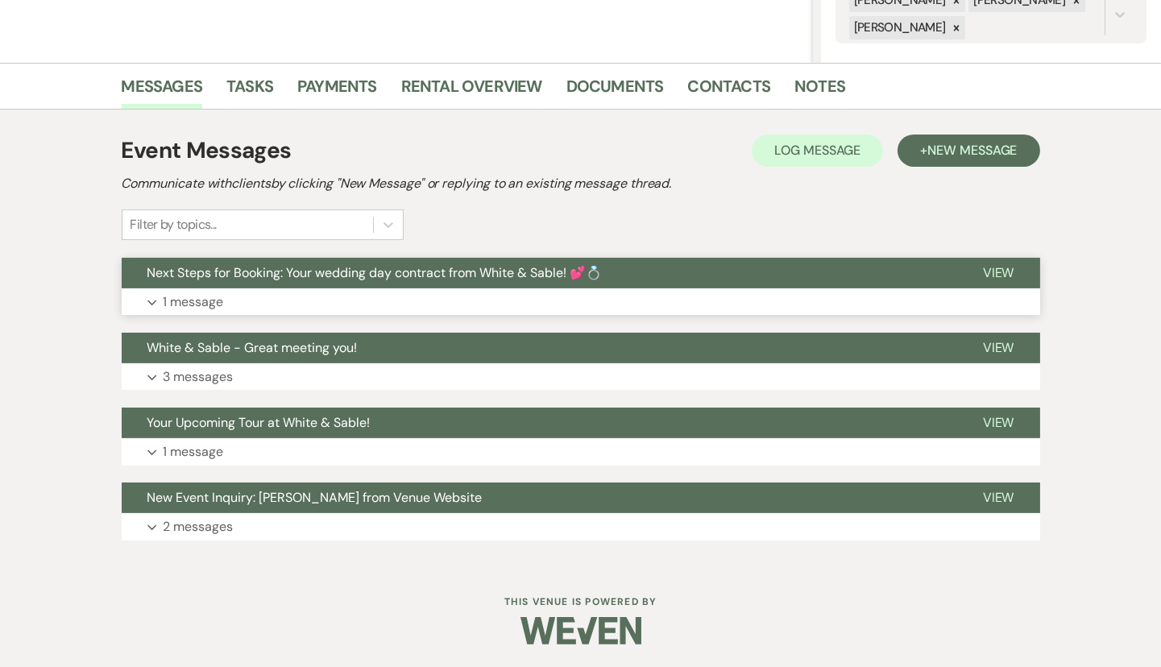
click at [556, 290] on button "Expand 1 message" at bounding box center [581, 301] width 918 height 27
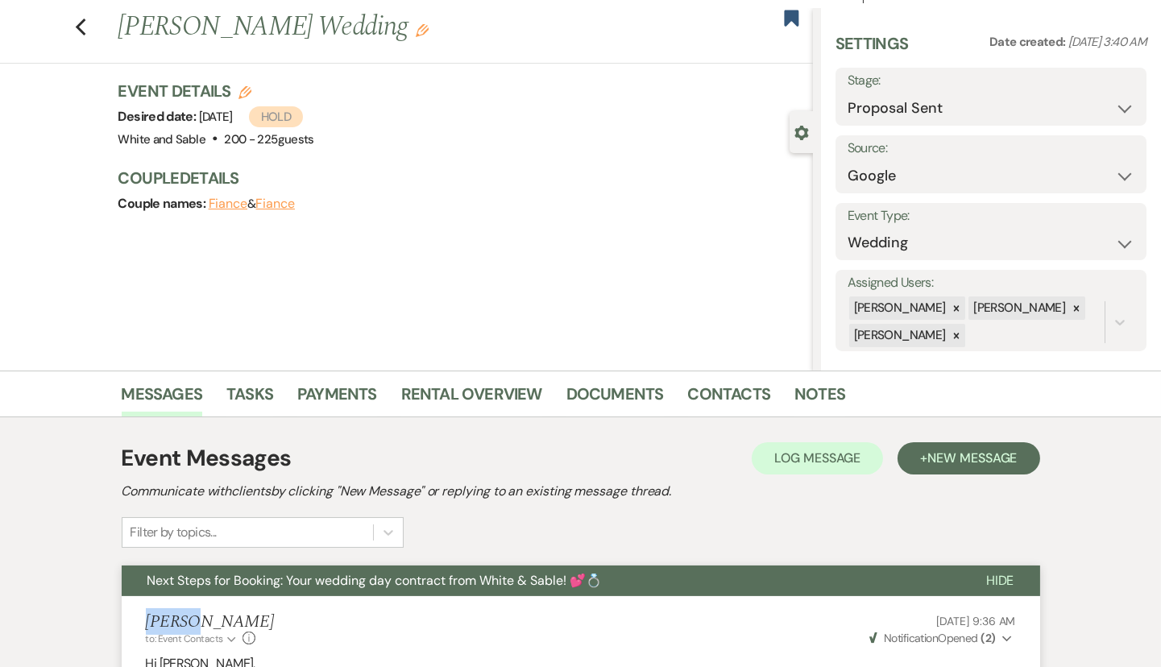
scroll to position [0, 0]
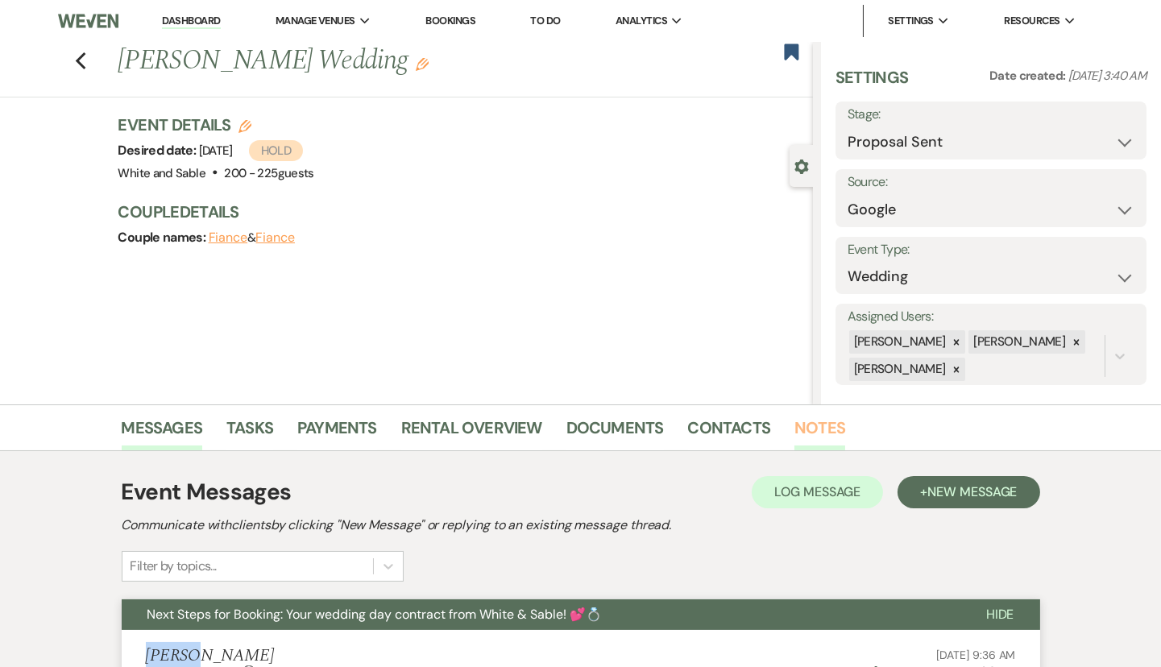
click at [819, 440] on link "Notes" at bounding box center [819, 432] width 51 height 35
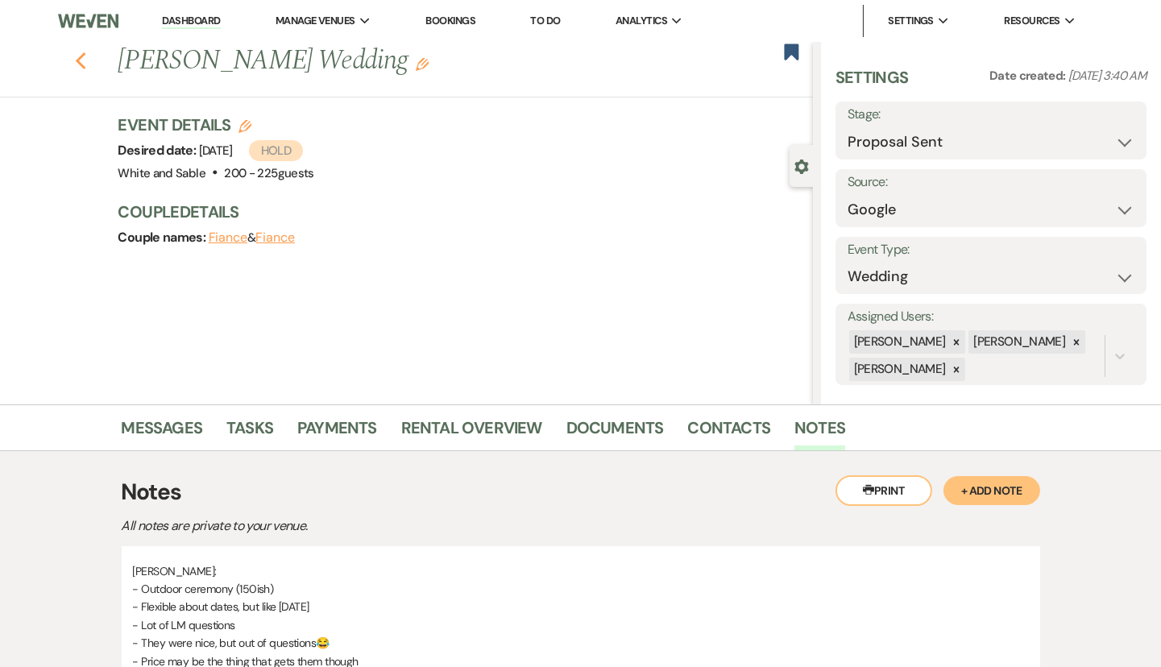
click at [77, 56] on icon "Previous" at bounding box center [81, 61] width 12 height 19
select select "6"
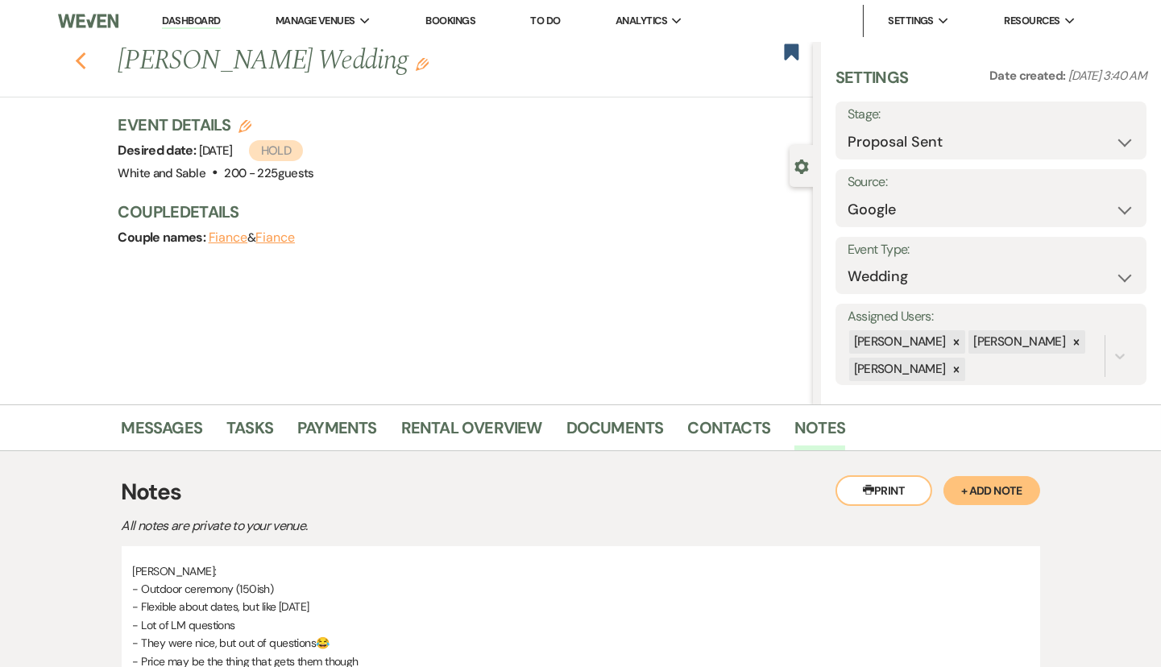
select select "6"
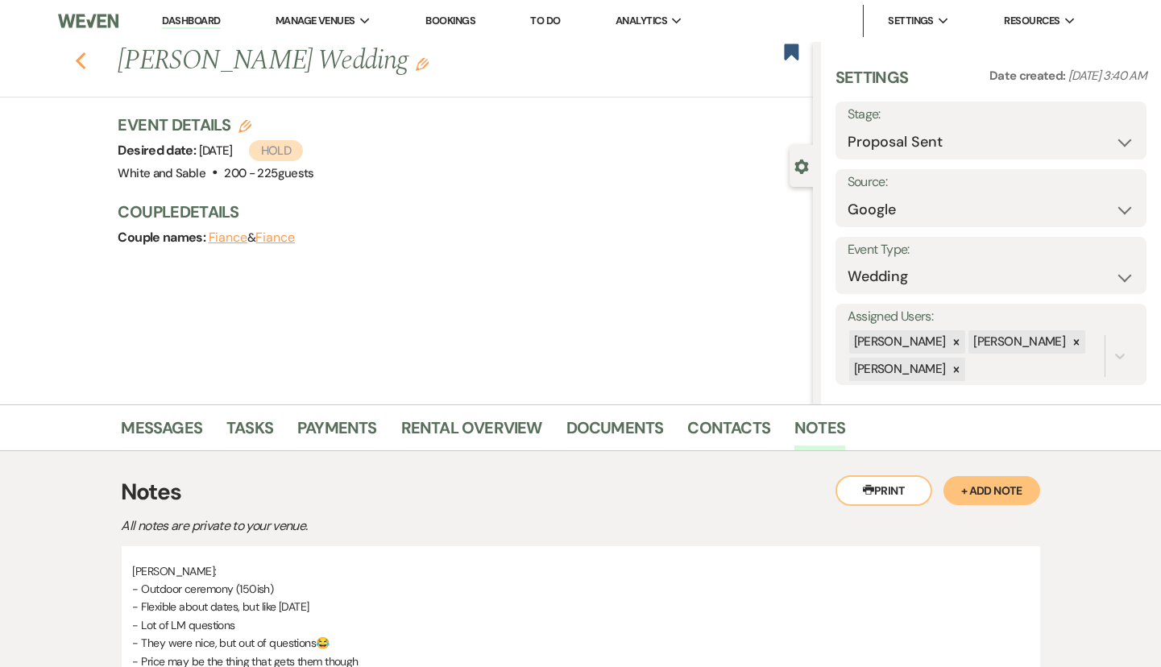
select select "6"
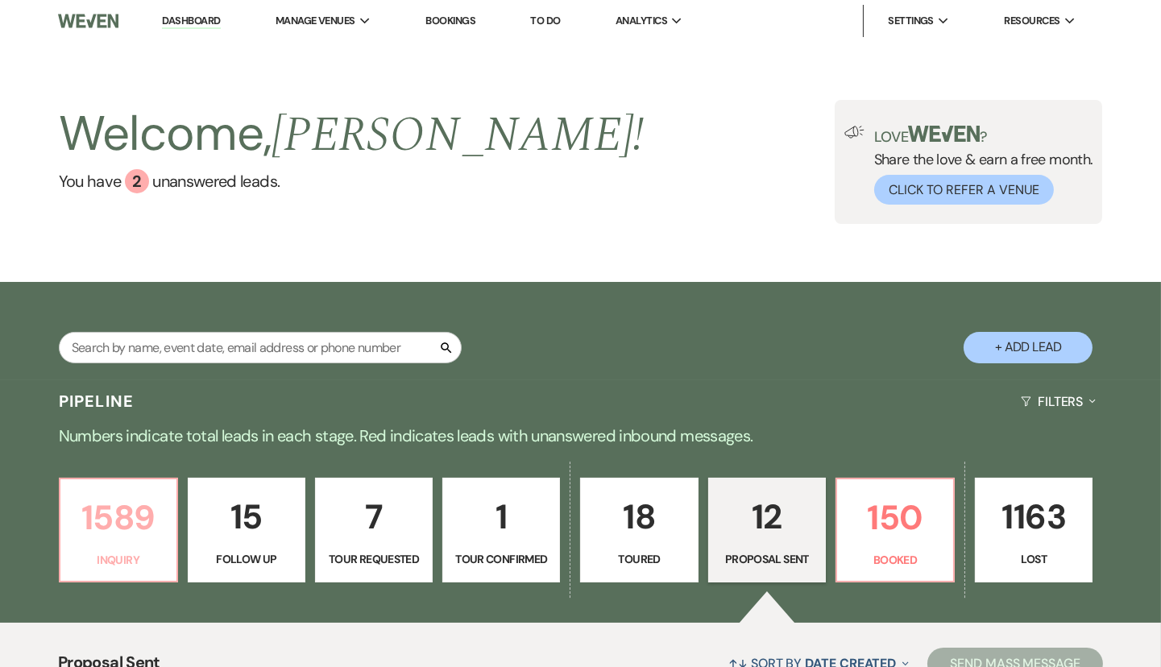
click at [122, 524] on p "1589" at bounding box center [118, 518] width 97 height 54
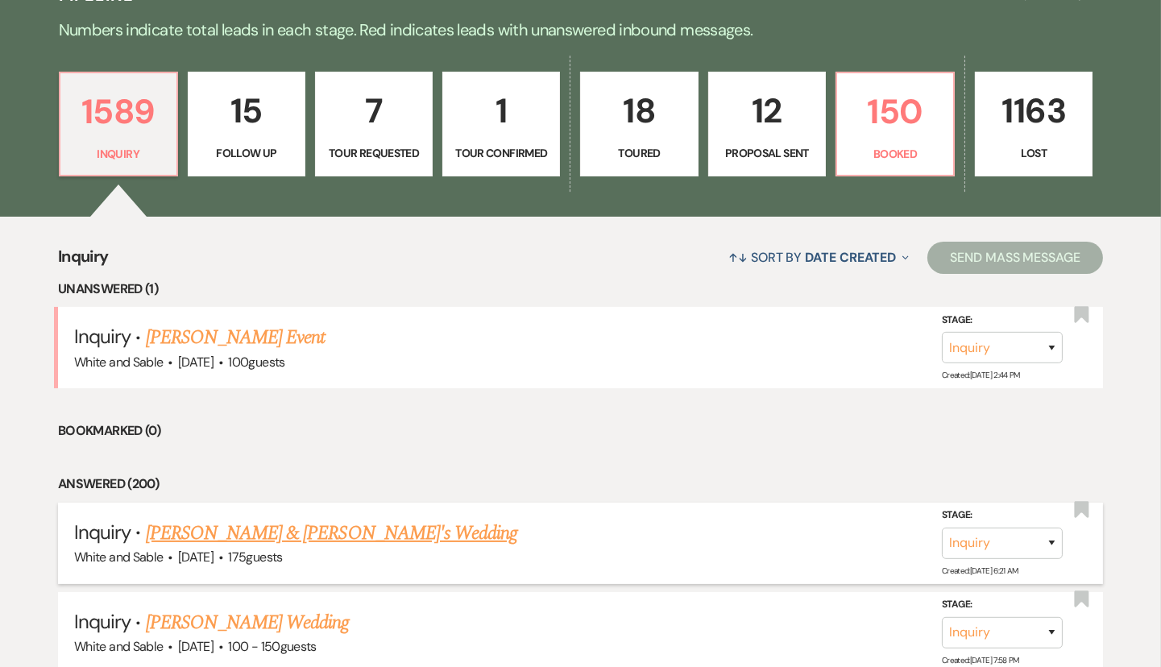
scroll to position [388, 0]
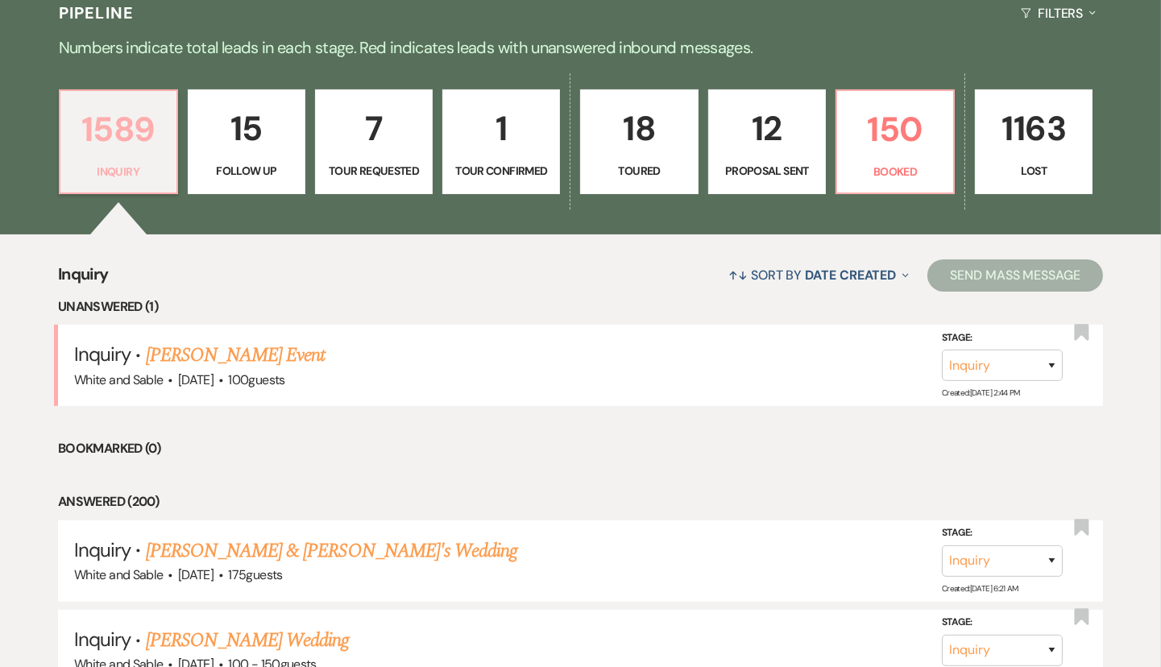
click at [118, 155] on link "1589 Inquiry" at bounding box center [118, 141] width 119 height 105
click at [272, 155] on link "15 Follow Up" at bounding box center [247, 141] width 118 height 105
select select "9"
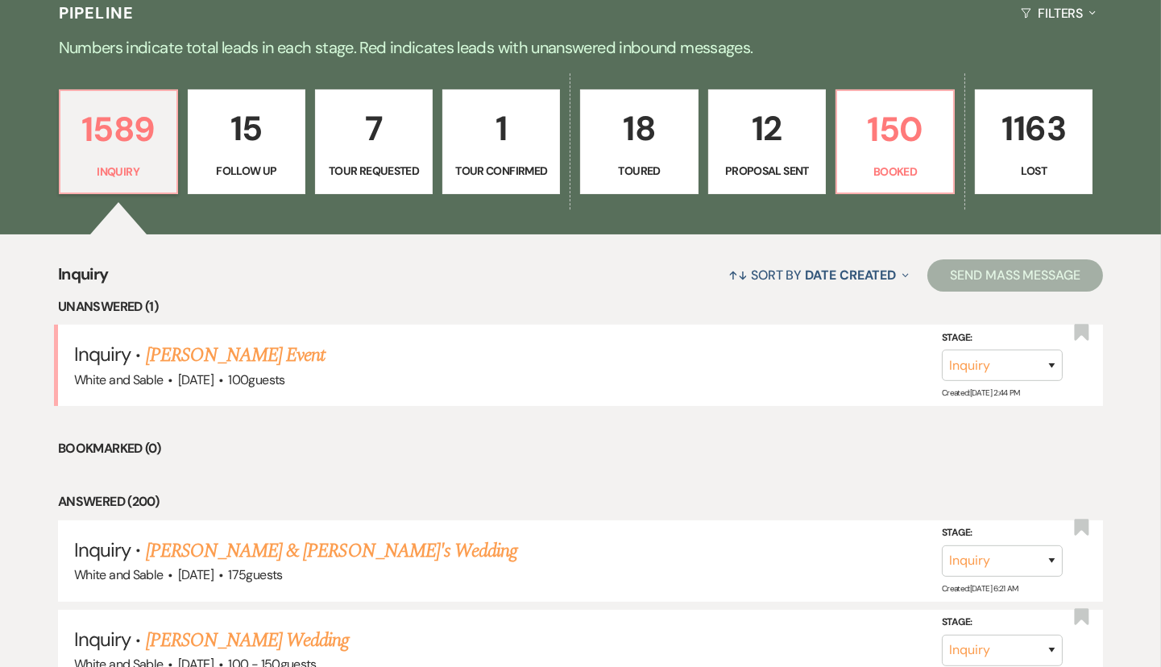
select select "9"
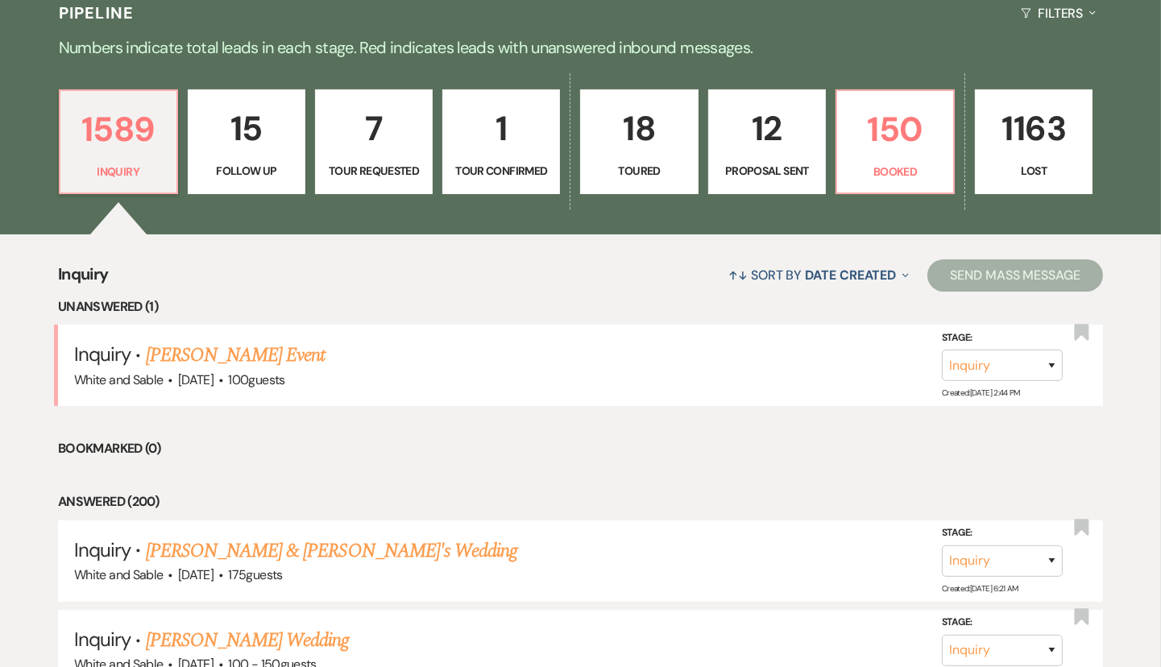
select select "9"
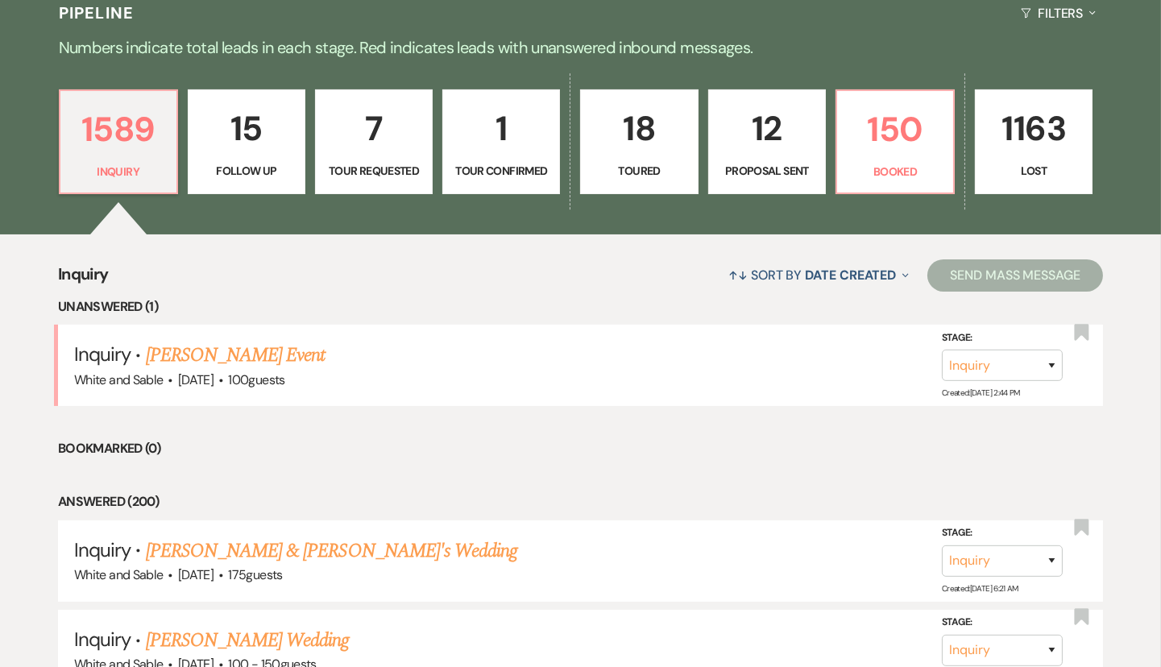
select select "9"
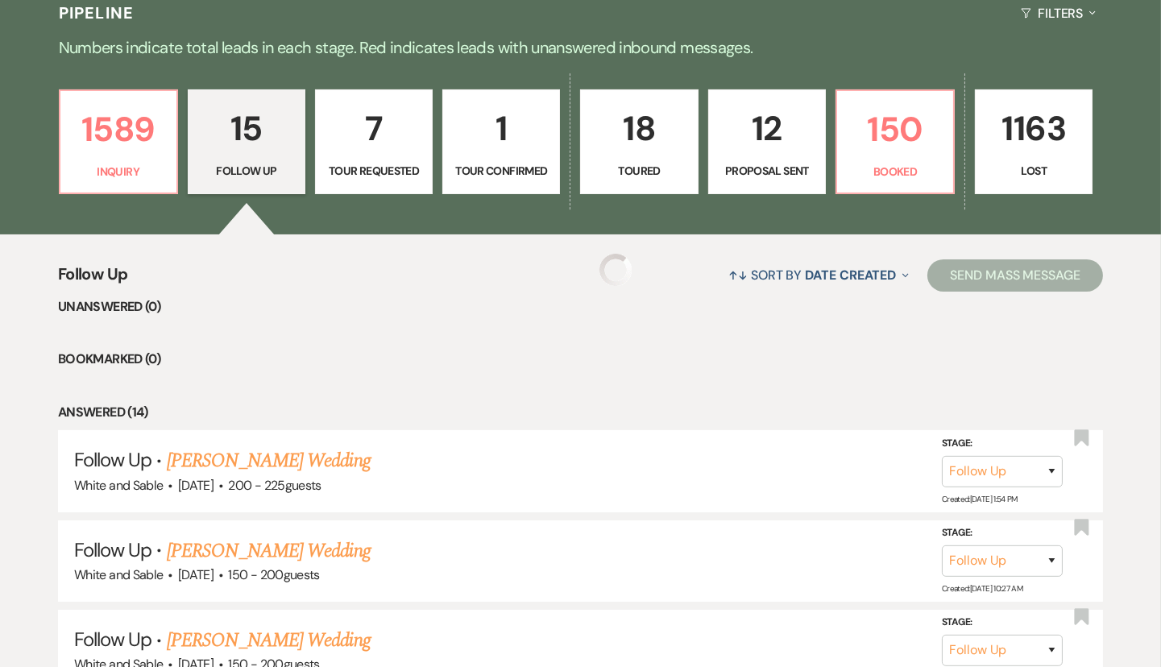
select select "9"
click at [122, 149] on p "1589" at bounding box center [118, 129] width 97 height 54
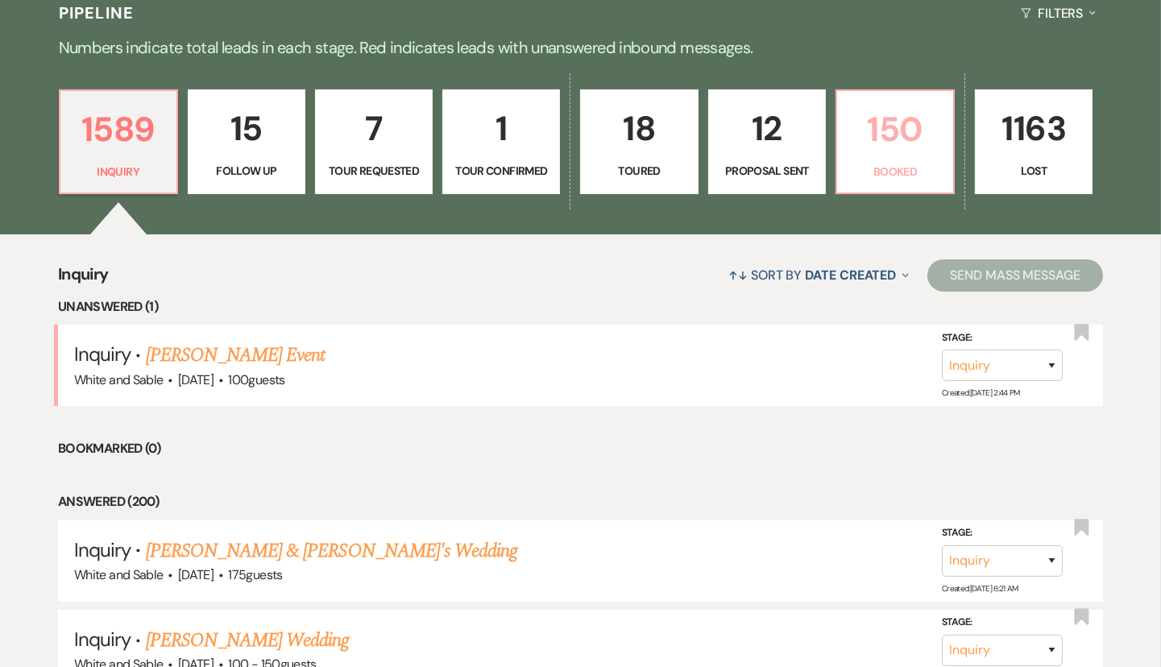
click at [924, 126] on p "150" at bounding box center [895, 129] width 97 height 54
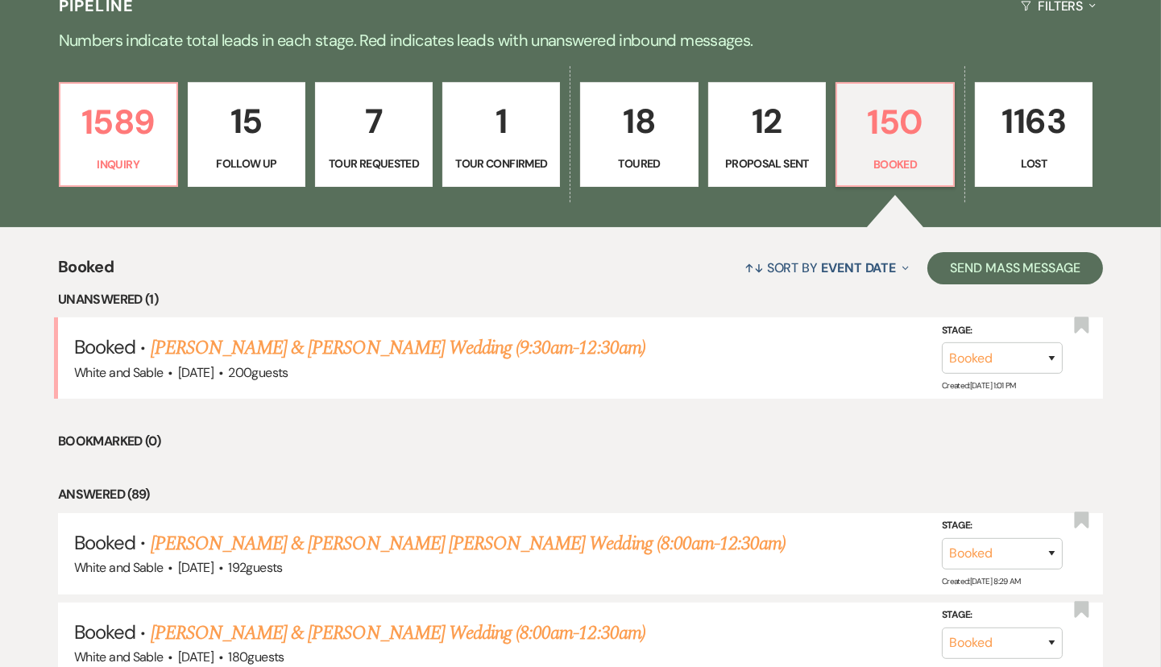
scroll to position [408, 0]
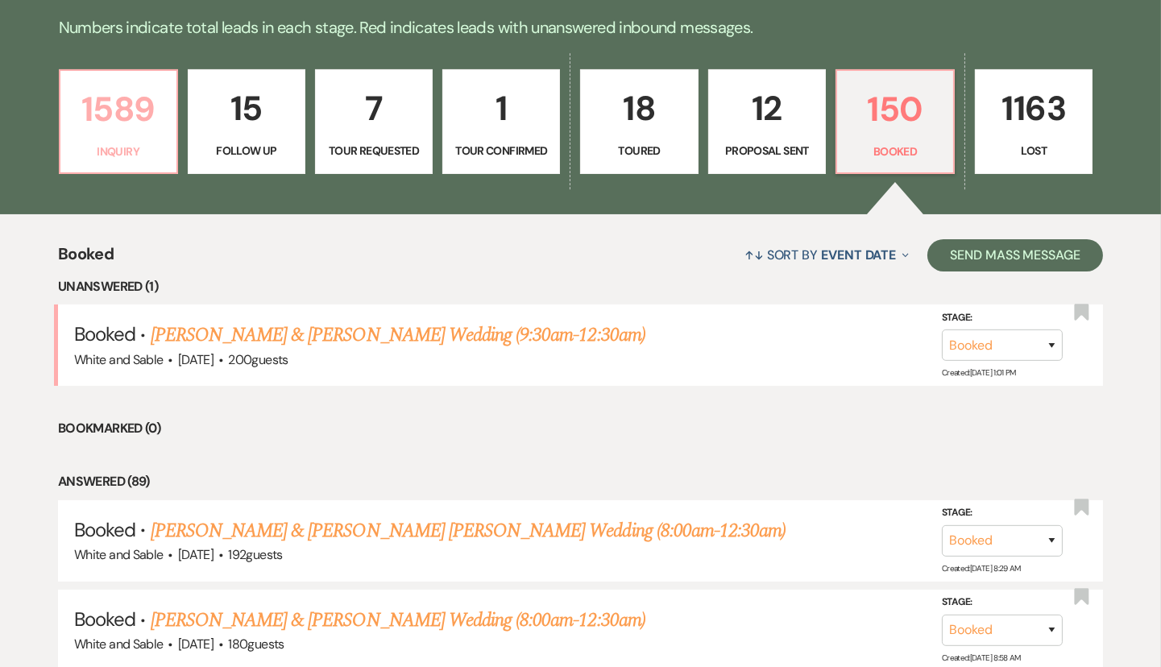
click at [122, 171] on link "1589 Inquiry" at bounding box center [118, 121] width 119 height 105
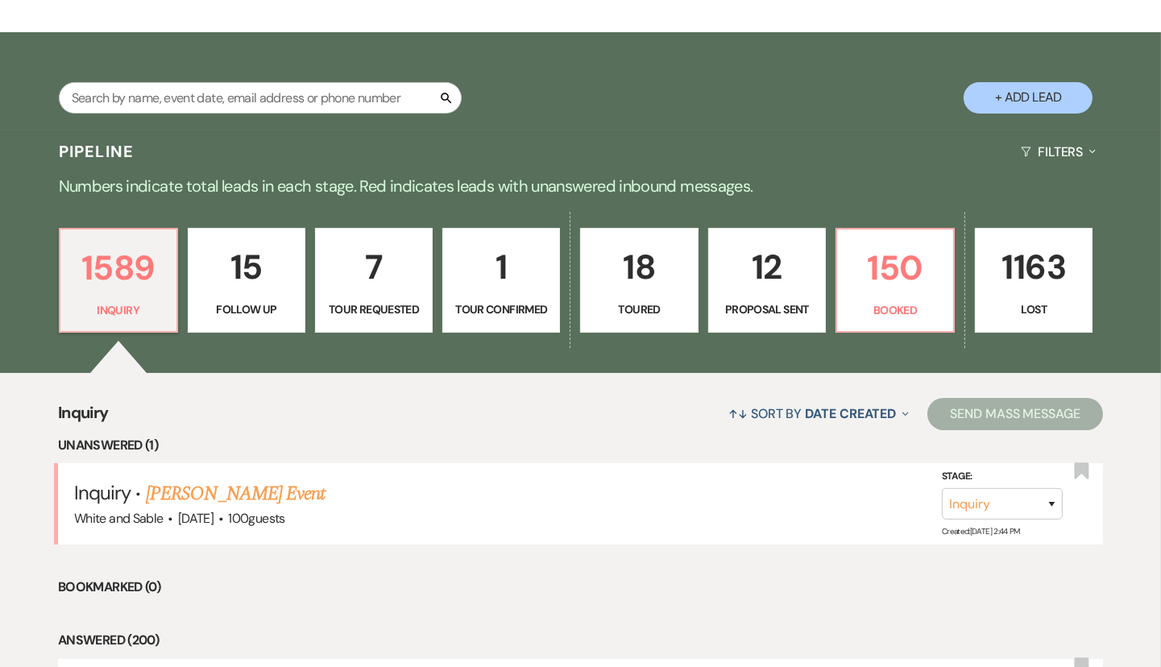
click at [385, 304] on p "Tour Requested" at bounding box center [373, 309] width 97 height 18
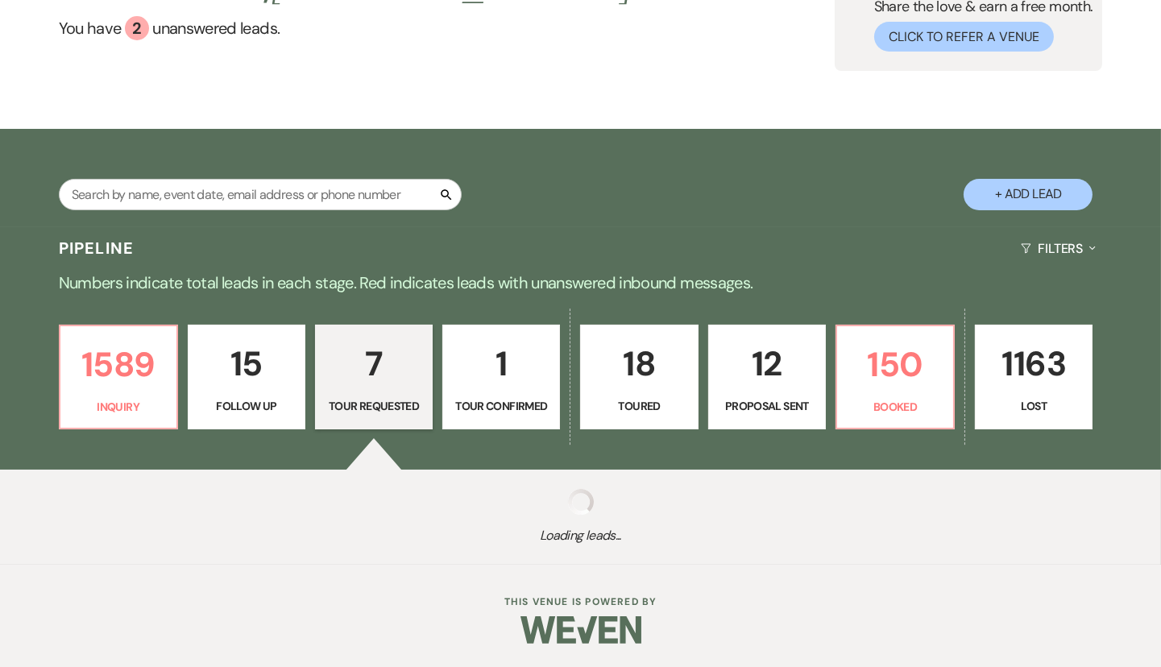
select select "2"
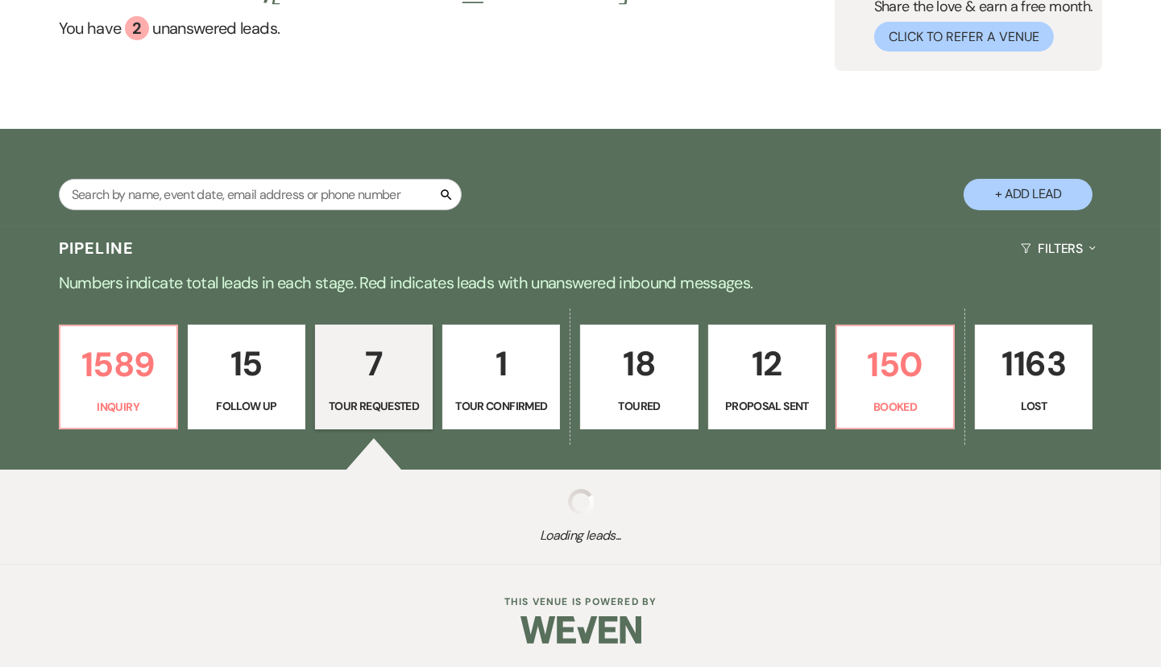
select select "2"
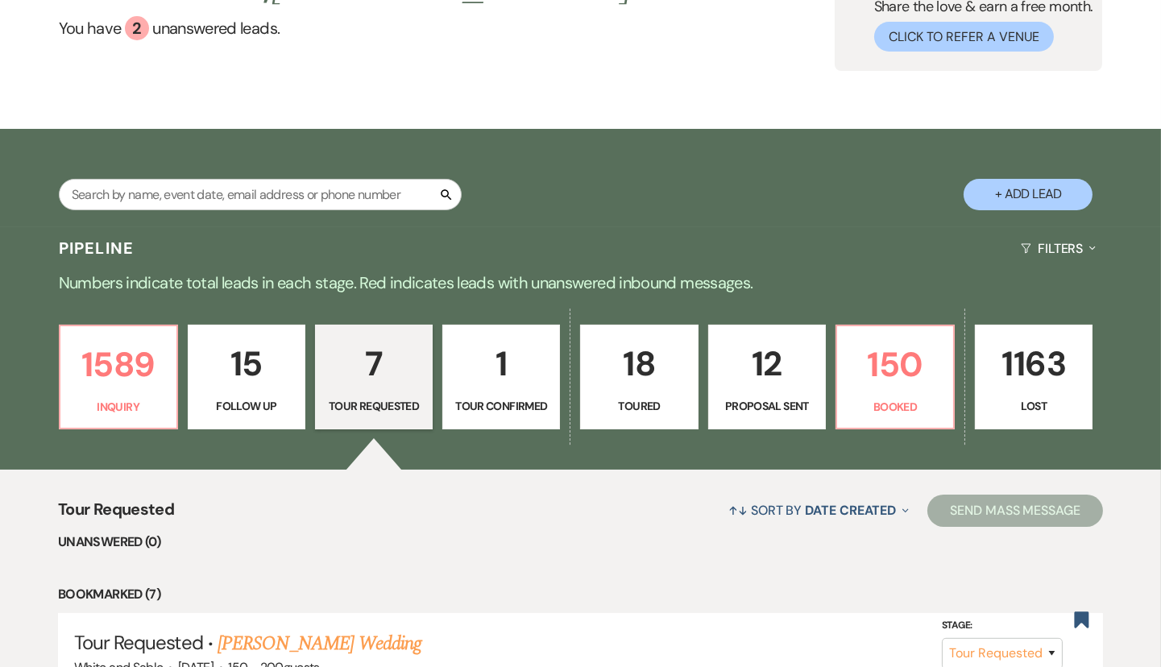
scroll to position [250, 0]
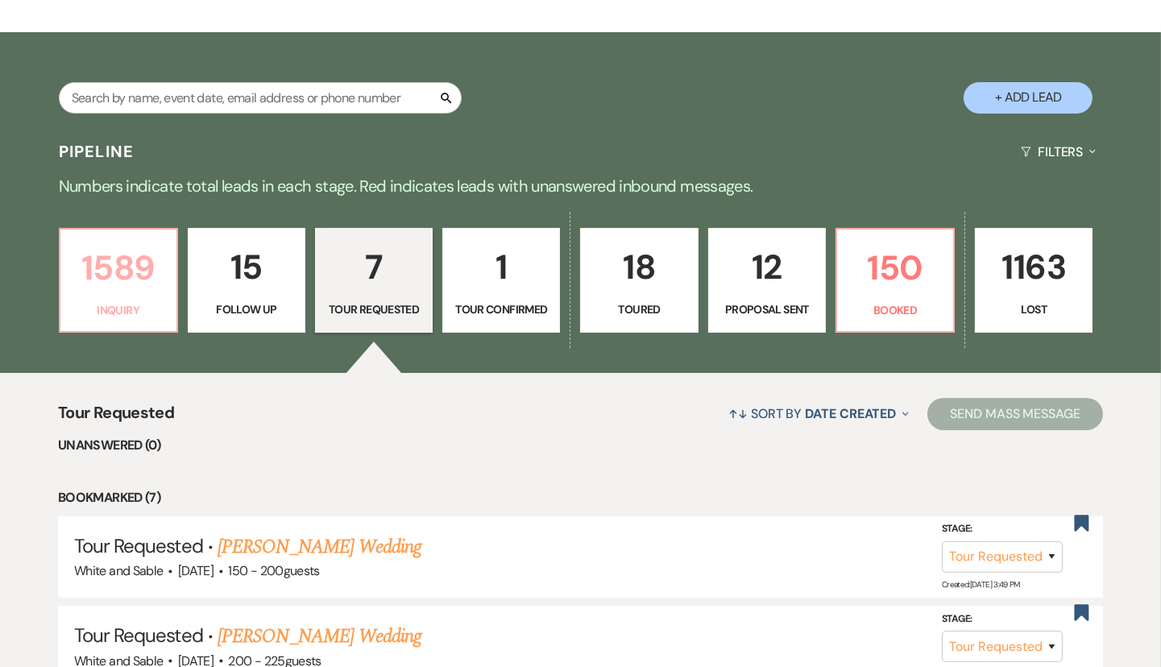
click at [160, 288] on p "1589" at bounding box center [118, 268] width 97 height 54
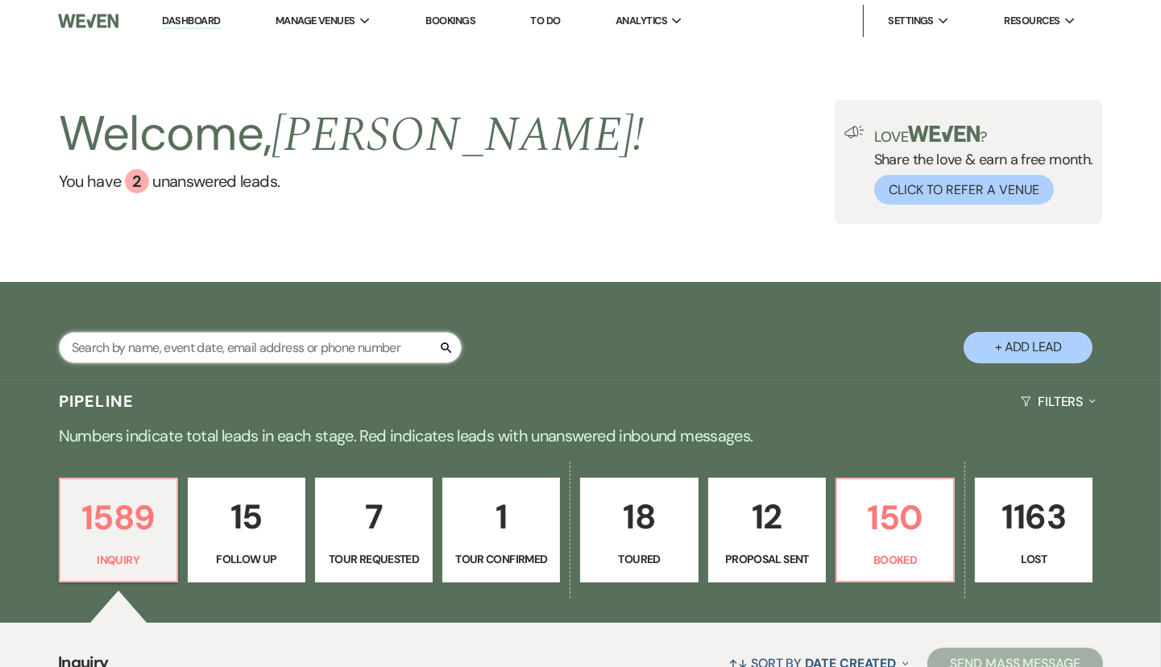
click at [284, 356] on input "text" at bounding box center [260, 347] width 403 height 31
type input "[PERSON_NAME]"
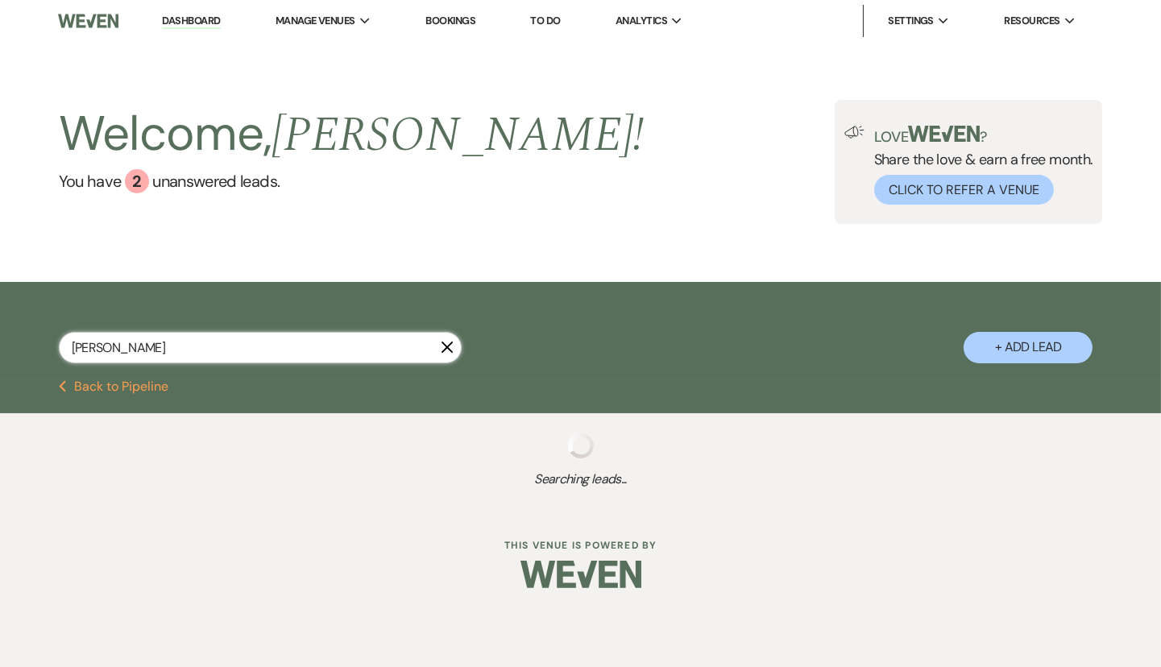
select select "4"
select select "8"
select select "5"
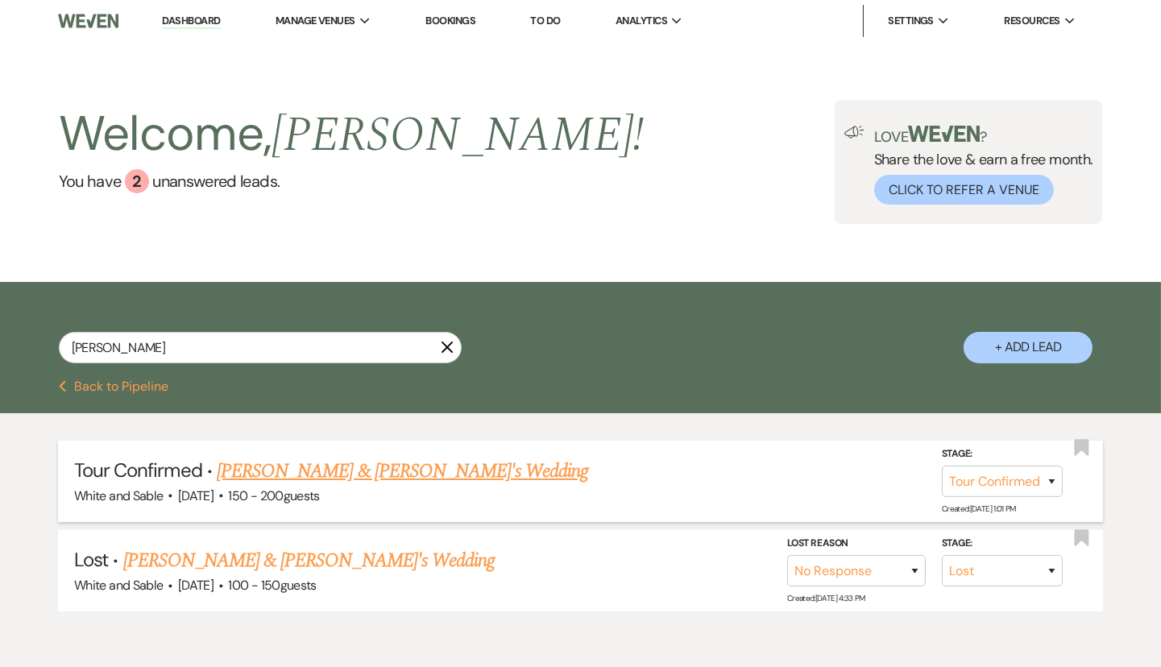
click at [424, 469] on link "[PERSON_NAME] & [PERSON_NAME]'s Wedding" at bounding box center [403, 471] width 372 height 29
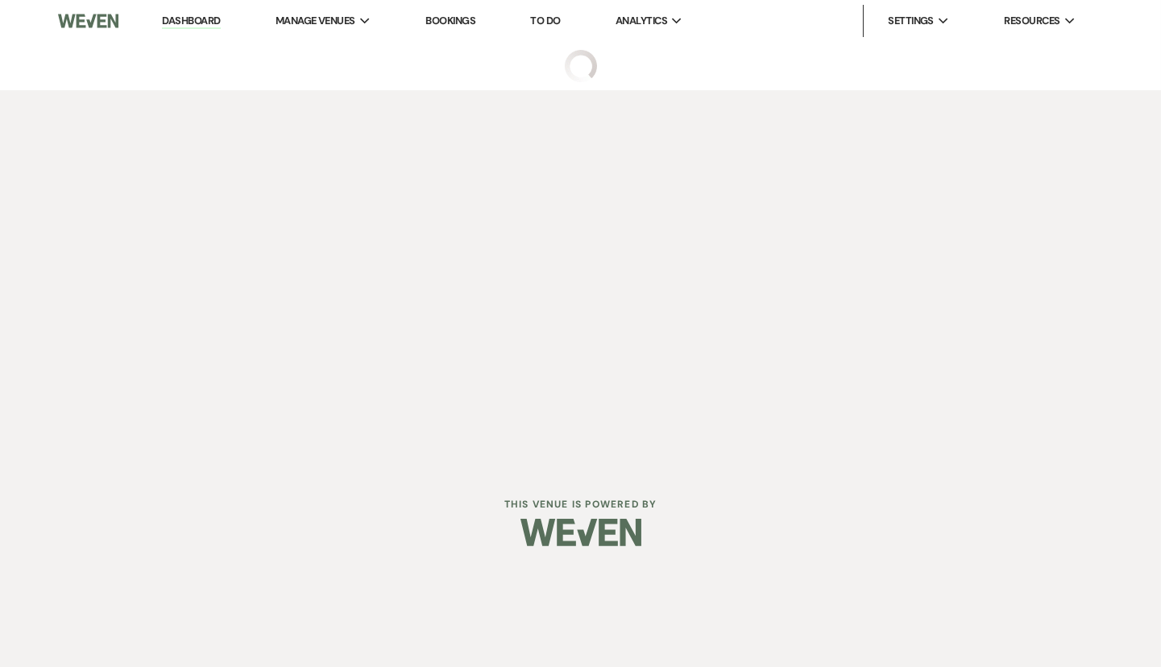
select select "4"
select select "5"
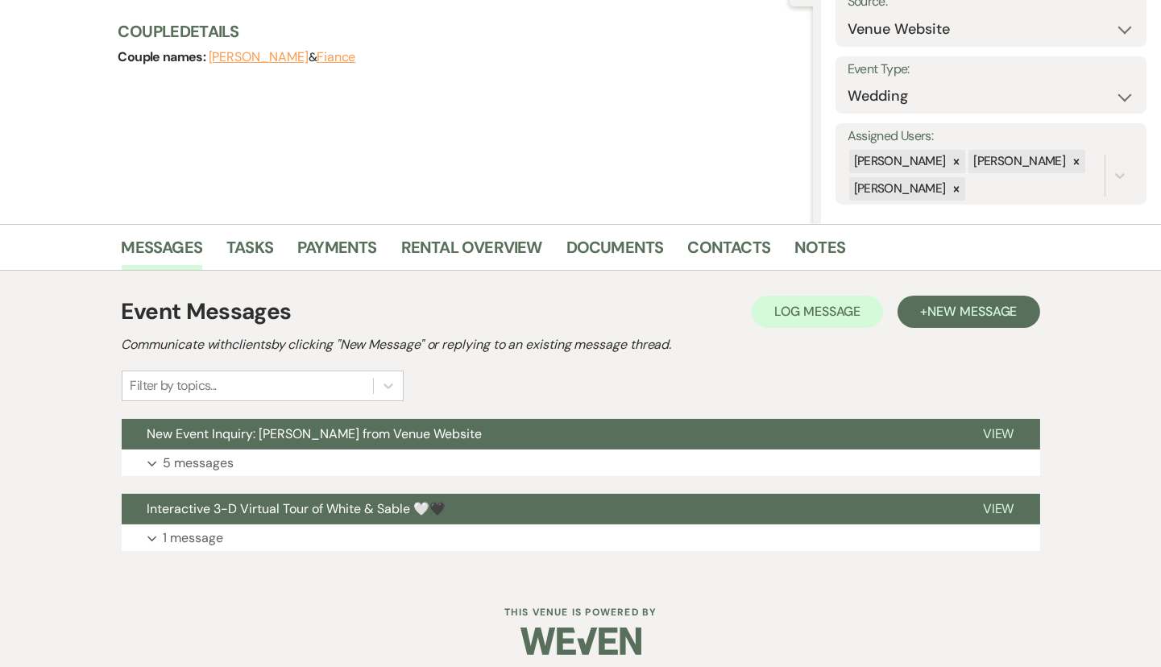
scroll to position [191, 0]
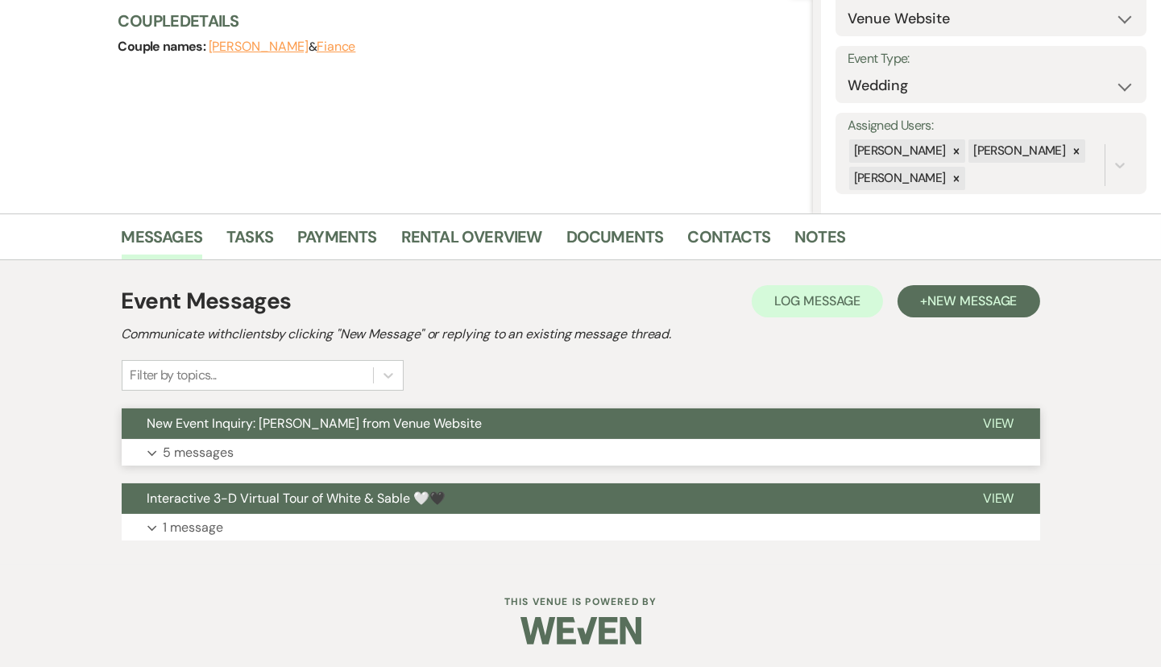
click at [404, 432] on button "New Event Inquiry: [PERSON_NAME] from Venue Website" at bounding box center [539, 423] width 835 height 31
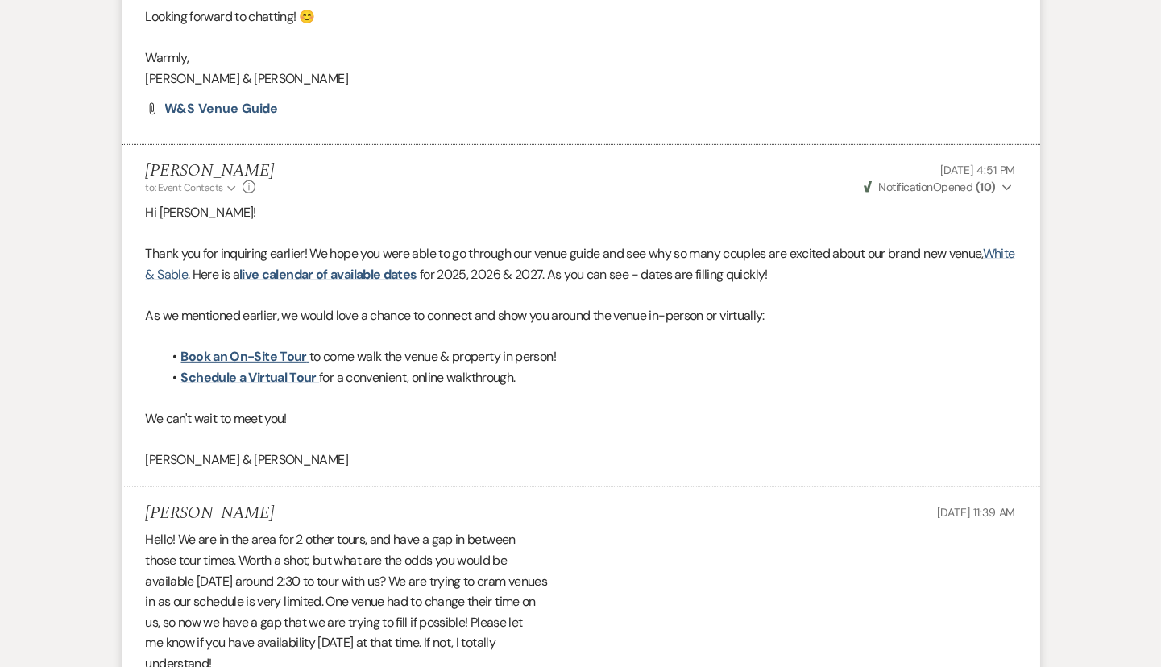
scroll to position [1382, 0]
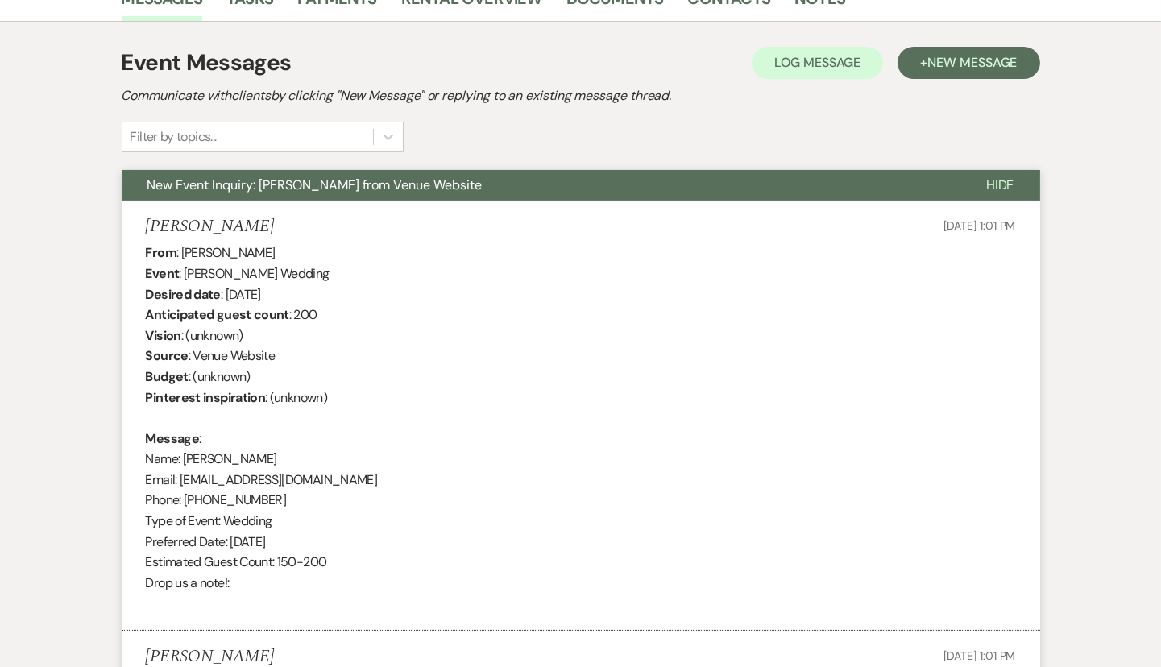
click at [417, 178] on span "New Event Inquiry: [PERSON_NAME] from Venue Website" at bounding box center [314, 184] width 335 height 17
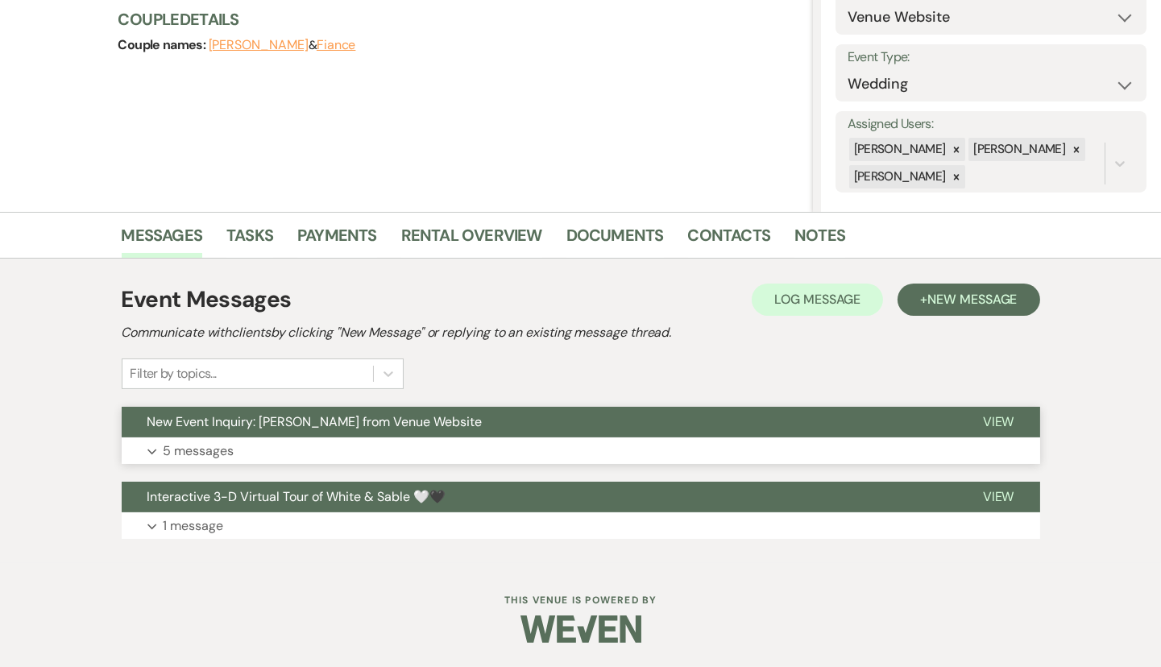
scroll to position [191, 0]
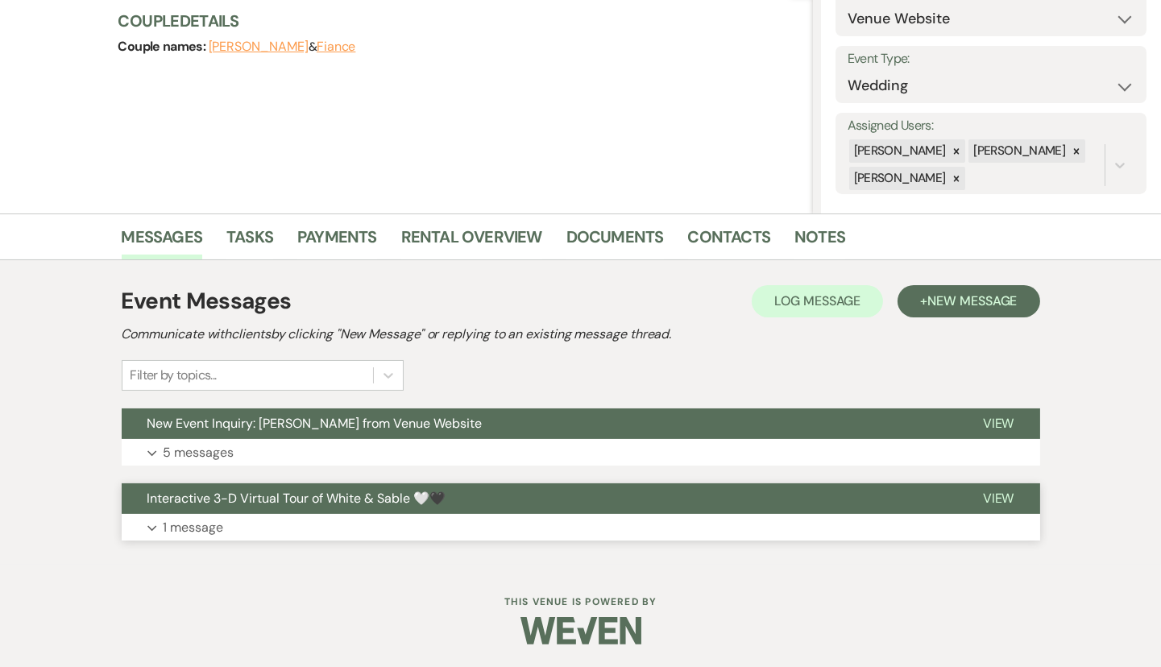
click at [395, 500] on span "Interactive 3-D Virtual Tour of White & Sable 🤍🖤" at bounding box center [296, 498] width 299 height 17
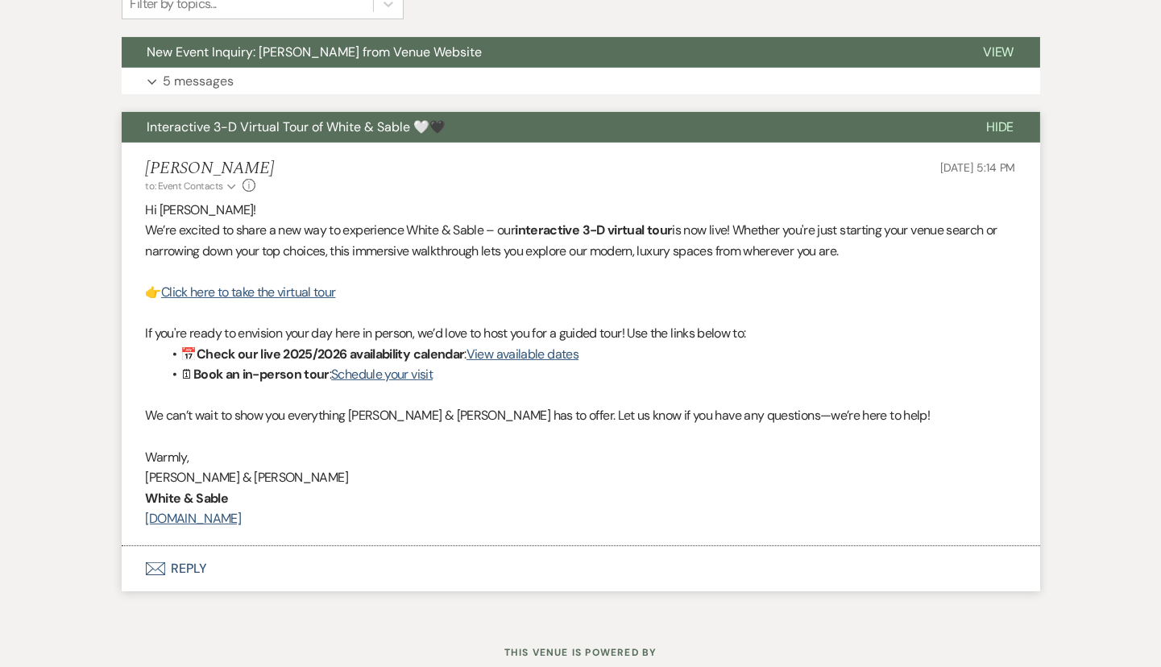
scroll to position [0, 0]
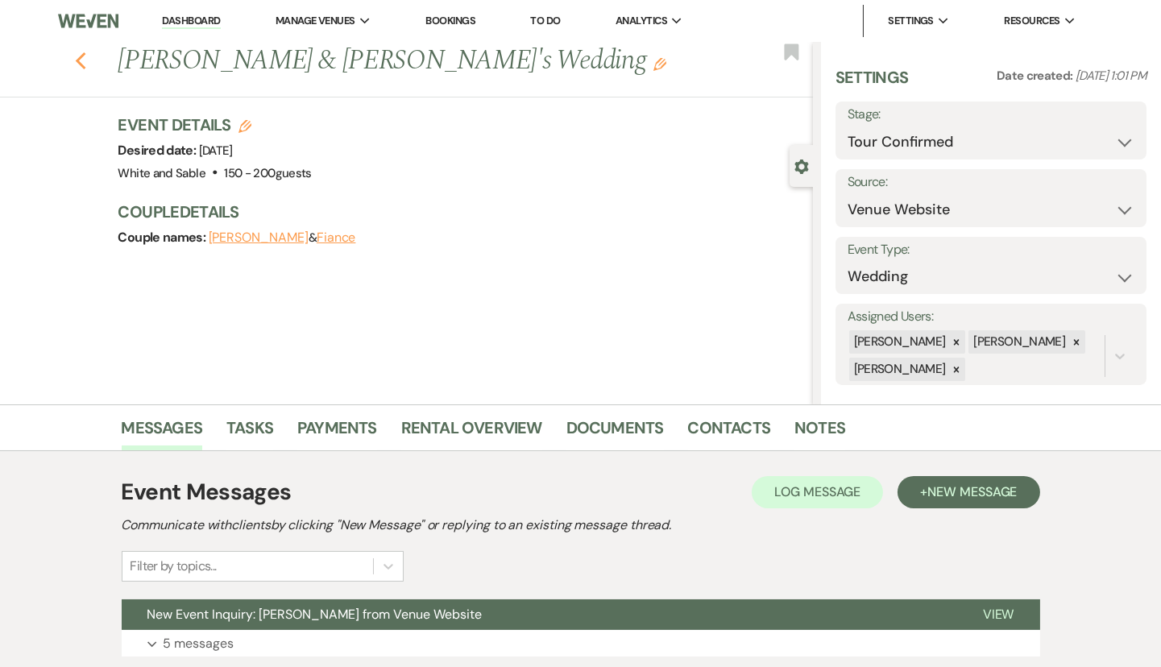
click at [81, 56] on use "button" at bounding box center [80, 61] width 10 height 18
select select "4"
select select "8"
select select "5"
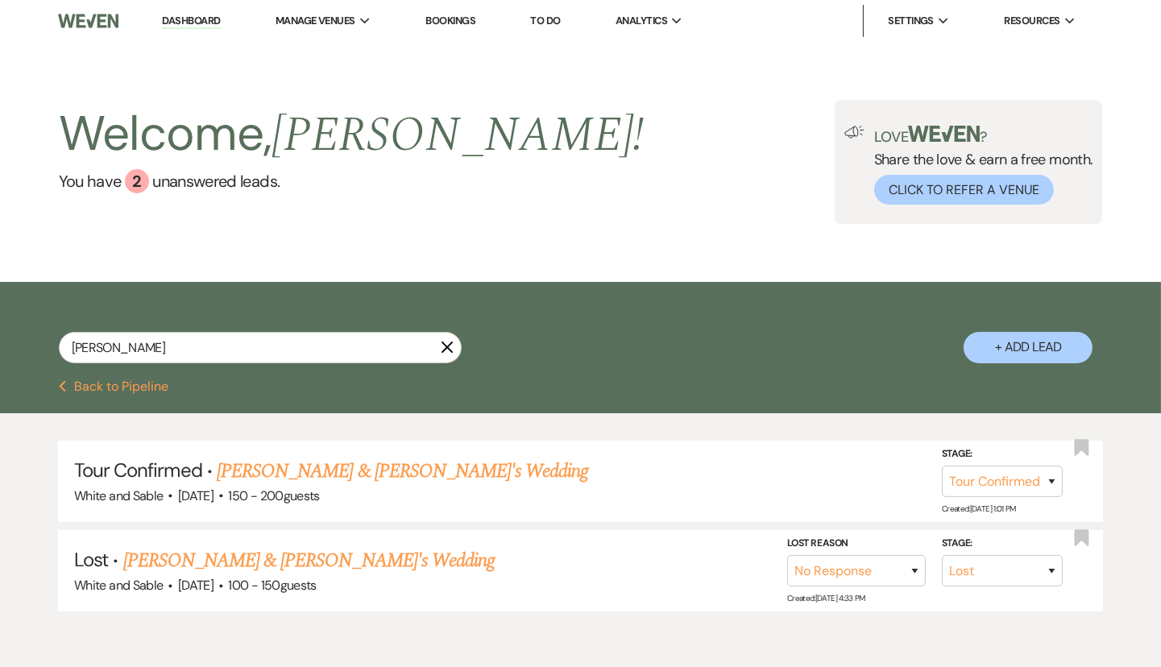
click at [206, 19] on link "Dashboard" at bounding box center [191, 21] width 58 height 15
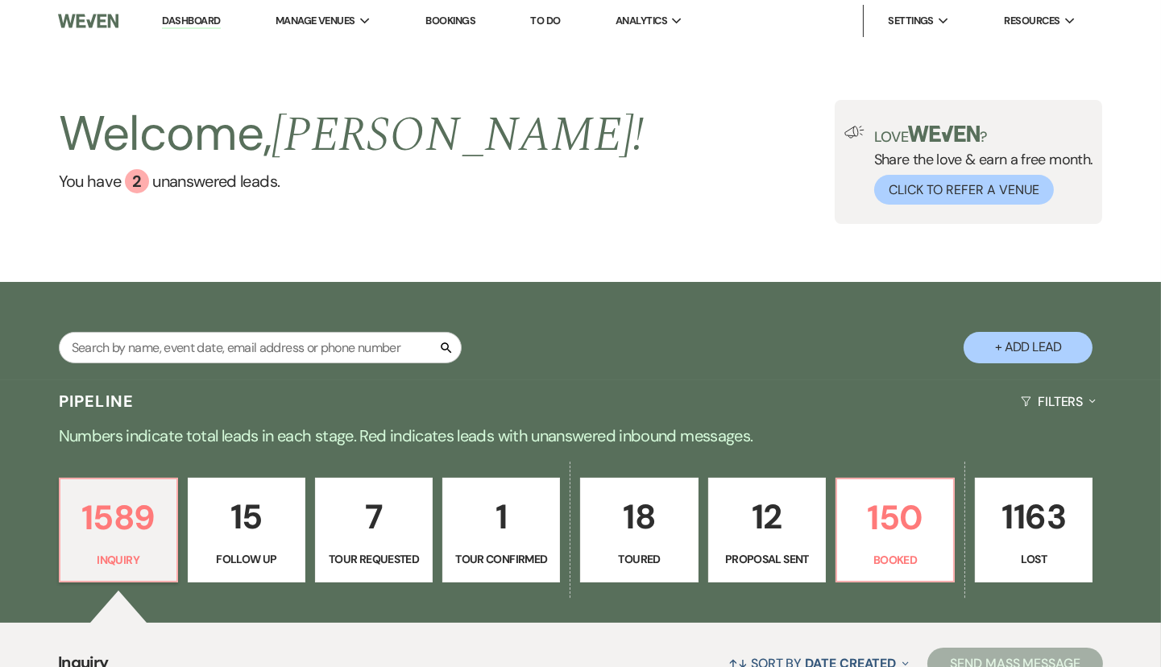
click at [195, 21] on link "Dashboard" at bounding box center [191, 21] width 58 height 15
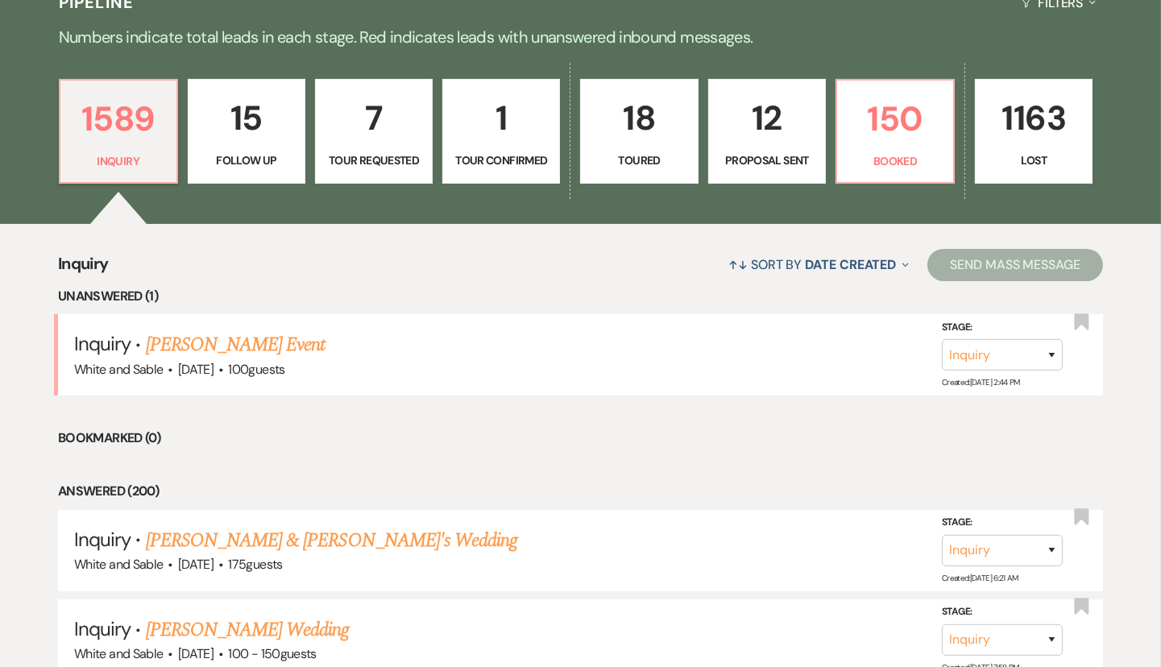
scroll to position [400, 0]
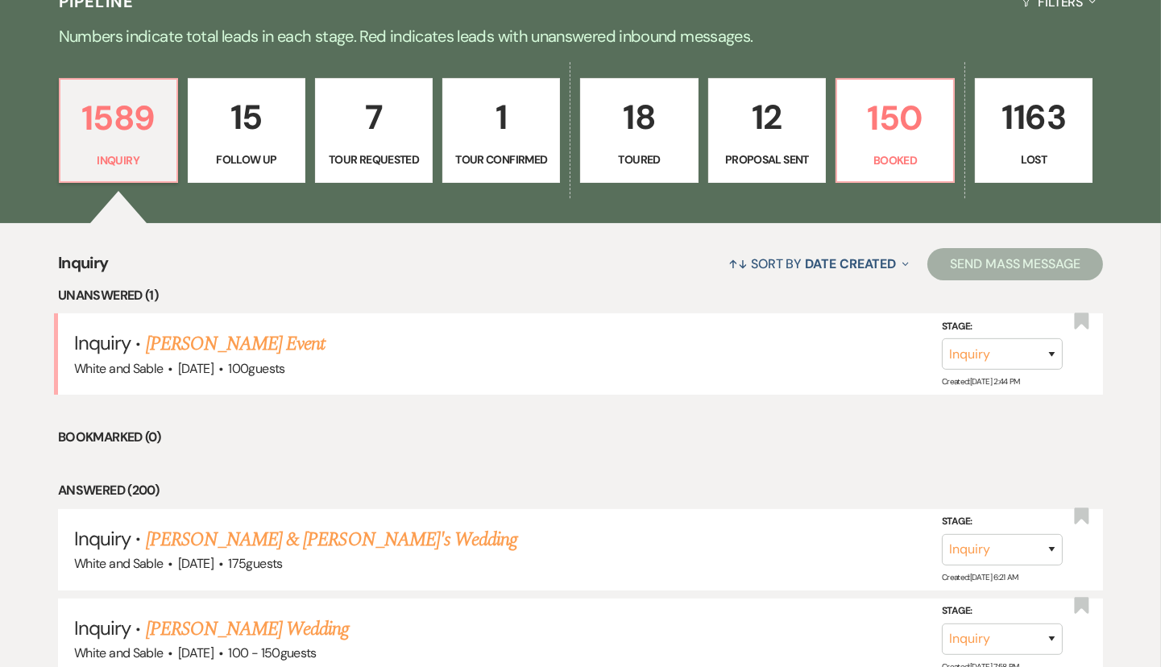
click at [357, 140] on p "7" at bounding box center [373, 117] width 97 height 54
select select "2"
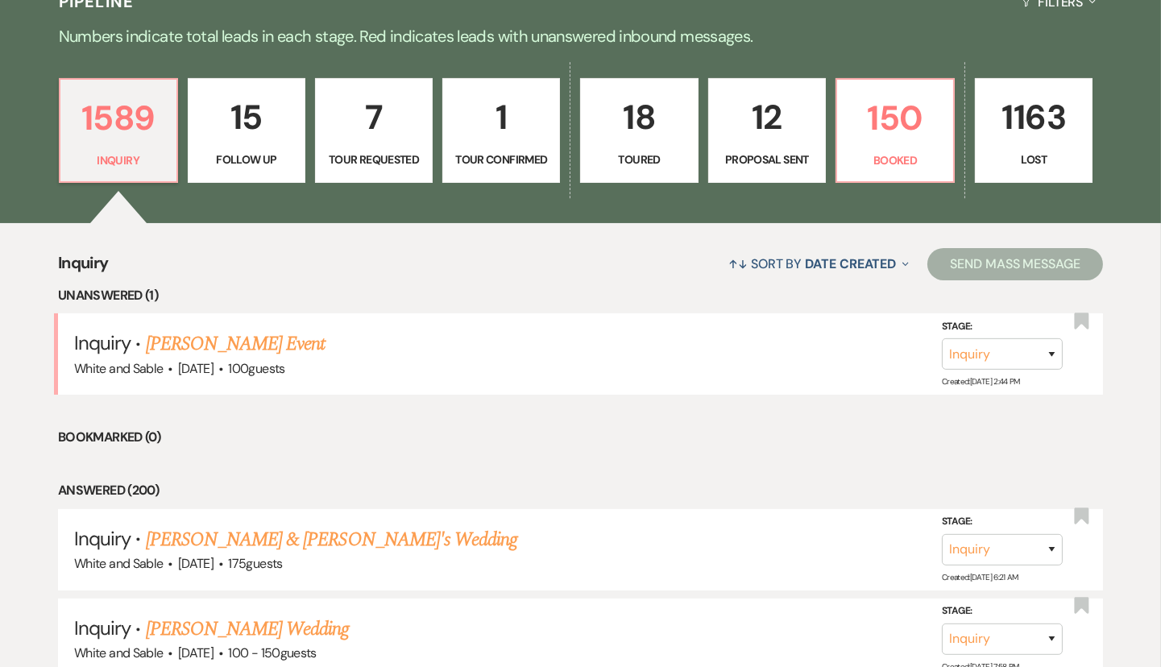
select select "2"
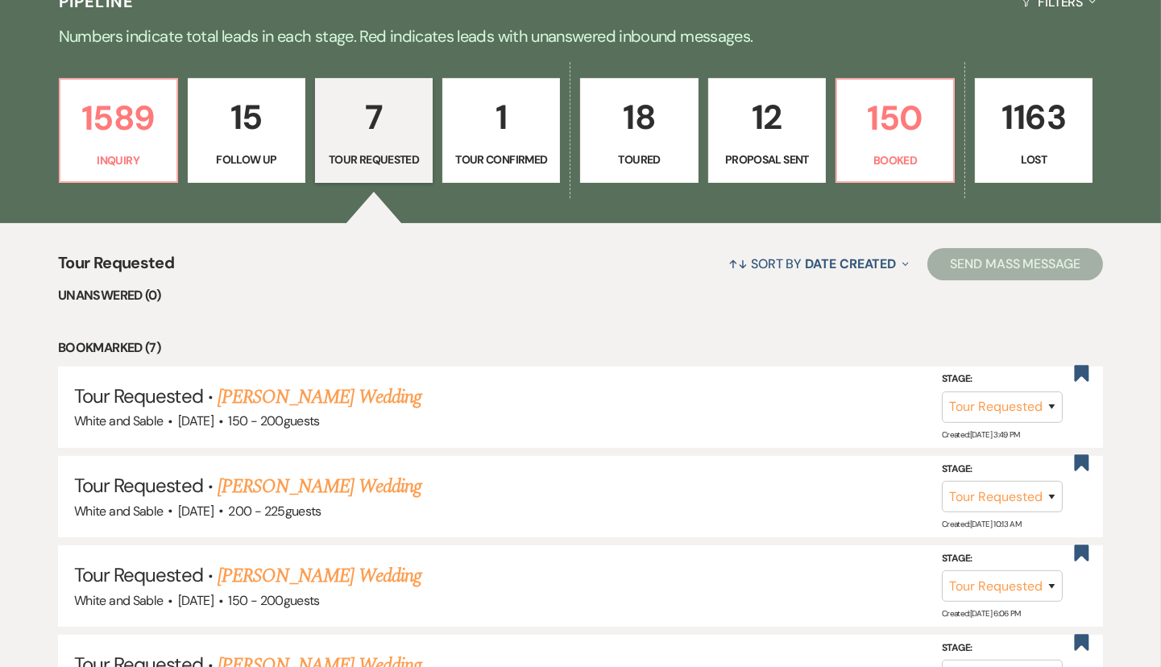
click at [272, 143] on p "15" at bounding box center [246, 117] width 97 height 54
select select "9"
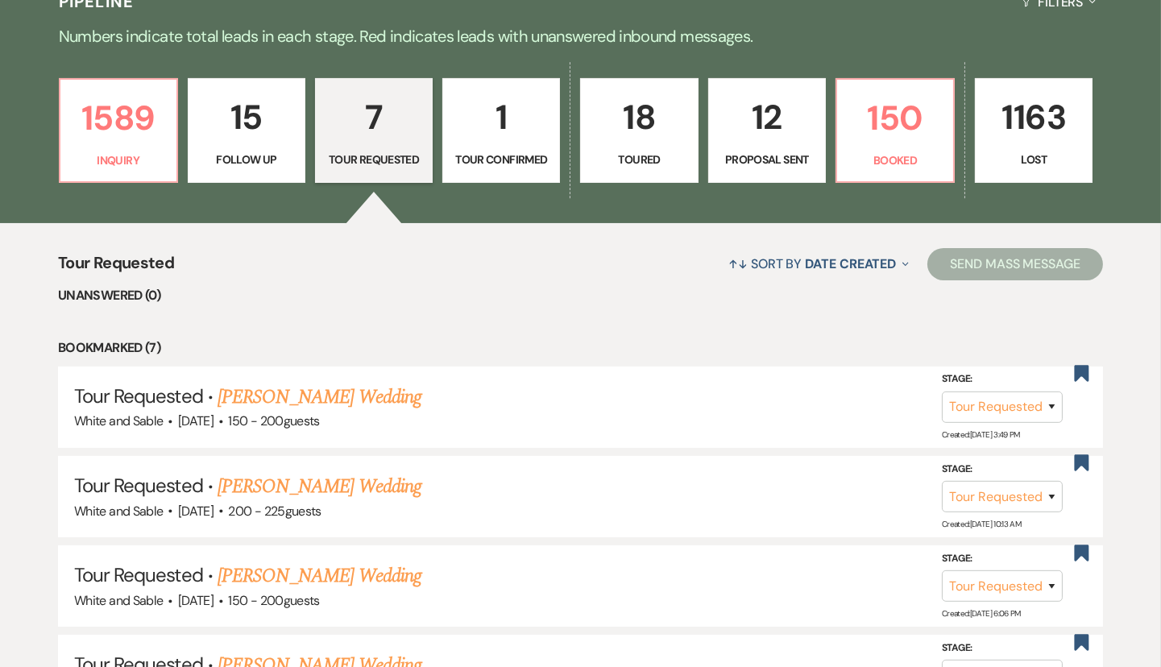
select select "9"
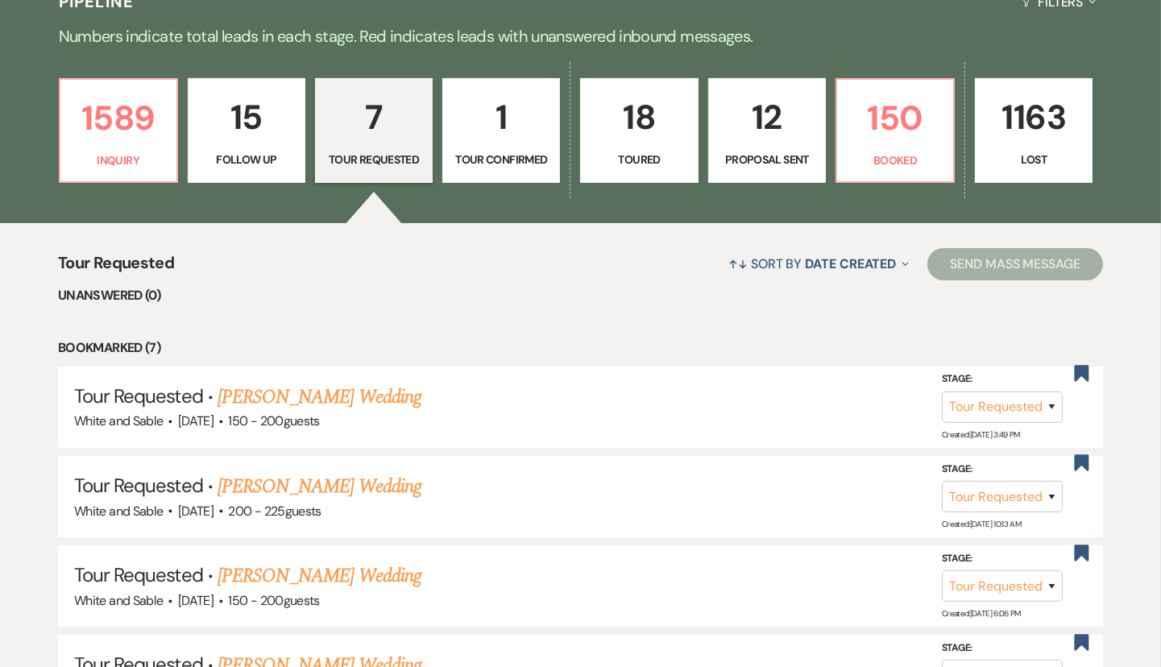
select select "9"
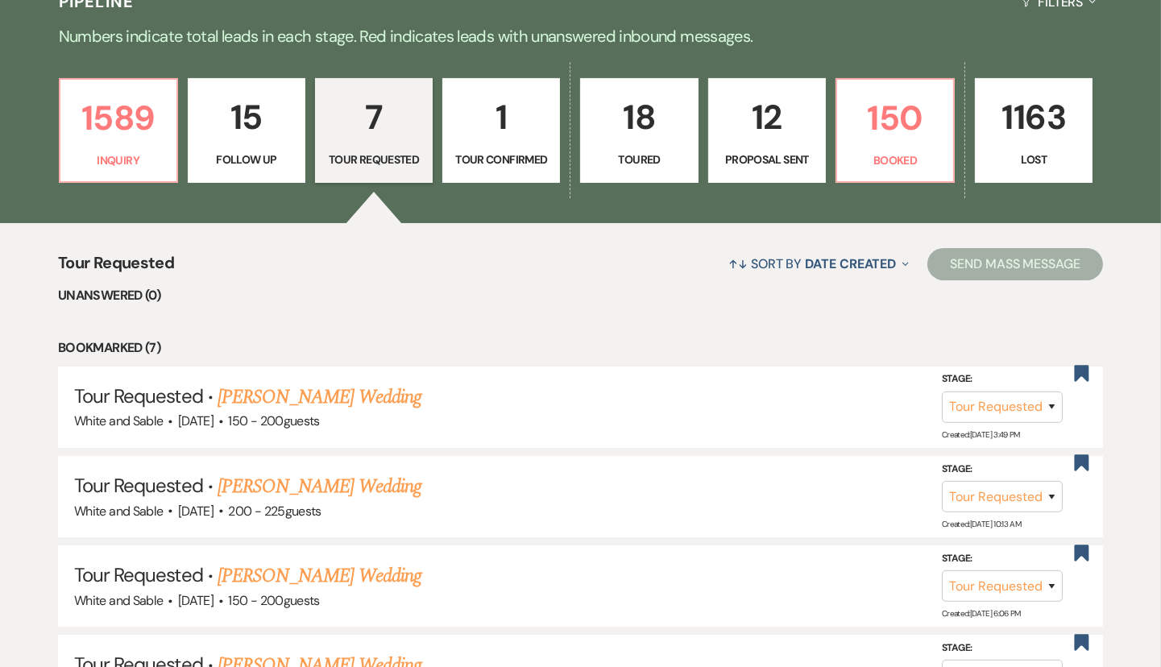
select select "9"
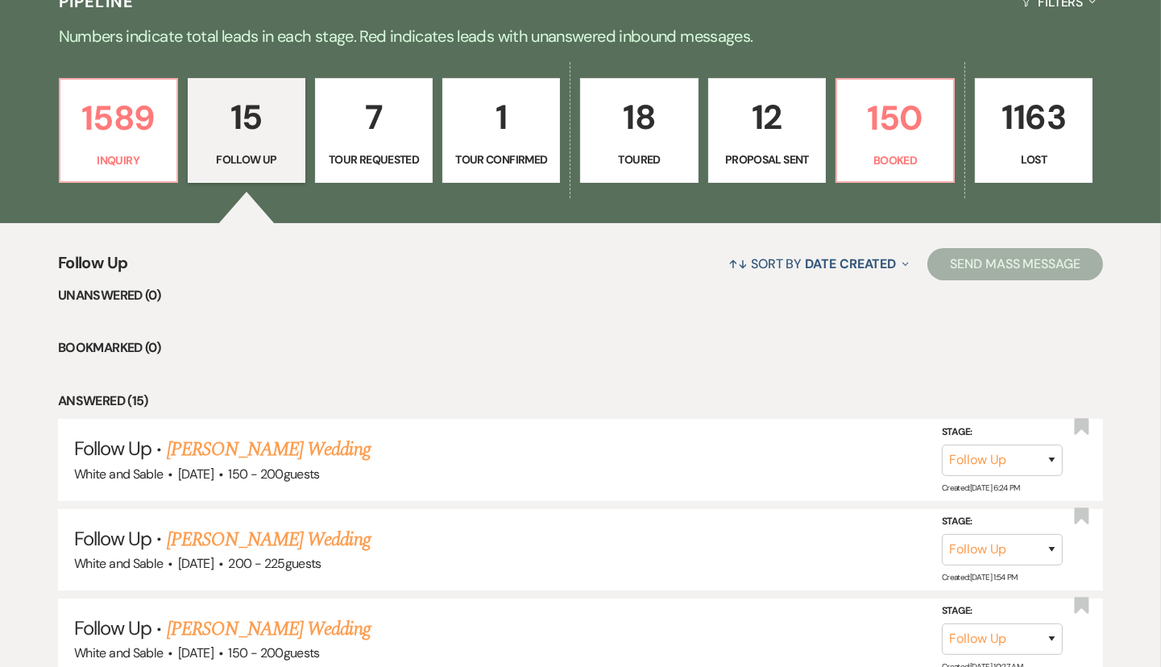
click at [206, 145] on link "15 Follow Up" at bounding box center [247, 130] width 118 height 105
click at [155, 151] on p "Inquiry" at bounding box center [118, 160] width 97 height 18
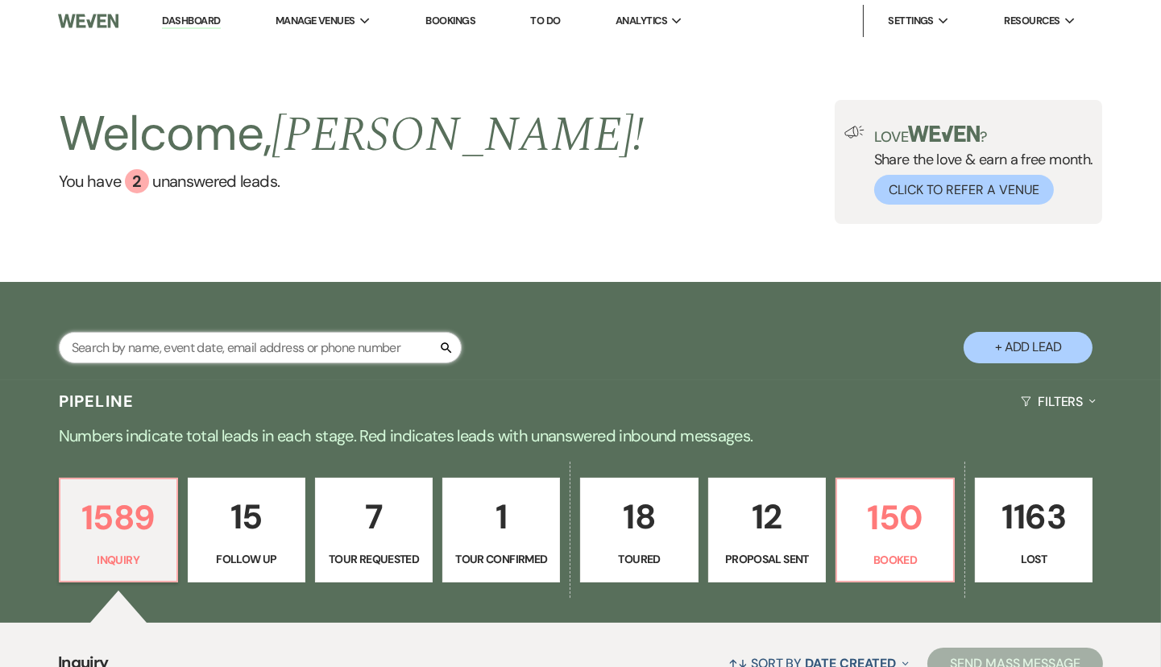
click at [280, 350] on input "text" at bounding box center [260, 347] width 403 height 31
type input "[PERSON_NAME]"
select select "4"
select select "8"
select select "5"
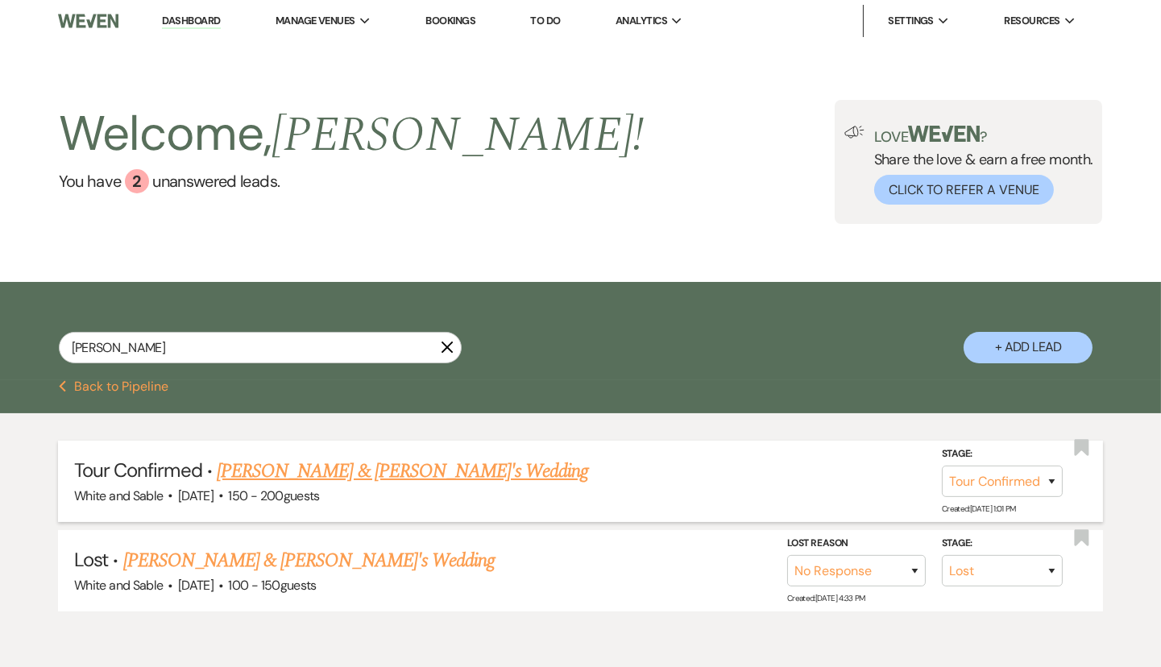
click at [320, 474] on link "[PERSON_NAME] & [PERSON_NAME]'s Wedding" at bounding box center [403, 471] width 372 height 29
select select "4"
select select "5"
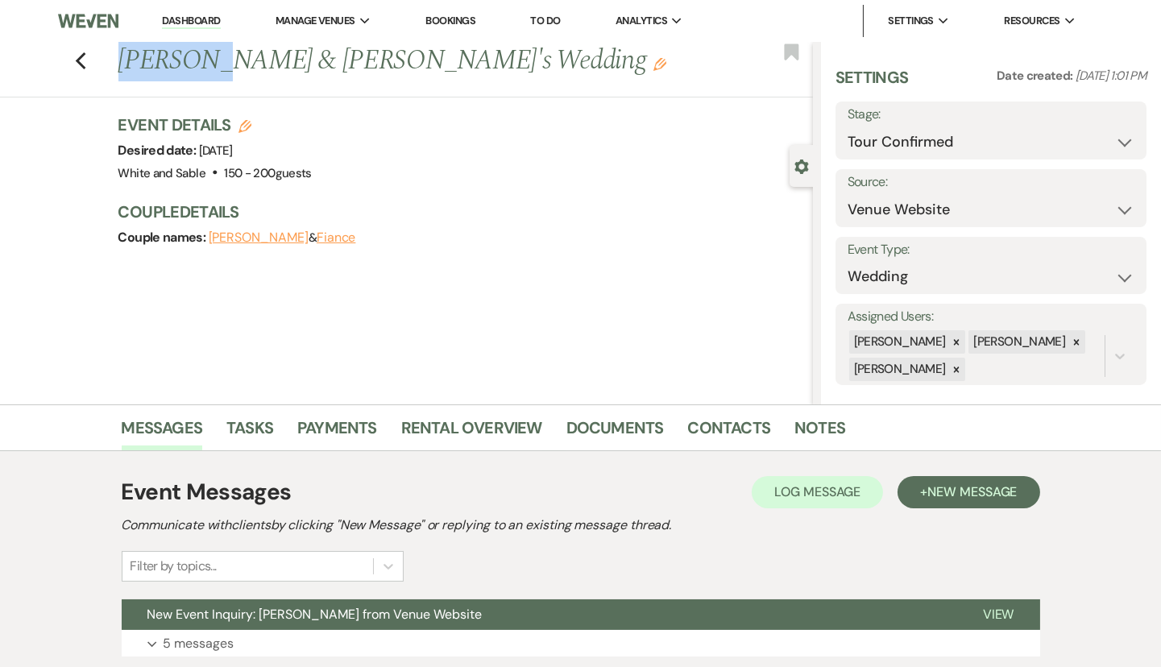
drag, startPoint x: 126, startPoint y: 49, endPoint x: 233, endPoint y: 62, distance: 107.1
click at [222, 62] on h1 "[PERSON_NAME] & [PERSON_NAME]'s Wedding Edit" at bounding box center [392, 61] width 549 height 39
drag, startPoint x: 250, startPoint y: 60, endPoint x: 127, endPoint y: 59, distance: 122.4
click at [127, 59] on h1 "[PERSON_NAME] & [PERSON_NAME]'s Wedding Edit" at bounding box center [392, 61] width 549 height 39
copy h1 "[PERSON_NAME]"
